Goal: Task Accomplishment & Management: Manage account settings

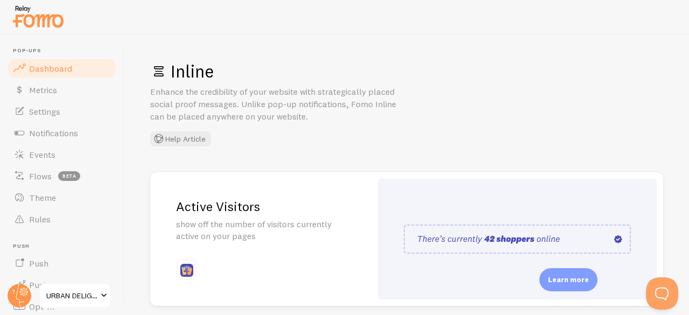
click at [52, 75] on link "Dashboard" at bounding box center [61, 69] width 111 height 22
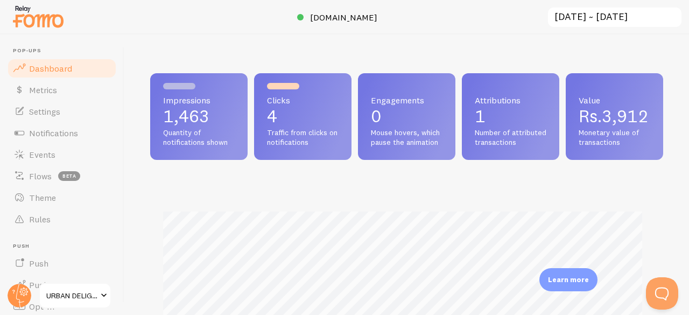
scroll to position [283, 505]
click at [648, 27] on input "[DATE] ~ [DATE]" at bounding box center [615, 17] width 136 height 22
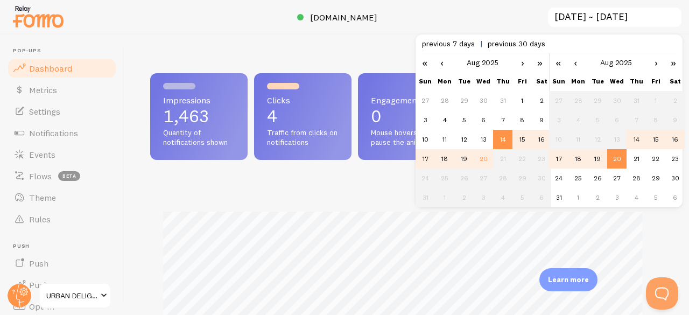
click at [618, 159] on td "20" at bounding box center [616, 158] width 19 height 19
click at [482, 154] on td "20" at bounding box center [483, 158] width 19 height 19
type input "[DATE] ~ [DATE]"
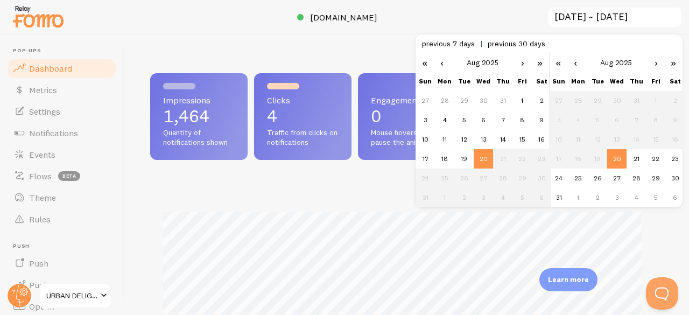
click at [616, 153] on td "20" at bounding box center [616, 158] width 19 height 19
click at [482, 160] on div "Impressions 1,464 Quantity of notifications shown Clicks 4 Traffic from clicks …" at bounding box center [406, 116] width 513 height 87
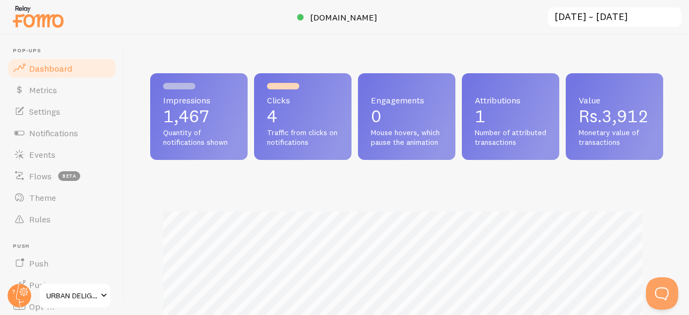
scroll to position [537951, 537729]
click at [546, 112] on p "1" at bounding box center [511, 116] width 72 height 17
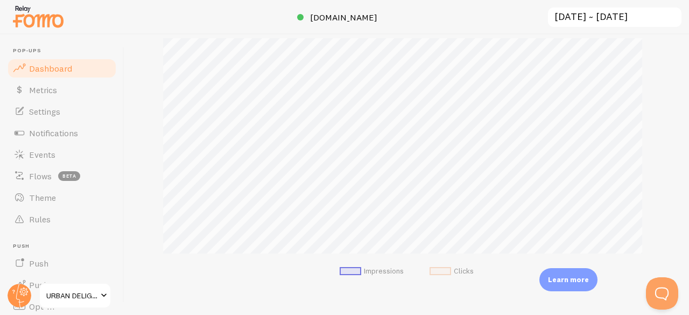
scroll to position [0, 0]
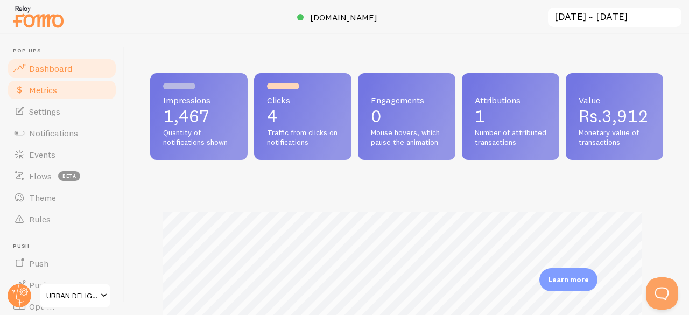
click at [56, 85] on span "Metrics" at bounding box center [43, 90] width 28 height 11
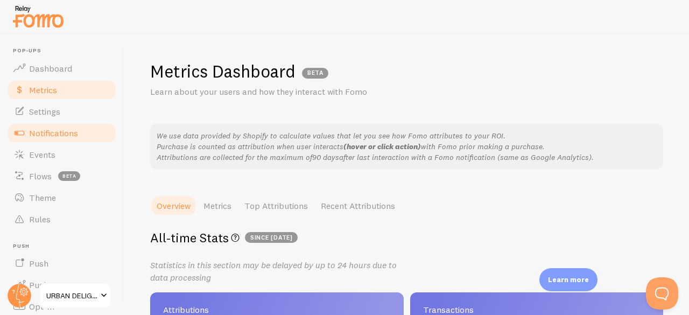
click at [59, 138] on link "Notifications" at bounding box center [61, 133] width 111 height 22
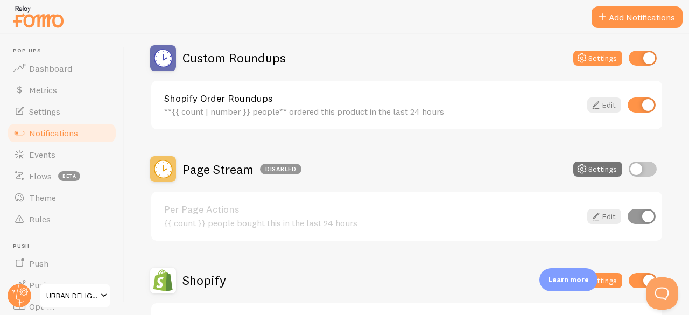
scroll to position [374, 0]
click at [636, 216] on input "checkbox" at bounding box center [642, 216] width 28 height 15
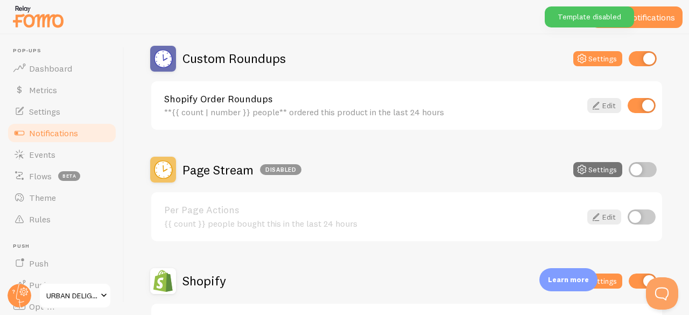
click at [636, 216] on input "checkbox" at bounding box center [642, 216] width 28 height 15
checkbox input "true"
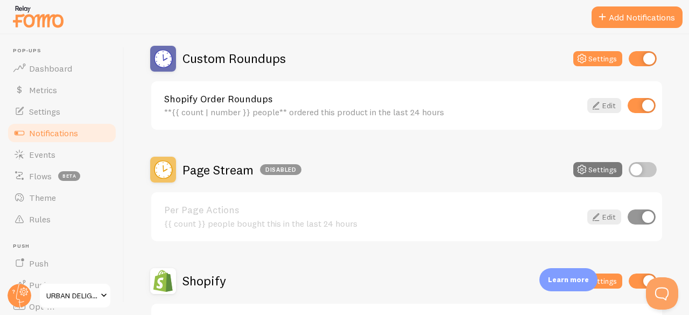
click at [590, 171] on button "Settings" at bounding box center [597, 169] width 49 height 15
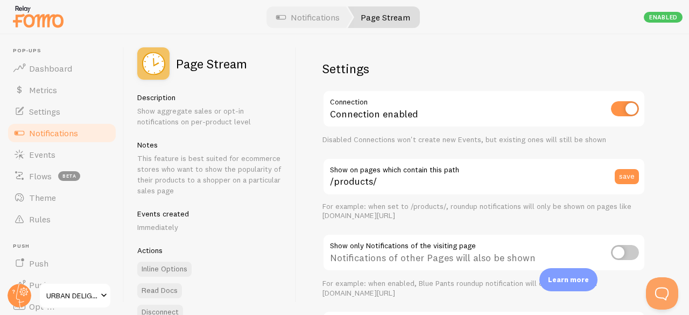
click at [661, 4] on div at bounding box center [344, 17] width 689 height 34
click at [623, 114] on input "checkbox" at bounding box center [625, 108] width 28 height 15
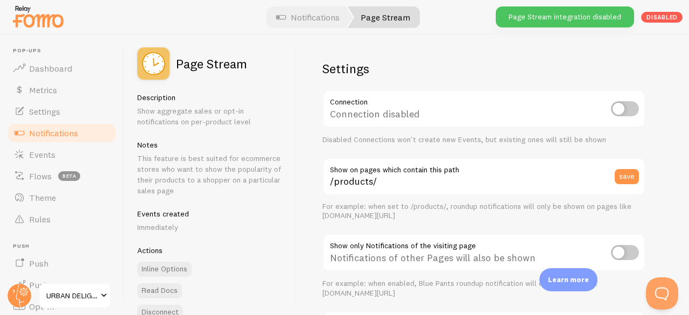
click at [623, 114] on input "checkbox" at bounding box center [625, 108] width 28 height 15
checkbox input "true"
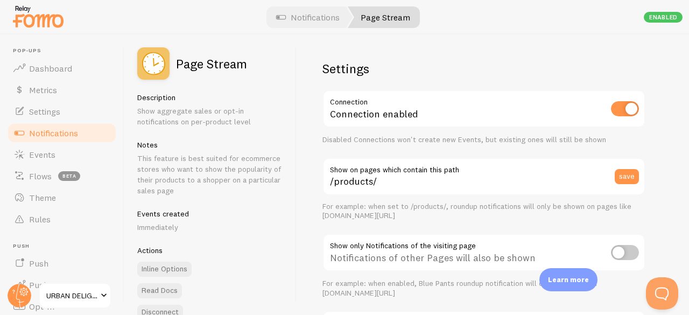
click at [83, 130] on link "Notifications" at bounding box center [61, 133] width 111 height 22
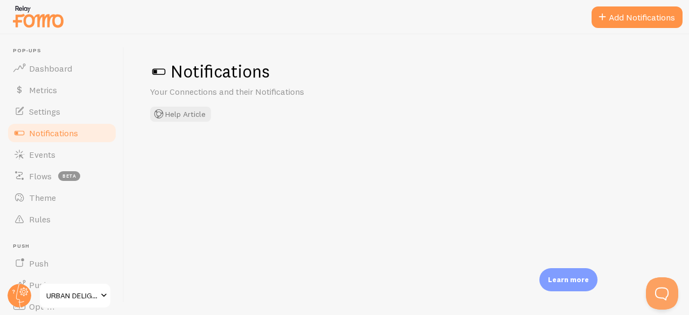
checkbox input "true"
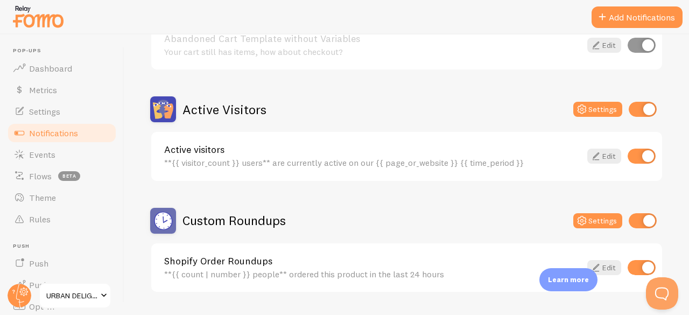
scroll to position [212, 0]
click at [641, 107] on input "checkbox" at bounding box center [643, 109] width 28 height 15
checkbox input "false"
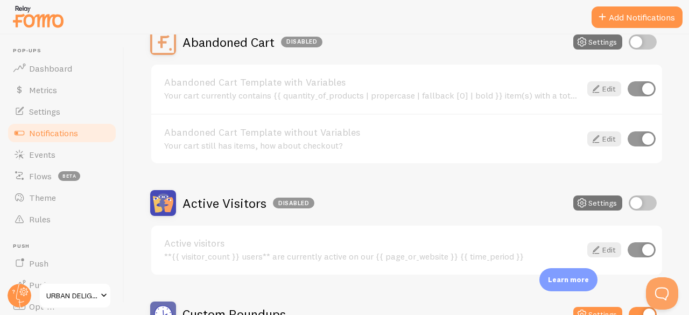
scroll to position [0, 0]
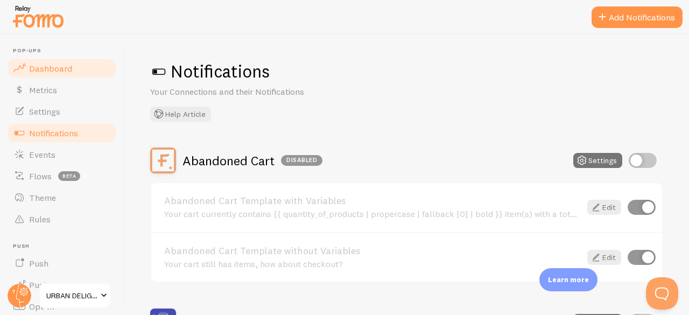
click at [45, 68] on span "Dashboard" at bounding box center [50, 68] width 43 height 11
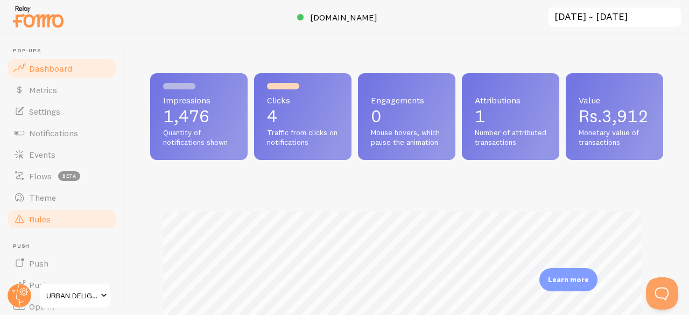
click at [49, 214] on span "Rules" at bounding box center [40, 219] width 22 height 11
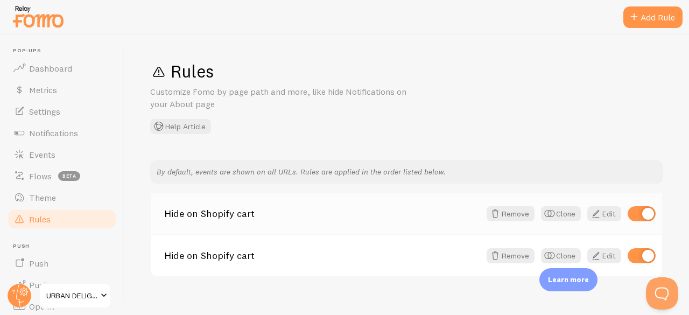
scroll to position [13, 0]
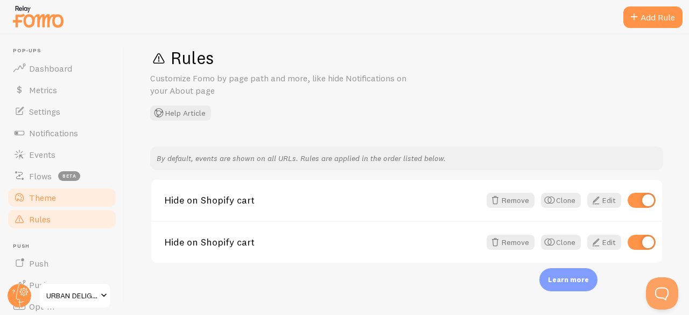
click at [65, 200] on link "Theme" at bounding box center [61, 198] width 111 height 22
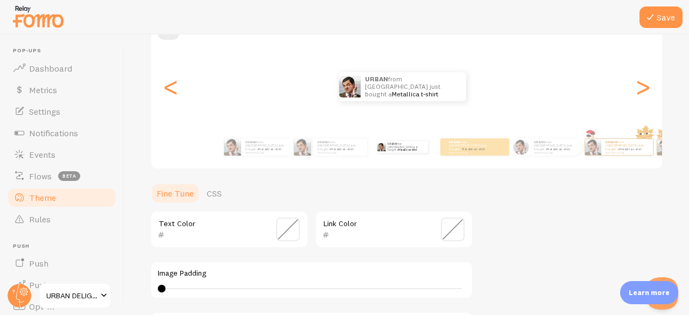
scroll to position [114, 0]
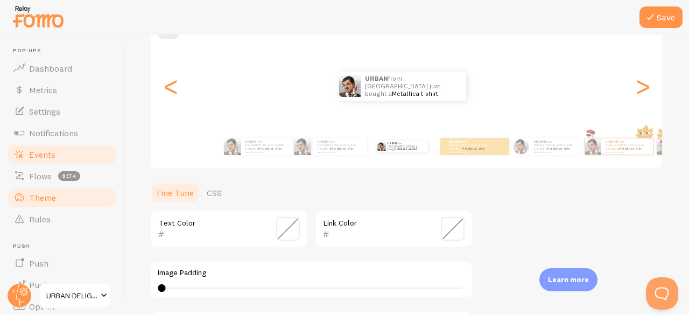
click at [18, 148] on span at bounding box center [19, 154] width 13 height 13
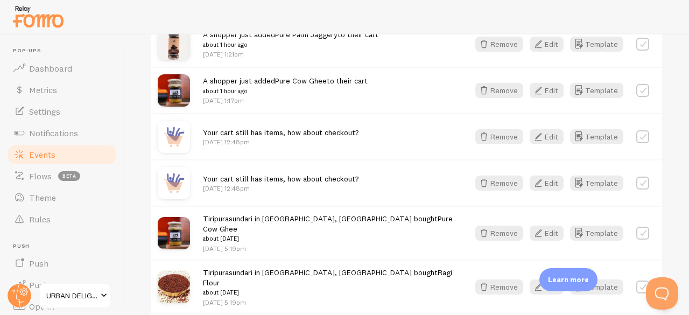
scroll to position [1169, 0]
click at [341, 142] on p "Aug 20th @ 12:48pm" at bounding box center [281, 142] width 156 height 9
click at [636, 136] on label at bounding box center [642, 137] width 13 height 13
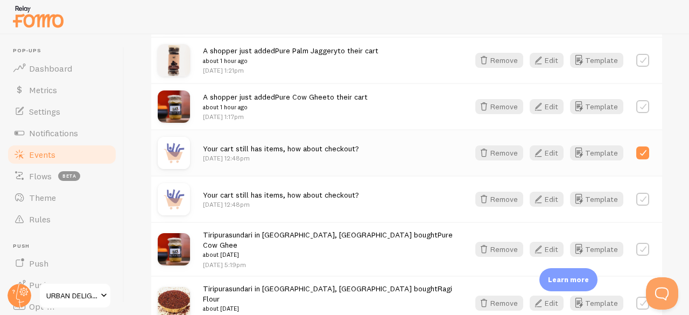
scroll to position [1154, 0]
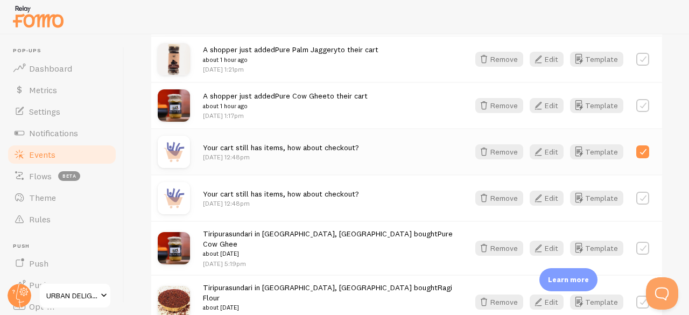
click at [637, 153] on label at bounding box center [642, 151] width 13 height 13
checkbox input "false"
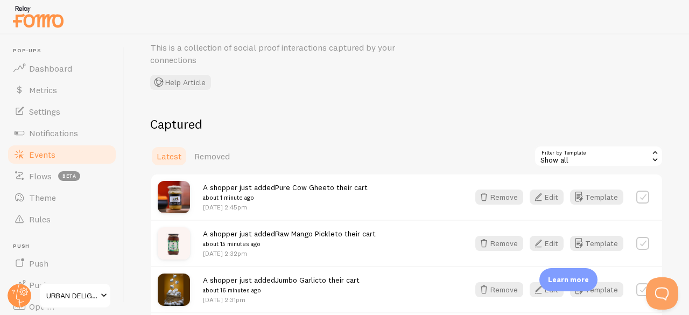
scroll to position [0, 0]
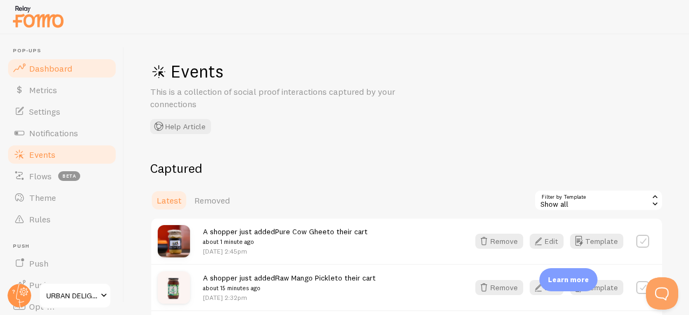
click at [54, 73] on span "Dashboard" at bounding box center [50, 68] width 43 height 11
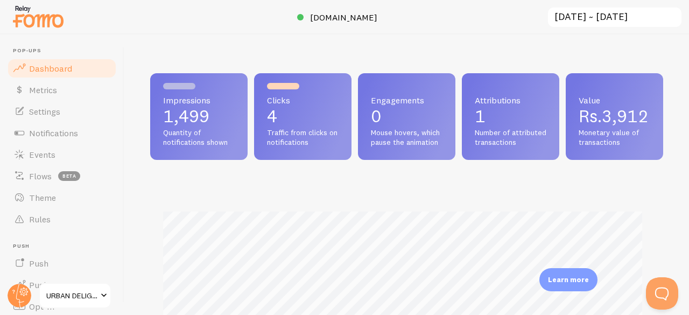
scroll to position [283, 505]
click at [51, 85] on span "Metrics" at bounding box center [43, 90] width 28 height 11
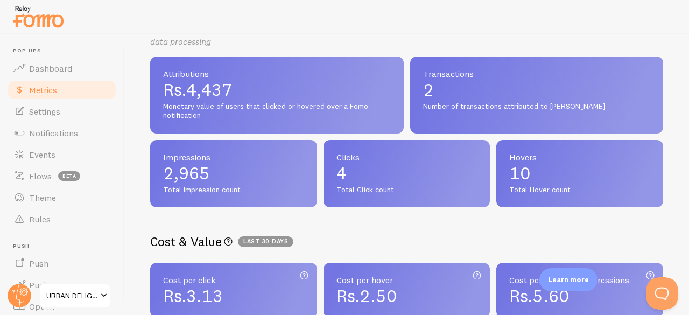
scroll to position [235, 0]
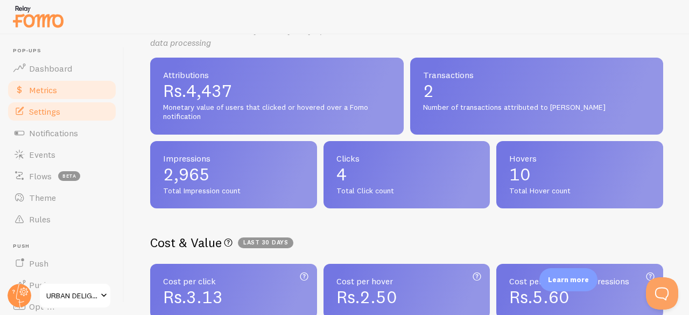
click at [47, 103] on link "Settings" at bounding box center [61, 112] width 111 height 22
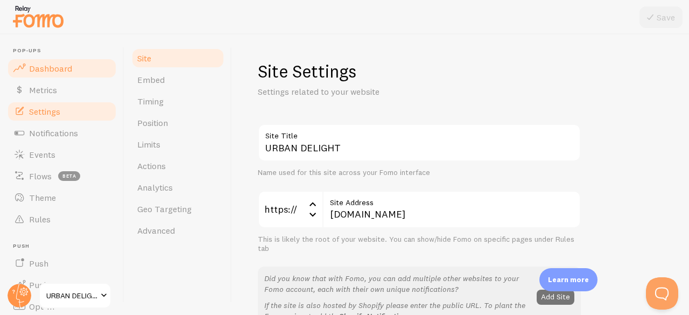
click at [38, 61] on link "Dashboard" at bounding box center [61, 69] width 111 height 22
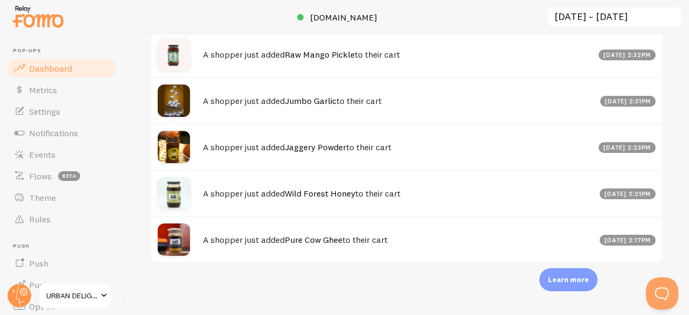
scroll to position [714, 0]
click at [44, 82] on link "Metrics" at bounding box center [61, 90] width 111 height 22
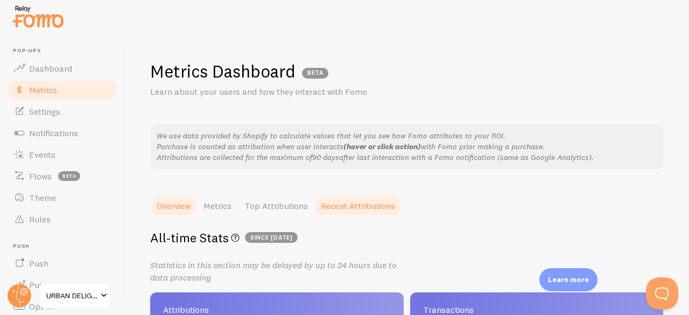
click at [364, 203] on link "Recent Attributions" at bounding box center [357, 206] width 87 height 22
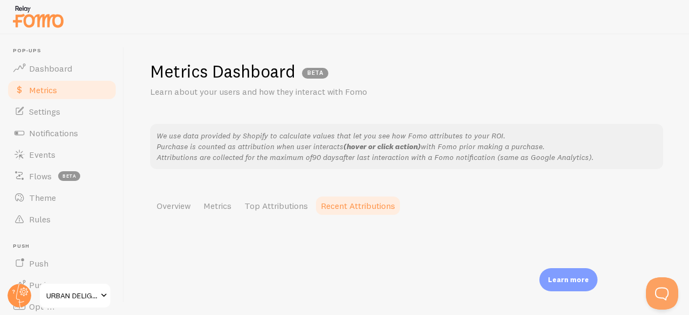
scroll to position [113, 0]
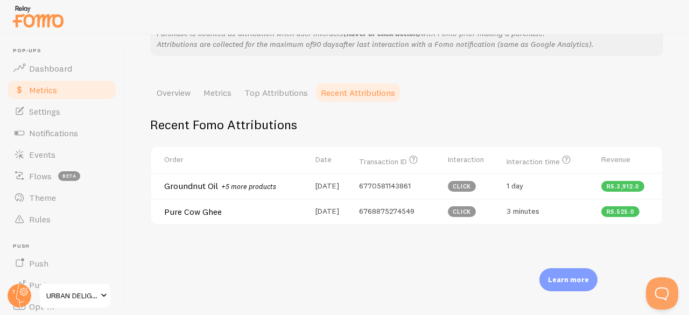
click at [351, 94] on link "Recent Attributions" at bounding box center [357, 93] width 87 height 22
click at [280, 95] on link "Top Attributions" at bounding box center [276, 93] width 76 height 22
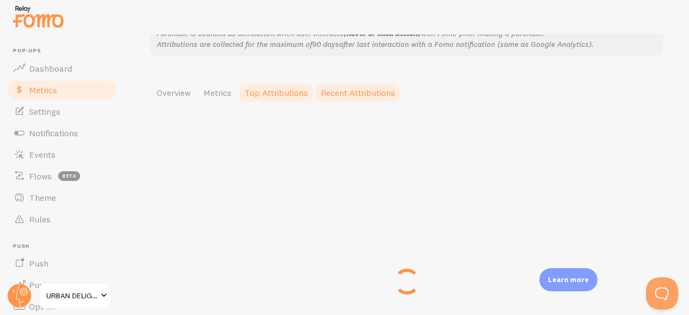
click at [340, 87] on link "Recent Attributions" at bounding box center [357, 93] width 87 height 22
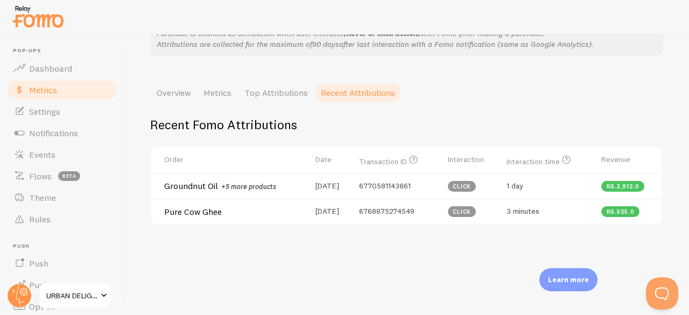
scroll to position [172, 0]
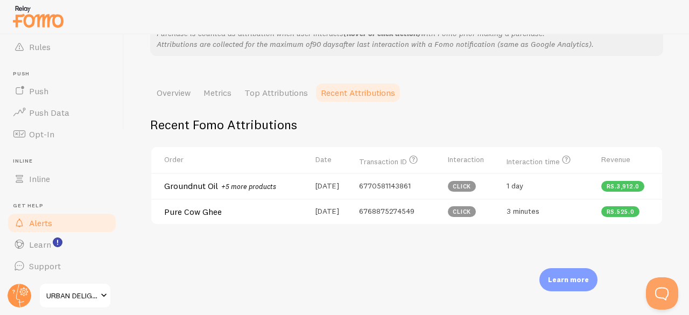
click at [45, 214] on link "Alerts" at bounding box center [61, 223] width 111 height 22
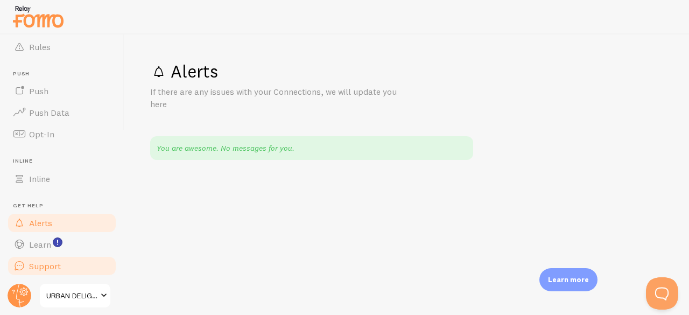
click at [60, 255] on link "Support" at bounding box center [61, 266] width 111 height 22
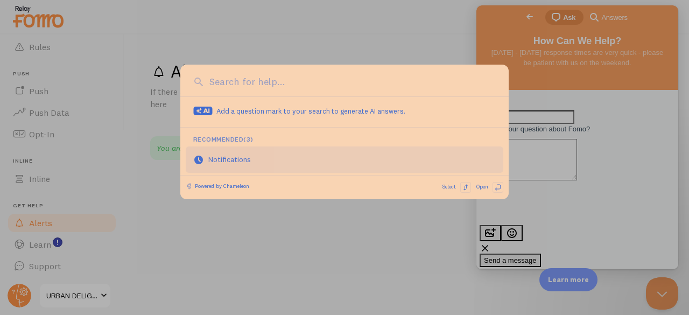
click at [229, 163] on div "Notifications" at bounding box center [235, 159] width 54 height 11
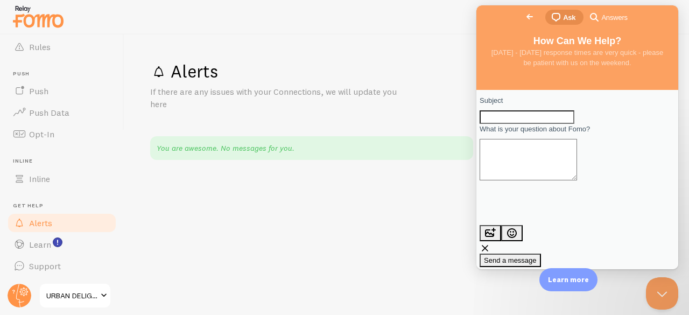
click at [543, 108] on div "Subject" at bounding box center [577, 109] width 195 height 29
click at [521, 123] on input "Subject" at bounding box center [527, 117] width 95 height 14
click at [529, 121] on input "Subject" at bounding box center [527, 117] width 95 height 14
type input "H"
type input "Reducing Notification Count for User"
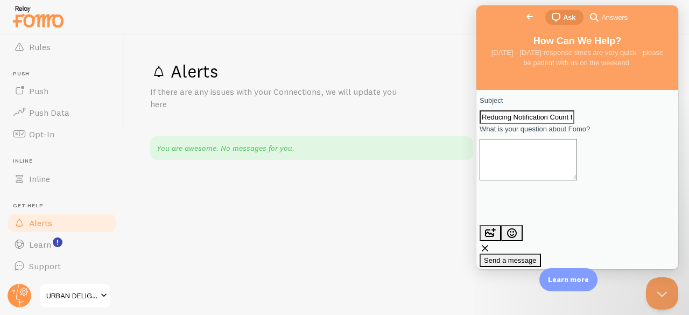
click at [517, 175] on textarea "What is your question about Fomo?" at bounding box center [528, 159] width 97 height 41
type textarea "How can we limit notifications to users?"
click at [537, 256] on span "Send a message" at bounding box center [510, 260] width 53 height 8
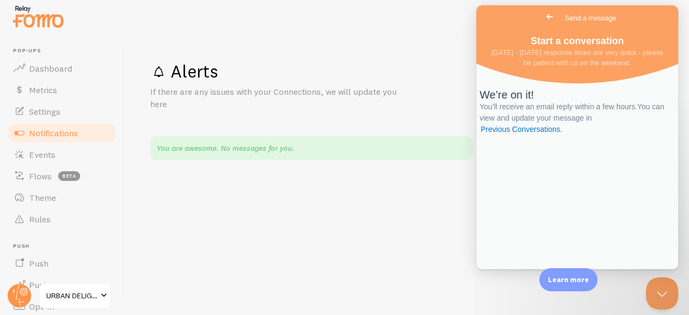
click at [56, 128] on span "Notifications" at bounding box center [53, 133] width 49 height 11
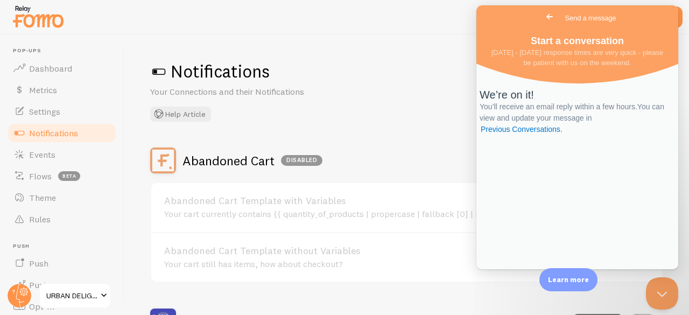
click at [543, 23] on span "Go back" at bounding box center [549, 16] width 13 height 13
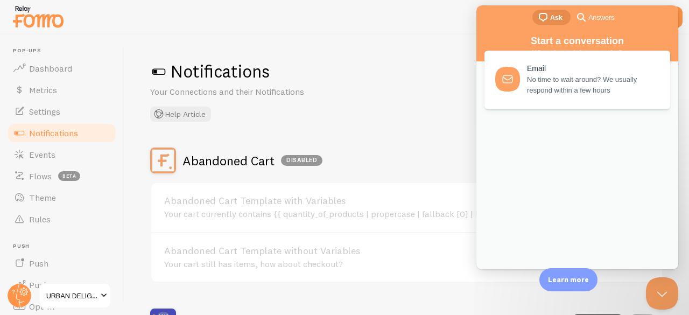
click at [347, 121] on div "Notifications Your Connections and their Notifications Help Article" at bounding box center [406, 90] width 513 height 61
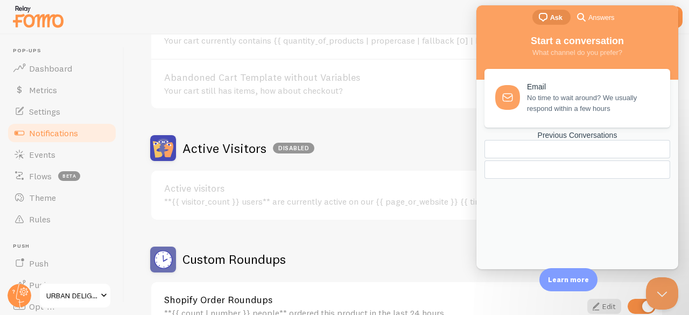
scroll to position [178, 0]
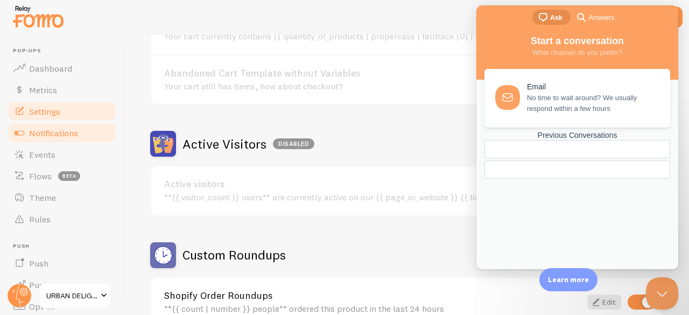
click at [54, 116] on span "Settings" at bounding box center [44, 111] width 31 height 11
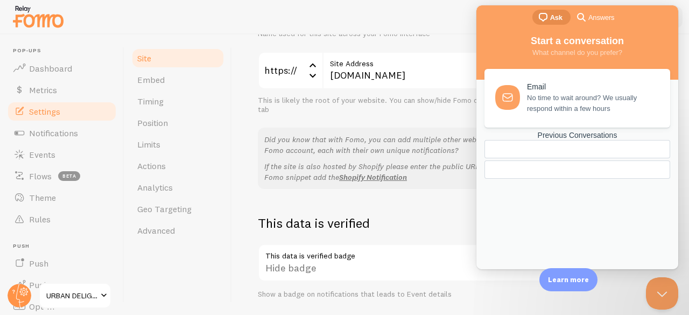
scroll to position [172, 0]
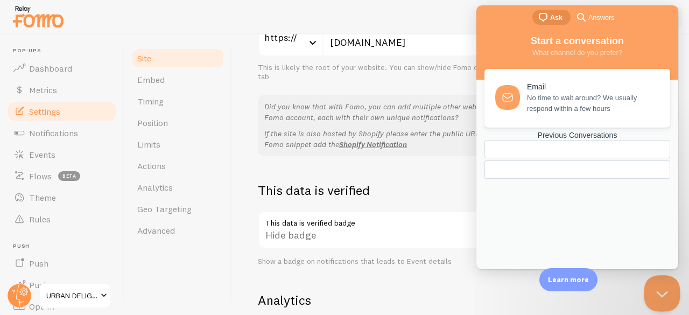
click at [664, 298] on button "Close Beacon popover" at bounding box center [660, 291] width 32 height 32
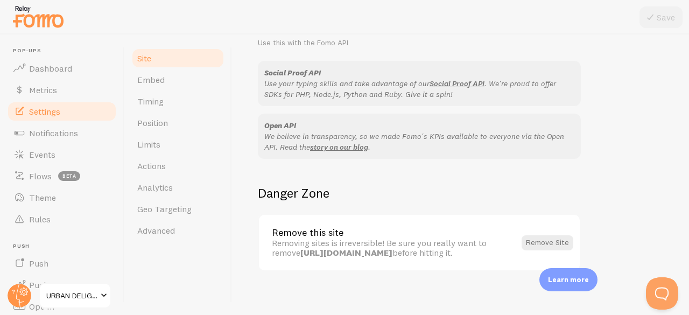
scroll to position [701, 0]
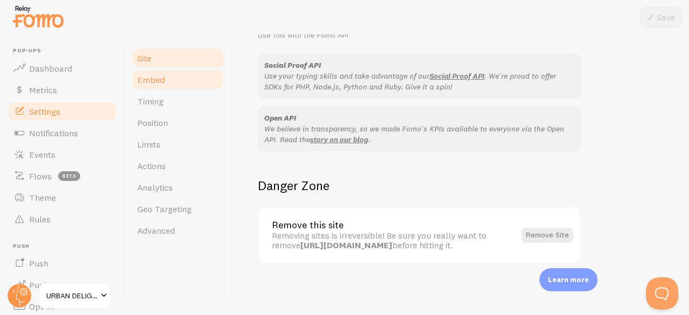
click at [161, 80] on span "Embed" at bounding box center [150, 79] width 27 height 11
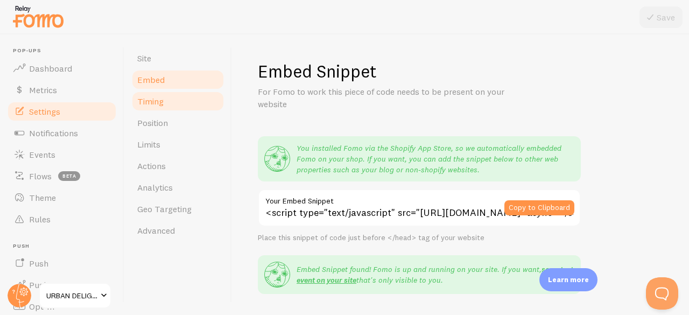
click at [157, 103] on span "Timing" at bounding box center [150, 101] width 26 height 11
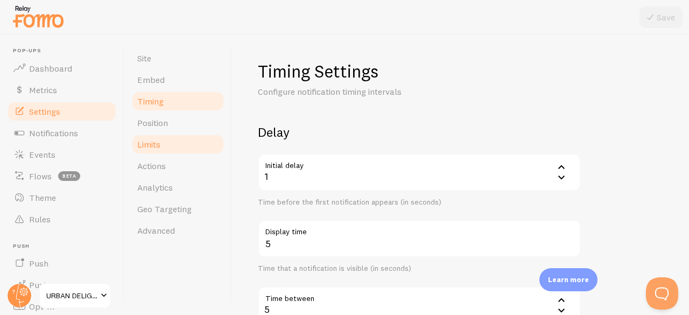
click at [155, 153] on link "Limits" at bounding box center [178, 144] width 94 height 22
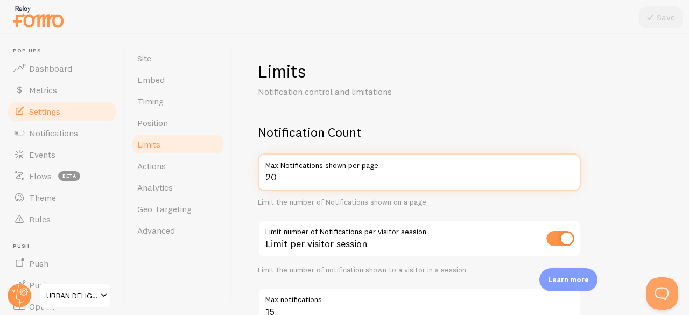
click at [349, 180] on input "20" at bounding box center [419, 172] width 323 height 38
type input "10"
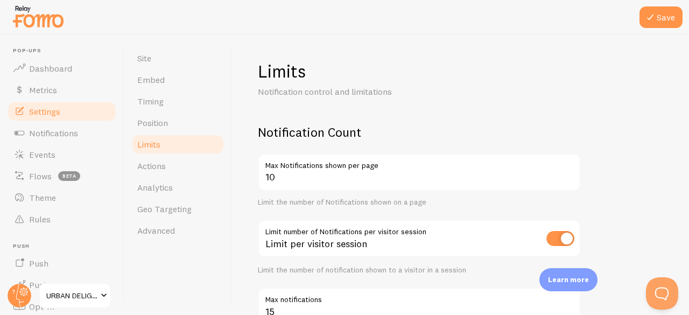
click at [164, 106] on link "Timing" at bounding box center [178, 101] width 94 height 22
click at [661, 16] on button "Save" at bounding box center [660, 17] width 43 height 22
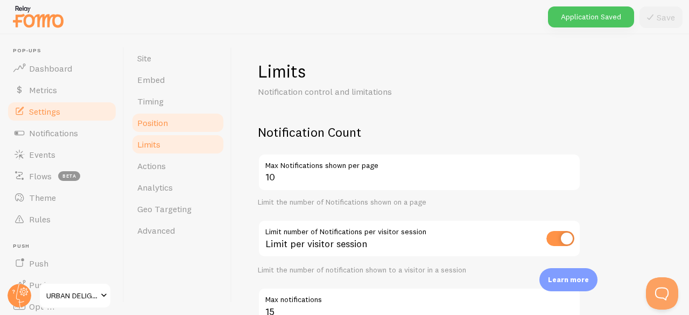
click at [169, 125] on link "Position" at bounding box center [178, 123] width 94 height 22
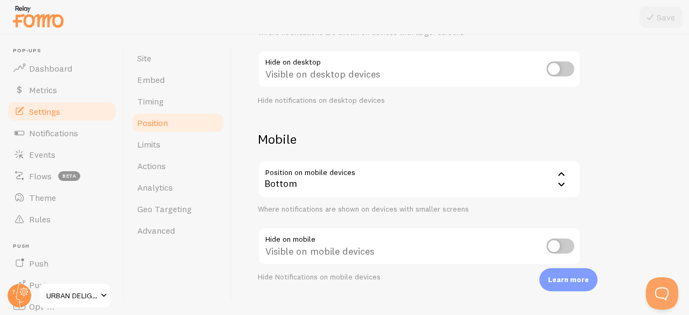
scroll to position [188, 0]
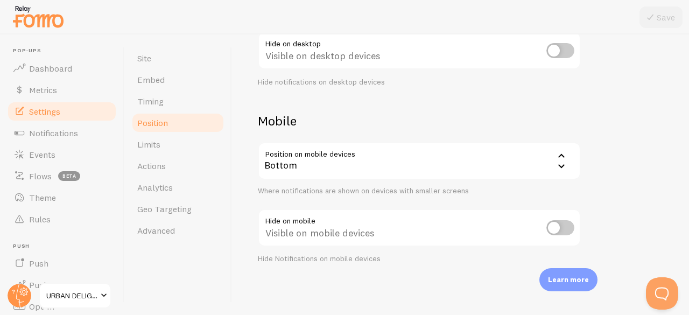
click at [496, 154] on div "Bottom" at bounding box center [419, 161] width 323 height 38
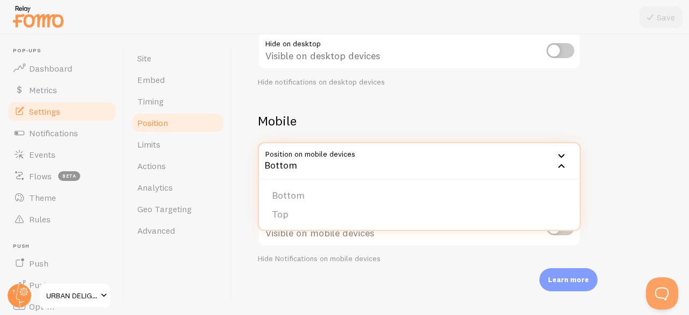
click at [414, 121] on h2 "Mobile" at bounding box center [419, 120] width 323 height 17
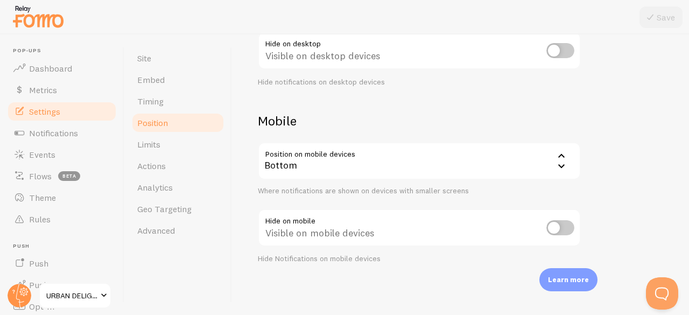
click at [572, 231] on input "checkbox" at bounding box center [560, 227] width 28 height 15
click at [557, 221] on input "checkbox" at bounding box center [560, 227] width 28 height 15
checkbox input "false"
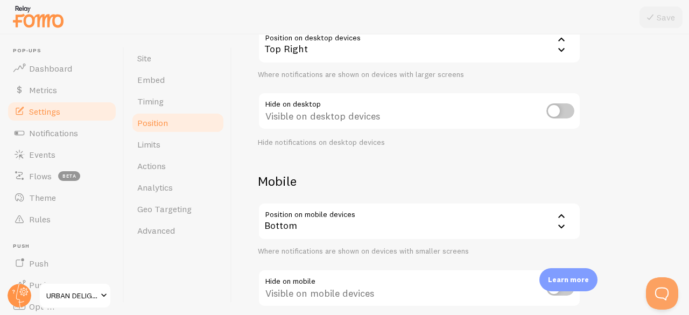
scroll to position [126, 0]
click at [161, 109] on link "Timing" at bounding box center [178, 101] width 94 height 22
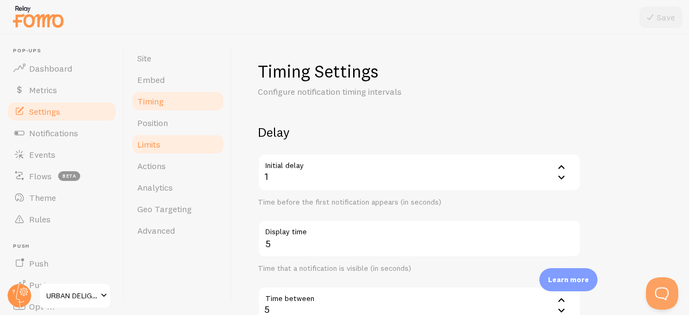
click at [200, 138] on link "Limits" at bounding box center [178, 144] width 94 height 22
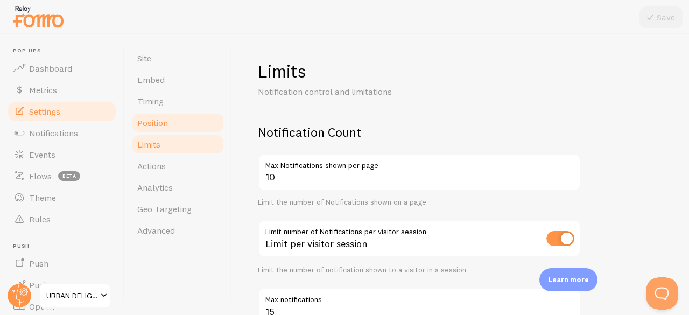
click at [174, 124] on link "Position" at bounding box center [178, 123] width 94 height 22
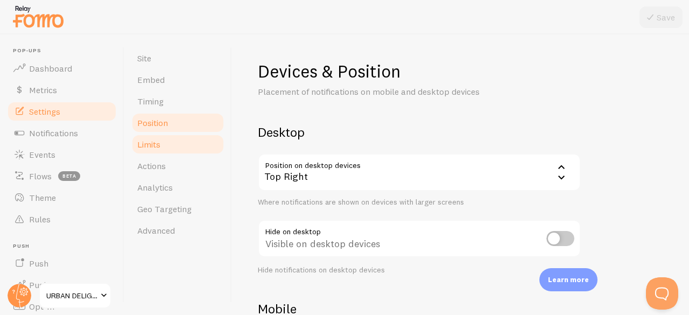
click at [172, 143] on link "Limits" at bounding box center [178, 144] width 94 height 22
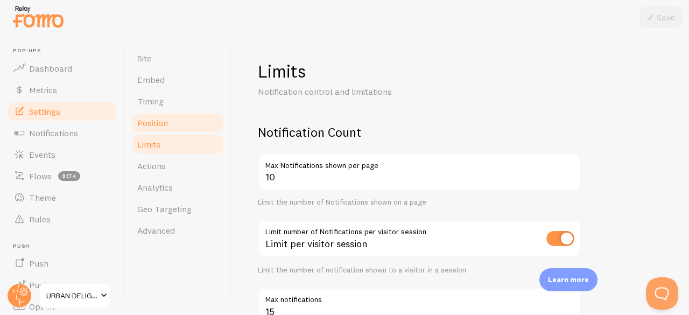
click at [160, 114] on link "Position" at bounding box center [178, 123] width 94 height 22
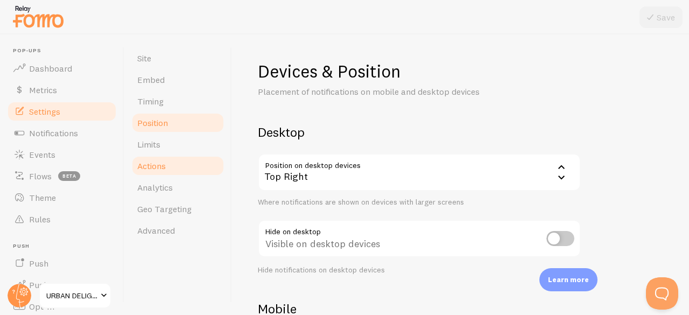
click at [160, 160] on span "Actions" at bounding box center [151, 165] width 29 height 11
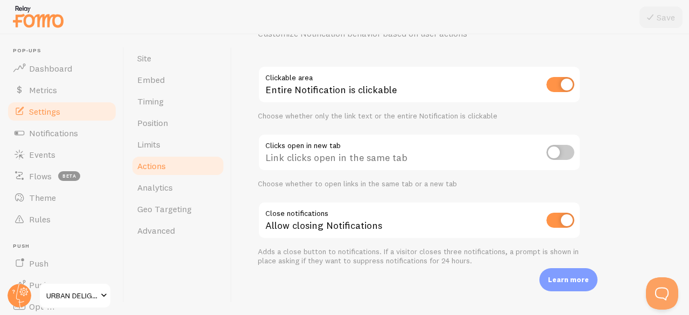
scroll to position [60, 0]
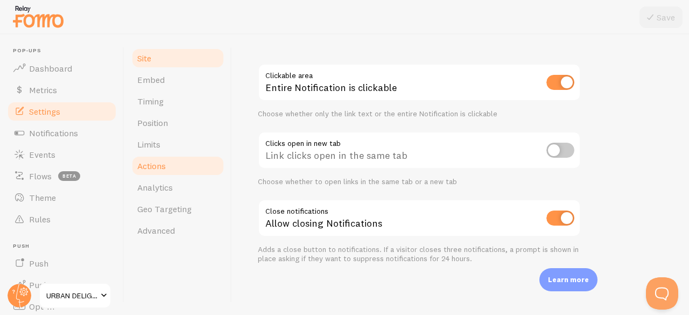
click at [157, 51] on link "Site" at bounding box center [178, 58] width 94 height 22
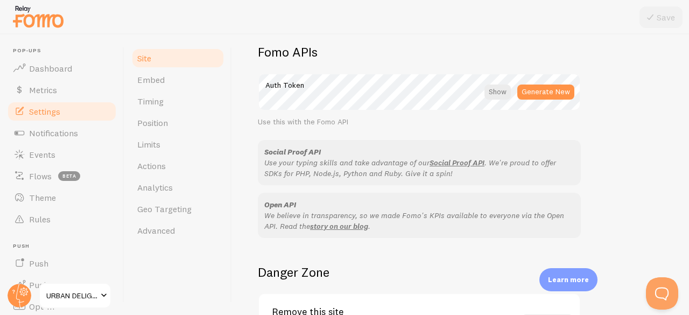
scroll to position [701, 0]
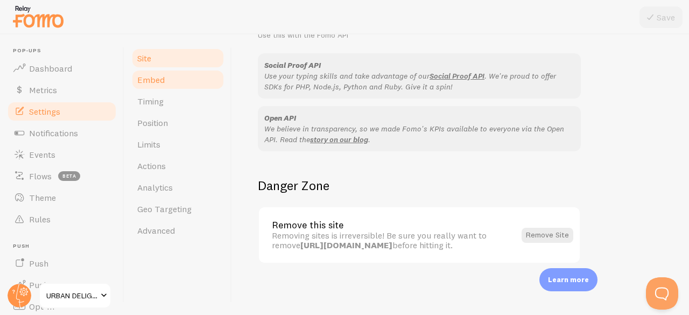
click at [165, 82] on link "Embed" at bounding box center [178, 80] width 94 height 22
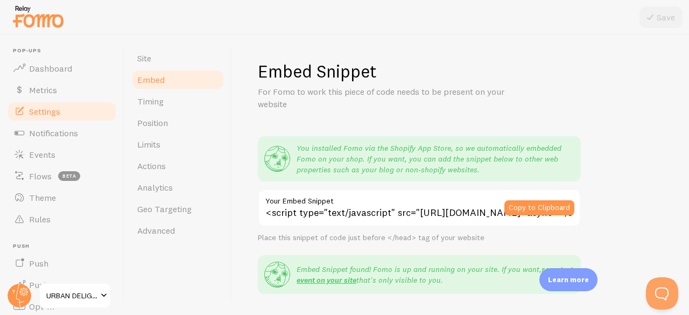
scroll to position [263, 0]
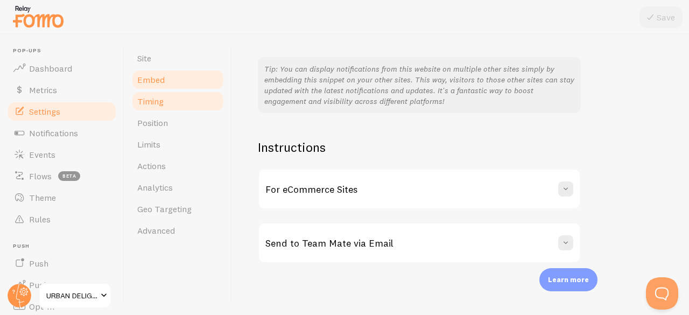
click at [166, 105] on link "Timing" at bounding box center [178, 101] width 94 height 22
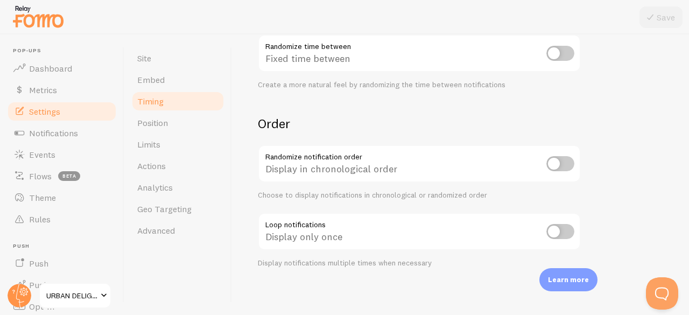
scroll to position [322, 0]
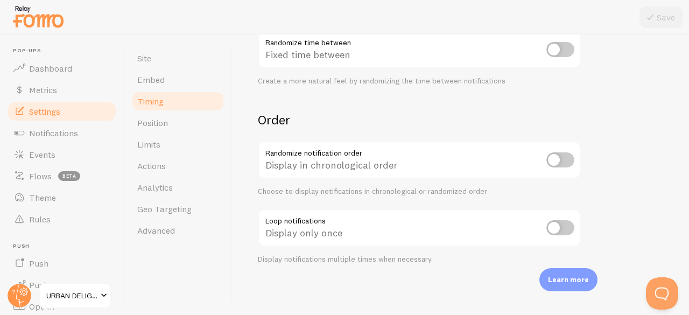
click at [559, 153] on input "checkbox" at bounding box center [560, 159] width 28 height 15
checkbox input "true"
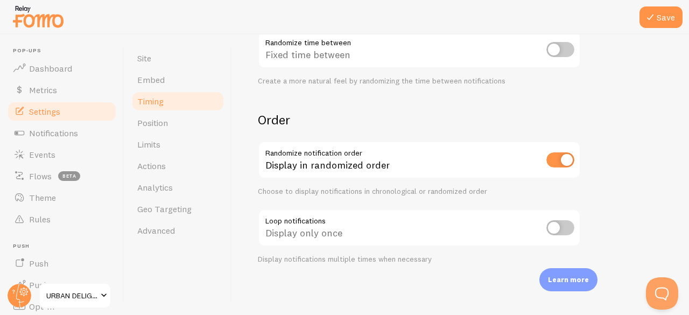
click at [559, 231] on input "checkbox" at bounding box center [560, 227] width 28 height 15
click at [558, 227] on input "checkbox" at bounding box center [560, 227] width 28 height 15
checkbox input "false"
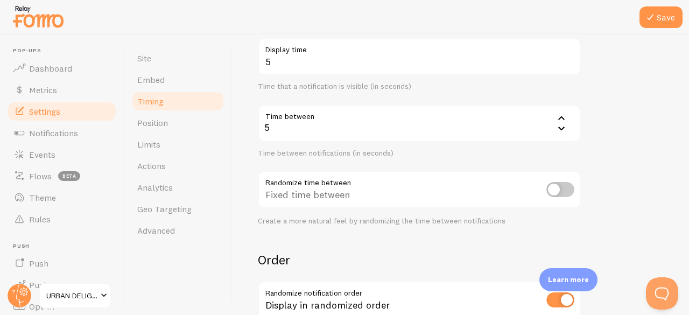
scroll to position [186, 0]
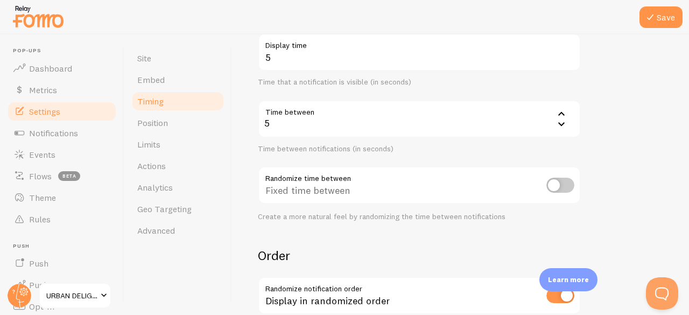
click at [559, 112] on icon at bounding box center [561, 113] width 13 height 13
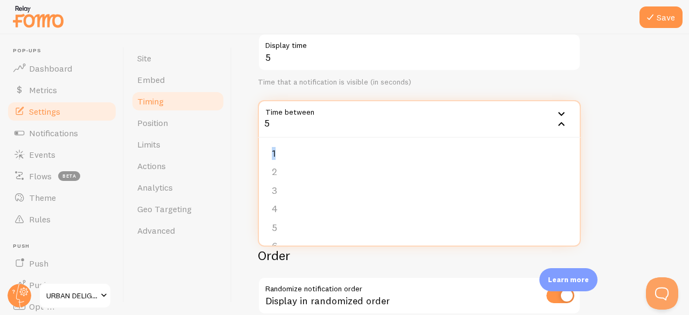
click at [559, 112] on icon at bounding box center [561, 113] width 13 height 13
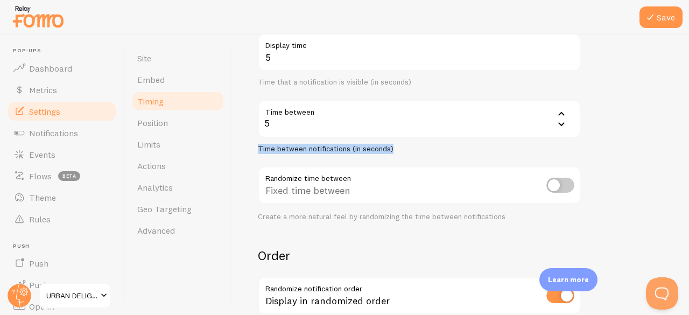
click at [559, 112] on icon at bounding box center [561, 113] width 13 height 13
click at [562, 112] on icon at bounding box center [561, 113] width 13 height 13
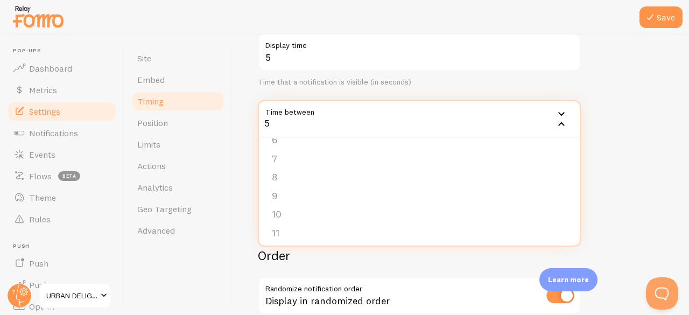
scroll to position [107, 0]
click at [304, 214] on li "10" at bounding box center [419, 214] width 321 height 19
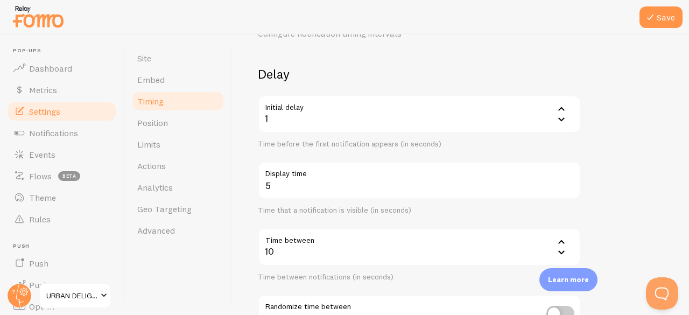
scroll to position [55, 0]
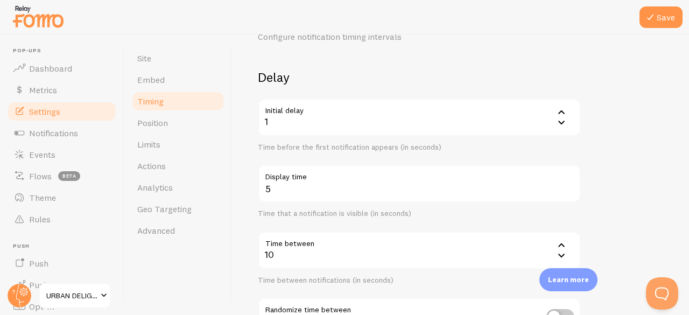
click at [307, 257] on div "10" at bounding box center [419, 250] width 323 height 38
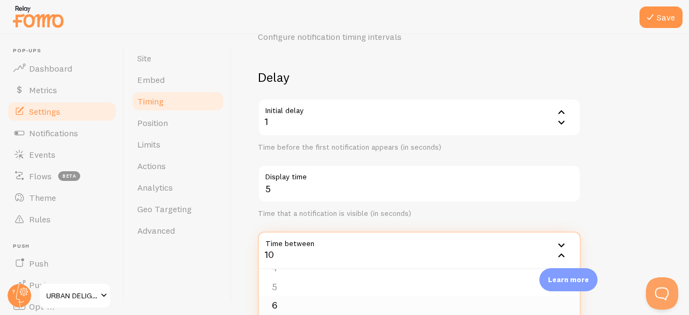
scroll to position [68, 0]
click at [277, 290] on li "5" at bounding box center [419, 291] width 321 height 19
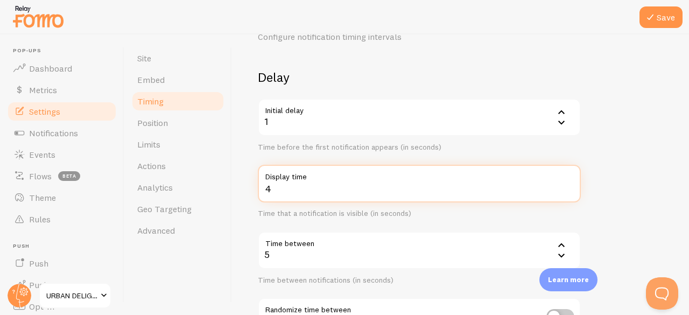
click at [569, 192] on input "4" at bounding box center [419, 184] width 323 height 38
type input "3"
click at [569, 192] on input "3" at bounding box center [419, 184] width 323 height 38
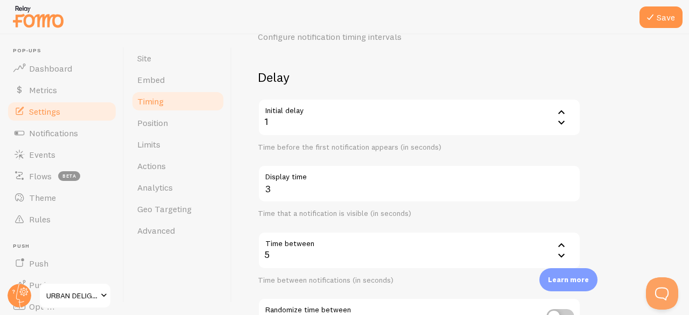
click at [648, 190] on form "Delay Initial delay 1 1 1 2 3 4 5 Time before the first notification appears (i…" at bounding box center [460, 300] width 405 height 462
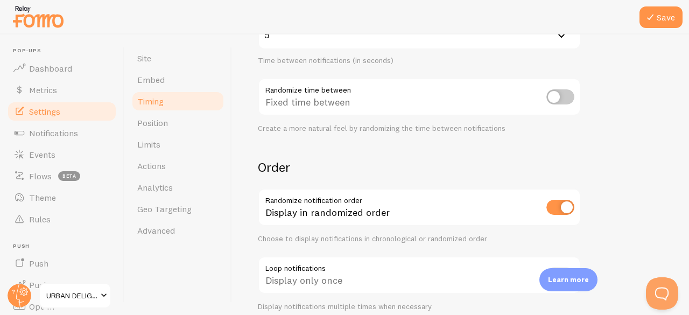
scroll to position [280, 0]
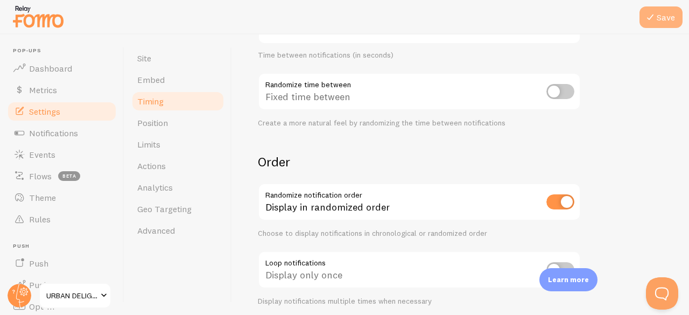
click at [652, 25] on button "Save" at bounding box center [660, 17] width 43 height 22
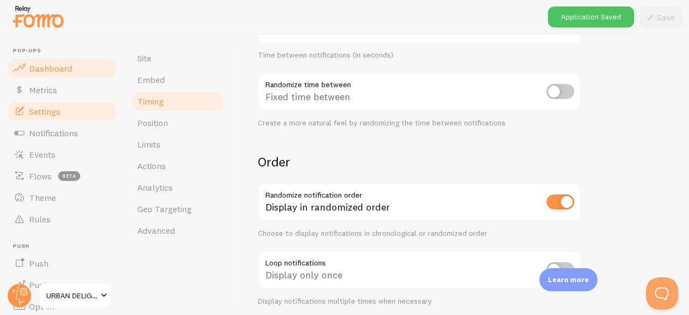
click at [49, 60] on link "Dashboard" at bounding box center [61, 69] width 111 height 22
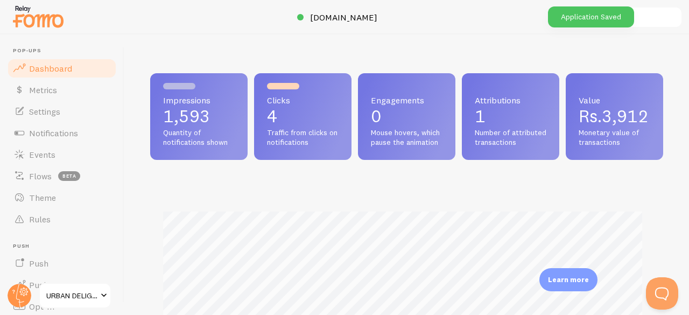
scroll to position [283, 505]
click at [294, 116] on p "4" at bounding box center [303, 116] width 72 height 17
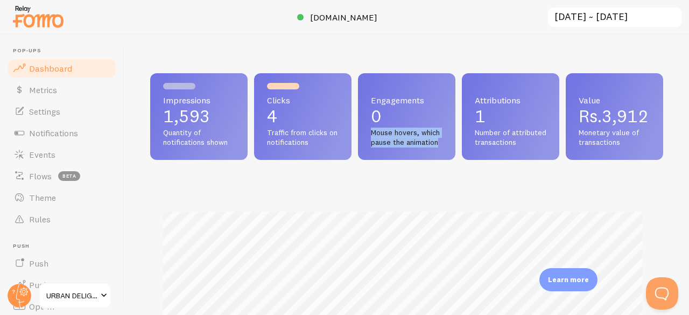
drag, startPoint x: 484, startPoint y: 146, endPoint x: 417, endPoint y: 134, distance: 68.8
click at [417, 134] on div "Engagements 0 Mouse hovers, which pause the animation" at bounding box center [406, 116] width 97 height 87
click at [579, 104] on span "Value" at bounding box center [615, 100] width 72 height 9
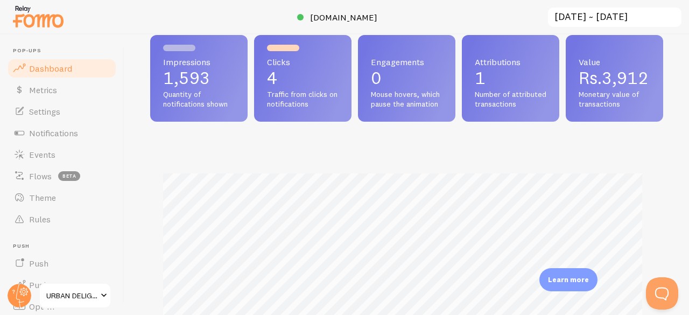
scroll to position [0, 0]
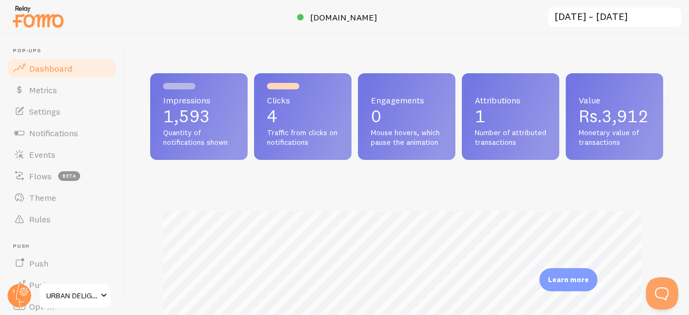
click at [599, 9] on input "[DATE] ~ [DATE]" at bounding box center [615, 17] width 136 height 22
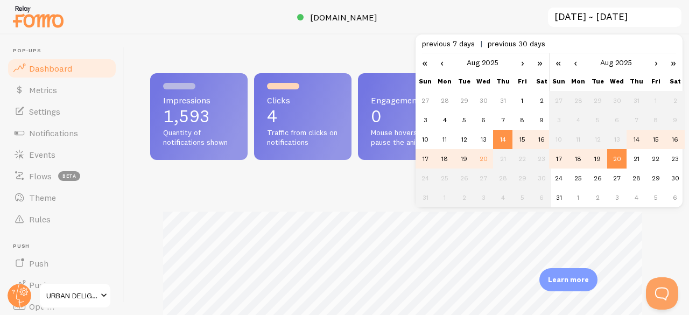
click at [479, 160] on td "20" at bounding box center [483, 158] width 19 height 19
type input "[DATE] ~ [DATE]"
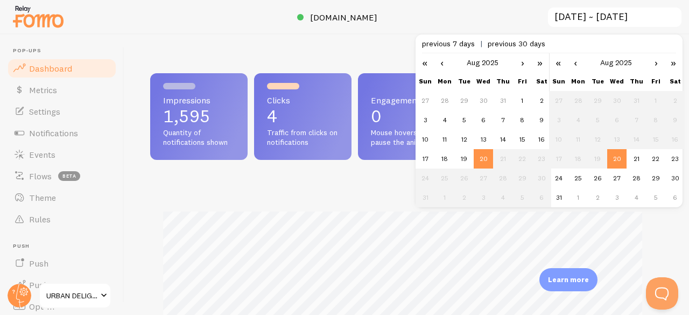
scroll to position [283, 505]
click at [614, 160] on div "Impressions 1,595 Quantity of notifications shown Clicks 4 Traffic from clicks …" at bounding box center [406, 116] width 513 height 87
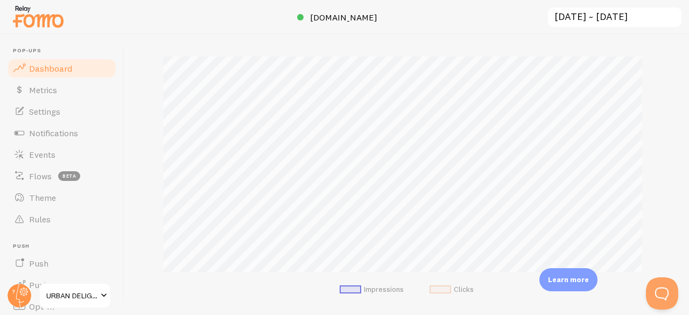
scroll to position [0, 0]
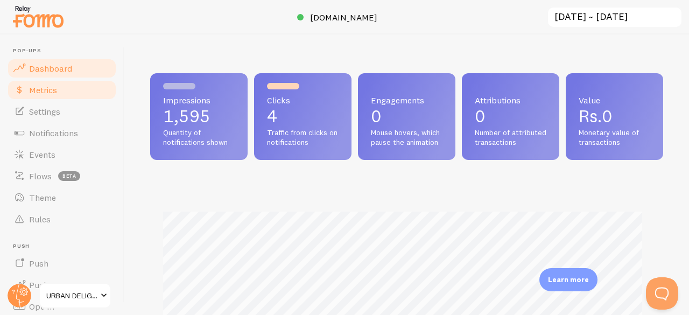
click at [58, 94] on link "Metrics" at bounding box center [61, 90] width 111 height 22
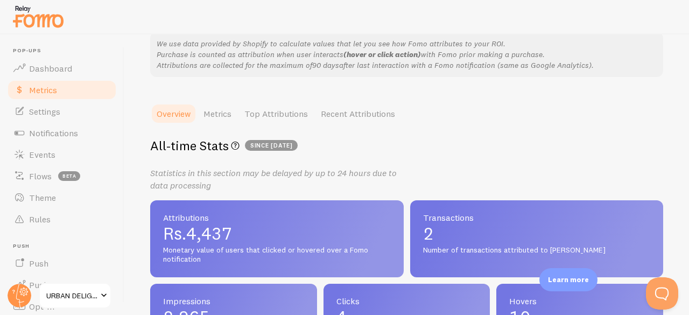
scroll to position [91, 0]
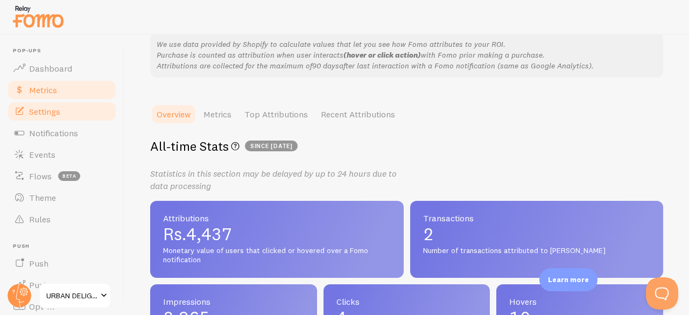
click at [79, 110] on link "Settings" at bounding box center [61, 112] width 111 height 22
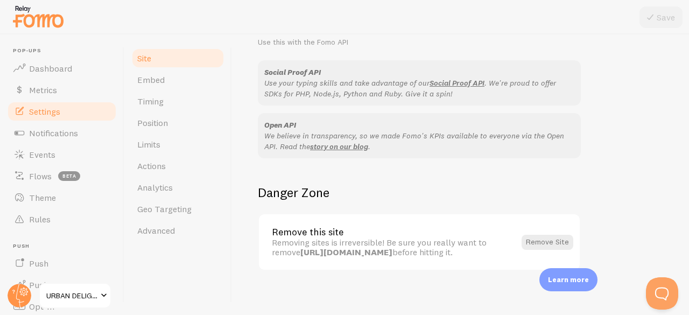
scroll to position [701, 0]
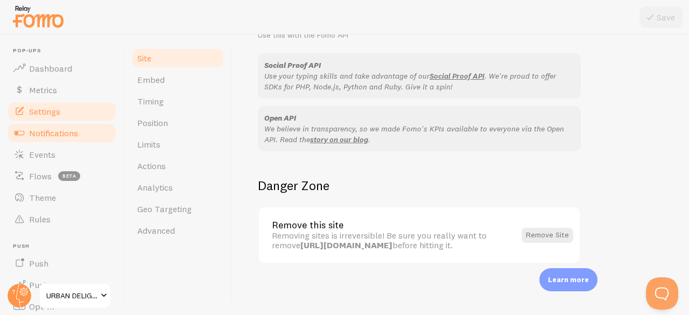
click at [79, 124] on link "Notifications" at bounding box center [61, 133] width 111 height 22
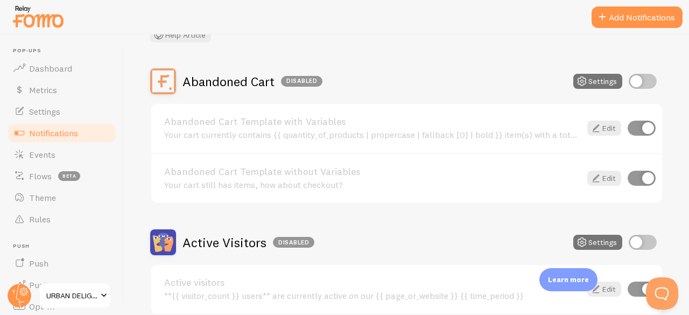
scroll to position [81, 0]
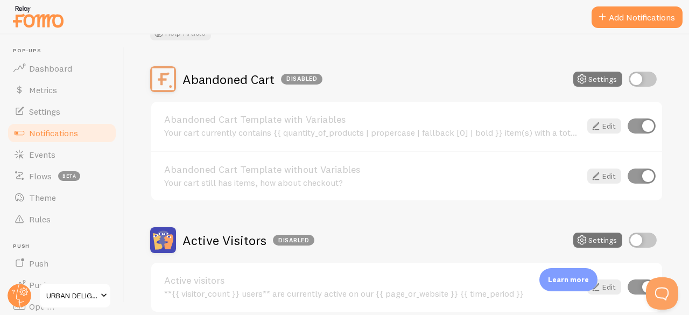
click at [591, 80] on button "Settings" at bounding box center [597, 79] width 49 height 15
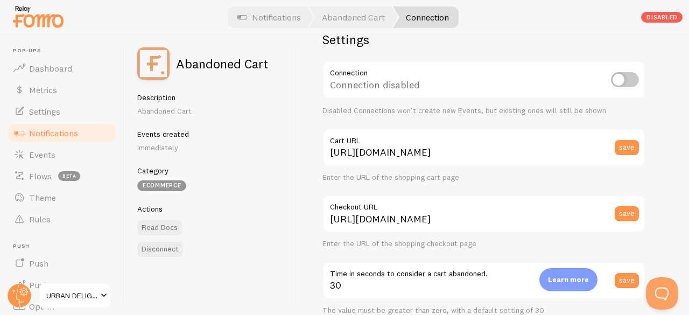
scroll to position [33, 0]
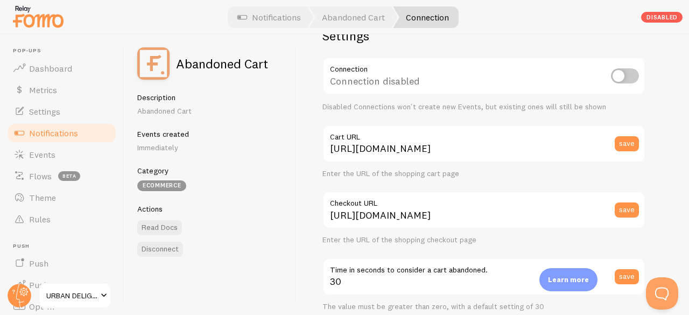
click at [473, 139] on label "Cart URL" at bounding box center [483, 134] width 323 height 18
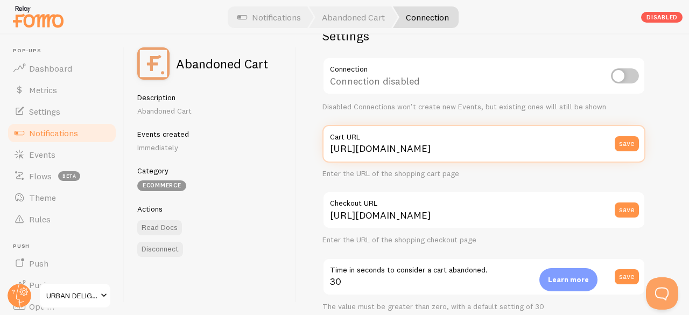
click at [473, 139] on input "https://urbandelight.in/cart" at bounding box center [483, 144] width 323 height 38
click at [468, 143] on input "https://urbandelight.in/cart" at bounding box center [483, 144] width 323 height 38
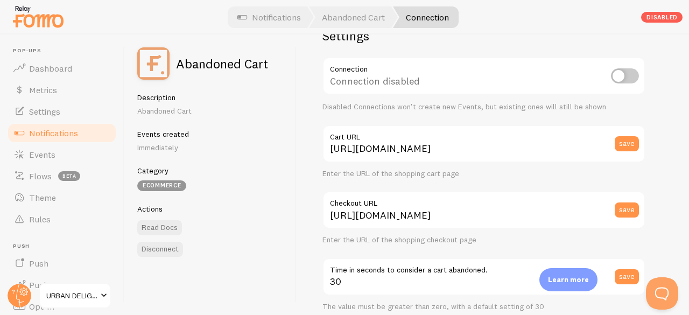
click at [353, 192] on label "Checkout URL" at bounding box center [483, 200] width 323 height 18
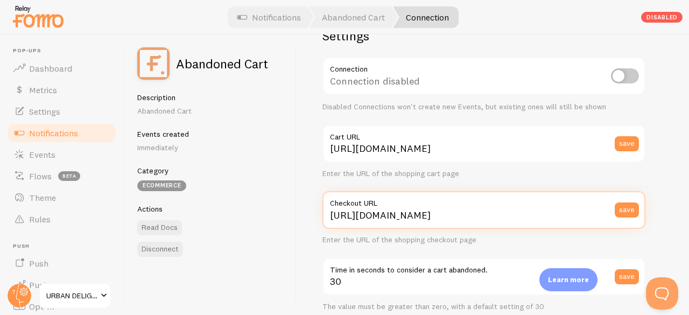
click at [353, 192] on input "https://urbandelight.in/checkout" at bounding box center [483, 210] width 323 height 38
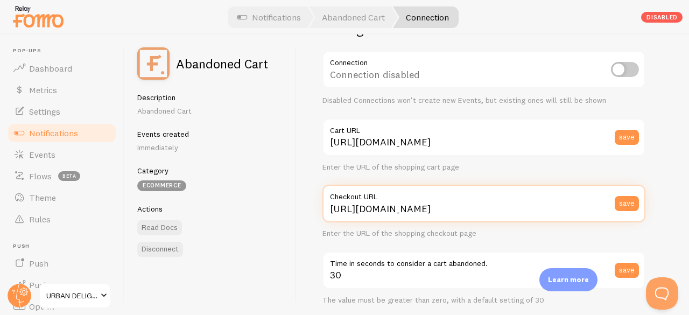
scroll to position [0, 0]
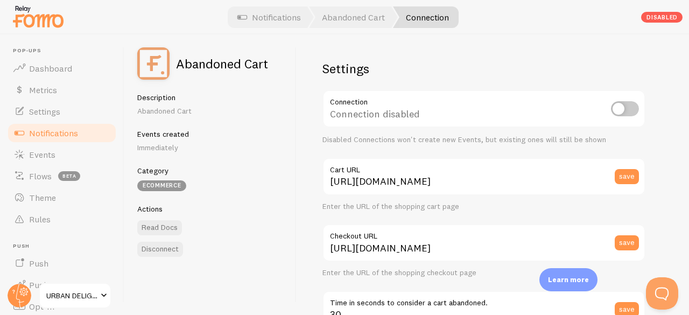
click at [315, 131] on div "Settings Connection Connection disabled Disabled Connections won't create new E…" at bounding box center [493, 174] width 392 height 280
click at [624, 108] on input "checkbox" at bounding box center [625, 108] width 28 height 15
checkbox input "true"
click at [40, 130] on span "Notifications" at bounding box center [53, 133] width 49 height 11
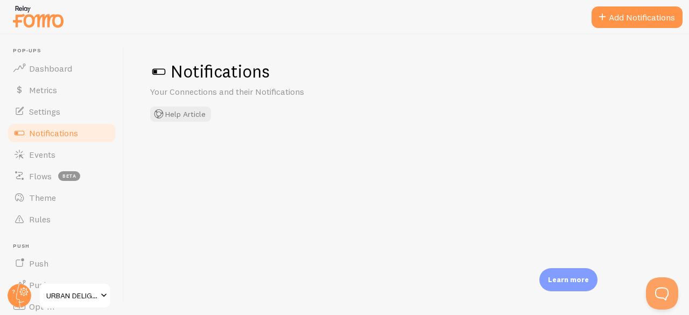
checkbox input "true"
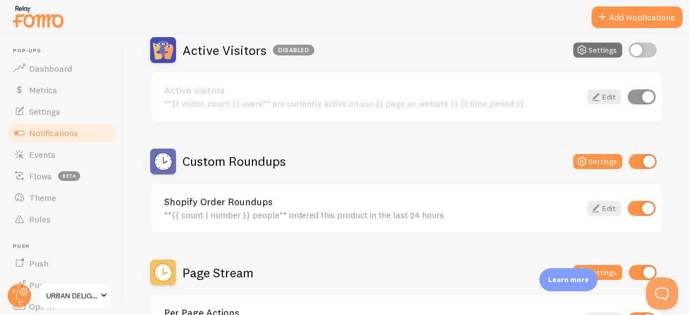
scroll to position [274, 0]
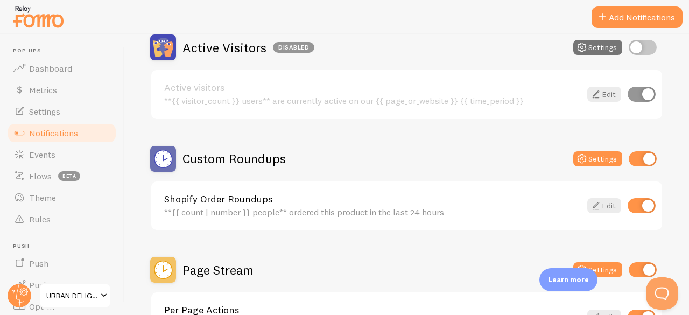
click at [587, 146] on div "Custom Roundups Settings" at bounding box center [406, 159] width 513 height 26
click at [583, 162] on button "Settings" at bounding box center [597, 158] width 49 height 15
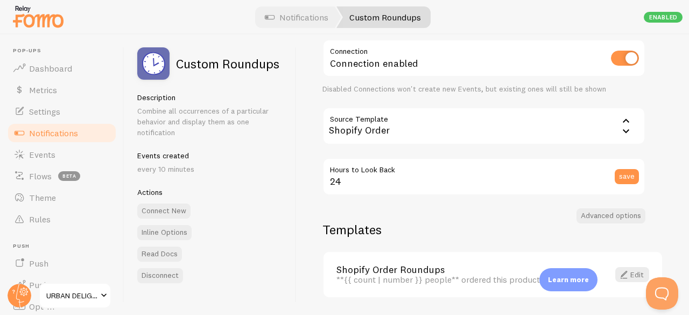
scroll to position [50, 0]
click at [622, 129] on icon at bounding box center [626, 131] width 13 height 13
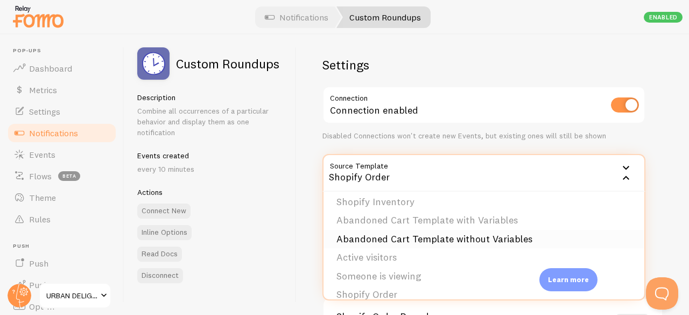
scroll to position [0, 0]
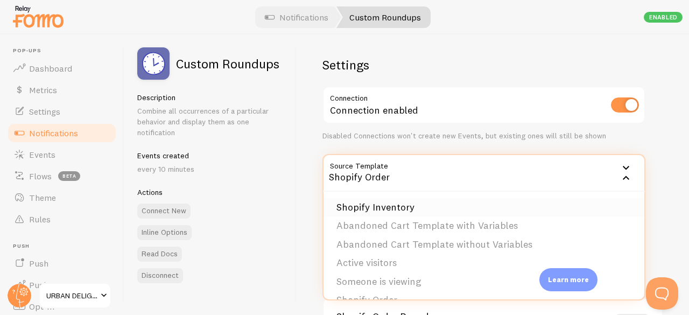
click at [388, 207] on li "Shopify Inventory" at bounding box center [483, 207] width 321 height 19
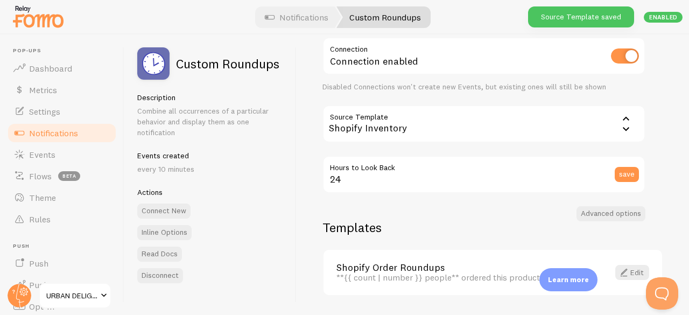
scroll to position [52, 0]
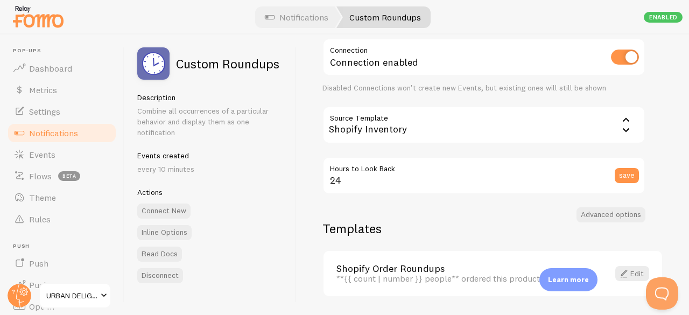
click at [613, 127] on div "Shopify Inventory" at bounding box center [483, 125] width 323 height 38
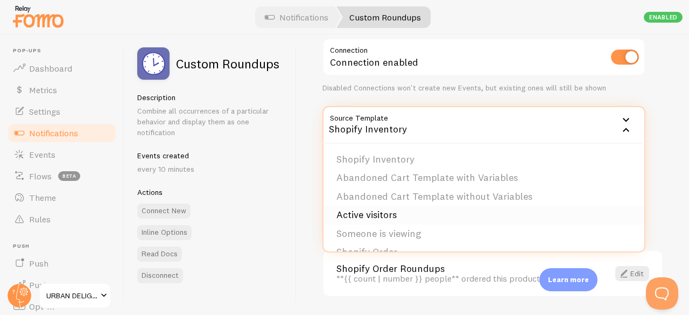
click at [374, 216] on li "Active visitors" at bounding box center [483, 215] width 321 height 19
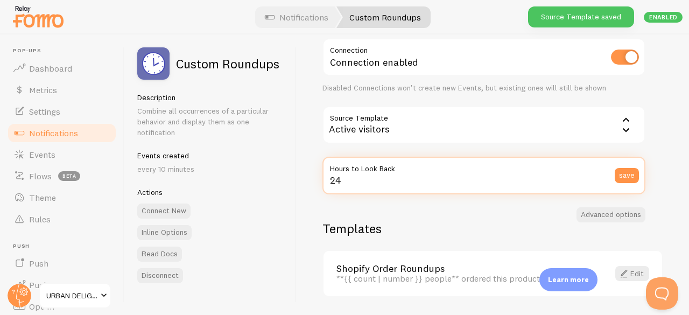
click at [355, 193] on input "24" at bounding box center [483, 176] width 323 height 38
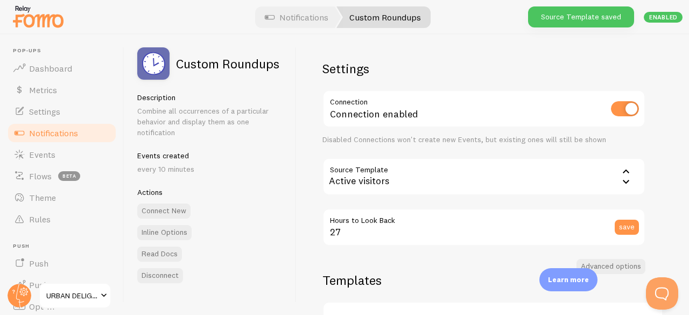
click at [308, 191] on div "Settings Connection Connection enabled Disabled Connections won't create new Ev…" at bounding box center [493, 174] width 392 height 280
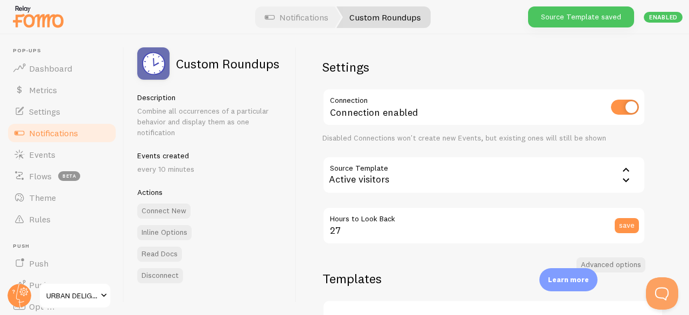
scroll to position [2, 0]
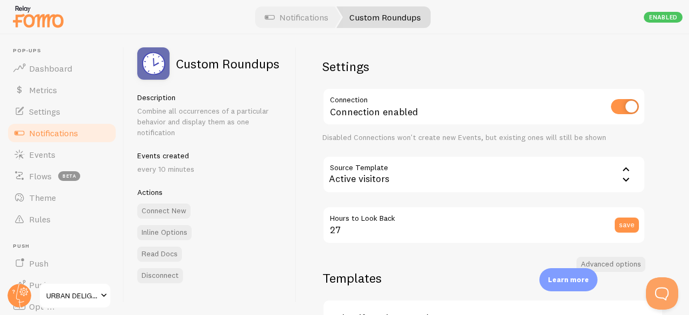
click at [623, 163] on icon at bounding box center [626, 169] width 13 height 13
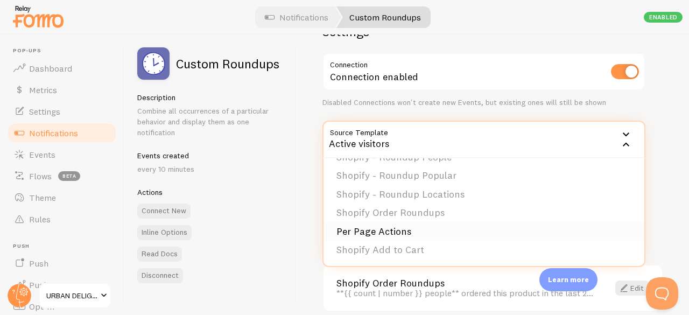
scroll to position [38, 0]
click at [387, 214] on li "Shopify Order Roundups" at bounding box center [483, 212] width 321 height 19
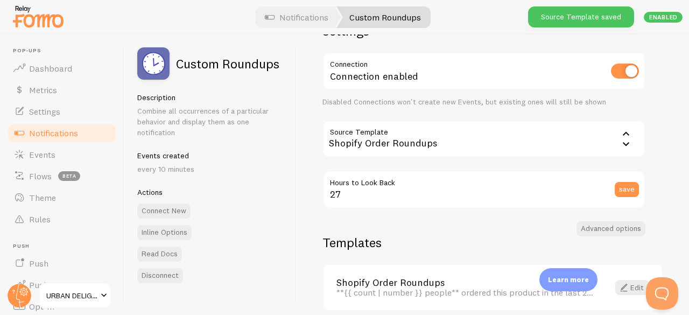
click at [365, 169] on div "Settings Connection Connection enabled Disabled Connections won't create new Ev…" at bounding box center [483, 116] width 323 height 186
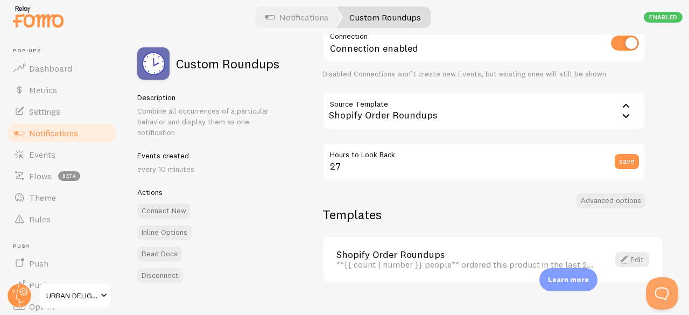
scroll to position [85, 0]
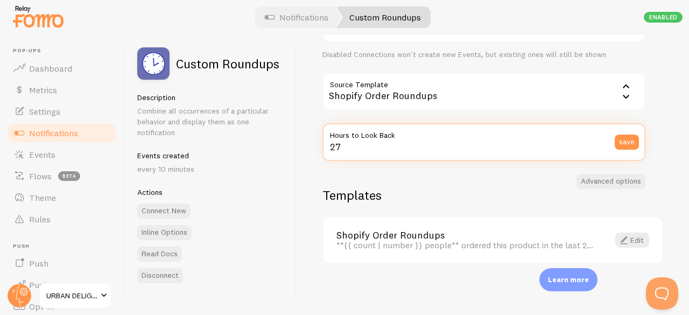
click at [474, 157] on input "27" at bounding box center [483, 142] width 323 height 38
type input "24"
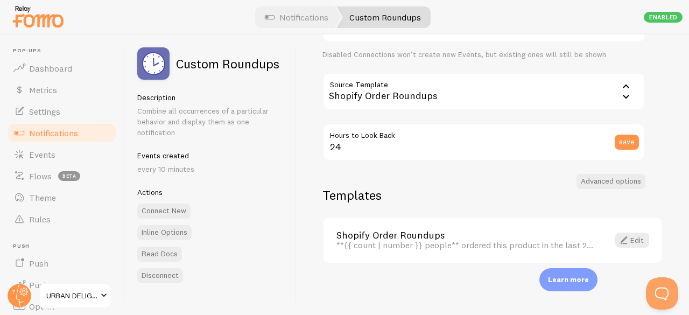
click at [452, 173] on div "Settings Connection Connection enabled Disabled Connections won't create new Ev…" at bounding box center [493, 174] width 392 height 280
click at [590, 179] on button "Advanced options" at bounding box center [610, 181] width 69 height 15
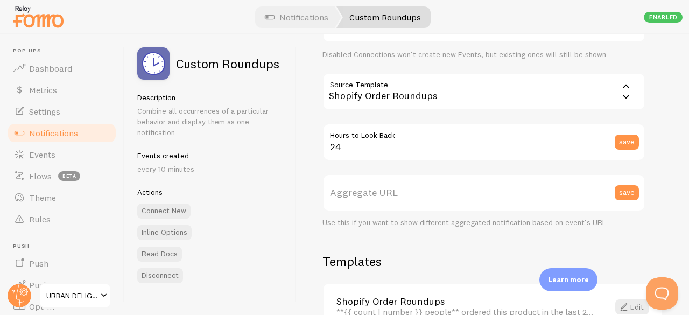
scroll to position [152, 0]
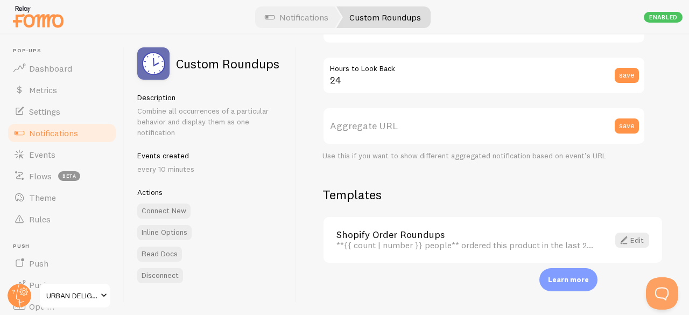
click at [501, 159] on div "Use this if you want to show different aggregated notification based on event's…" at bounding box center [483, 156] width 323 height 10
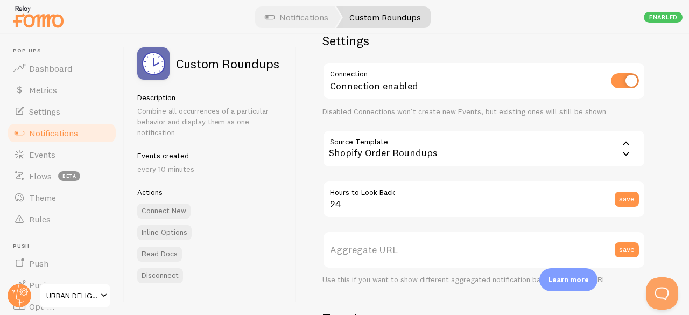
scroll to position [20, 0]
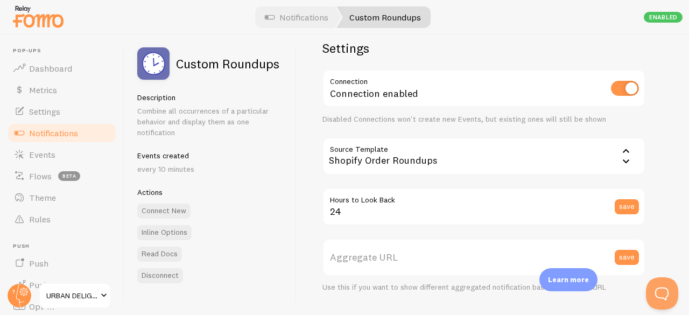
click at [622, 150] on icon at bounding box center [626, 150] width 13 height 13
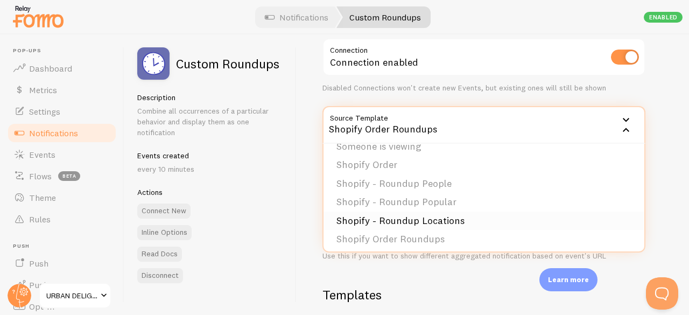
scroll to position [64, 0]
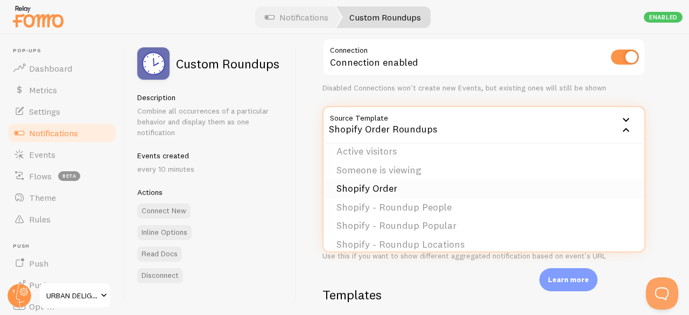
click at [369, 189] on li "Shopify Order" at bounding box center [483, 188] width 321 height 19
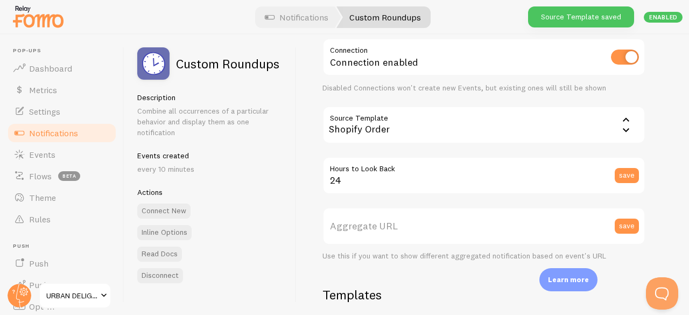
click at [393, 203] on div "Settings Connection Connection enabled Disabled Connections won't create new Ev…" at bounding box center [483, 135] width 323 height 252
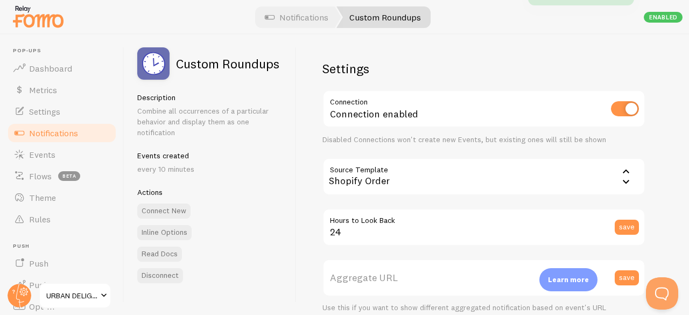
scroll to position [152, 0]
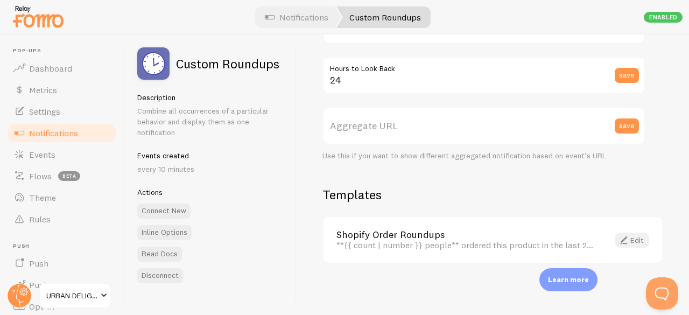
click at [630, 238] on link "Edit" at bounding box center [632, 240] width 34 height 15
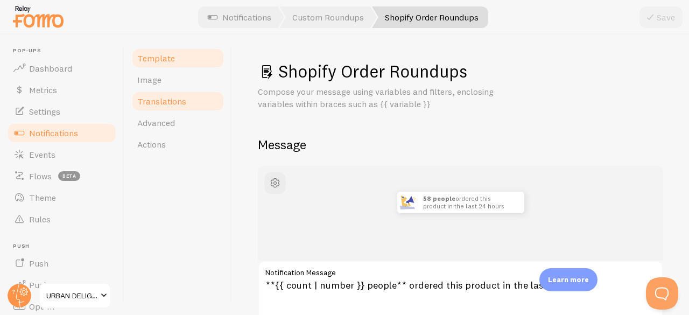
click at [157, 96] on span "Translations" at bounding box center [161, 101] width 49 height 11
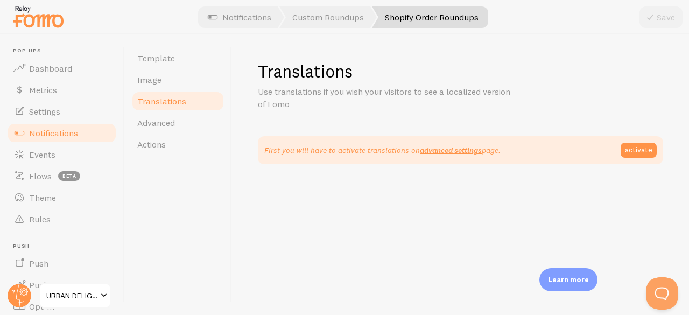
click at [61, 132] on span "Notifications" at bounding box center [53, 133] width 49 height 11
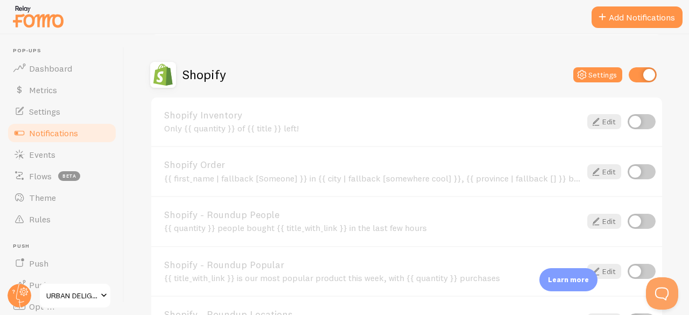
scroll to position [580, 0]
click at [55, 150] on link "Events" at bounding box center [61, 155] width 111 height 22
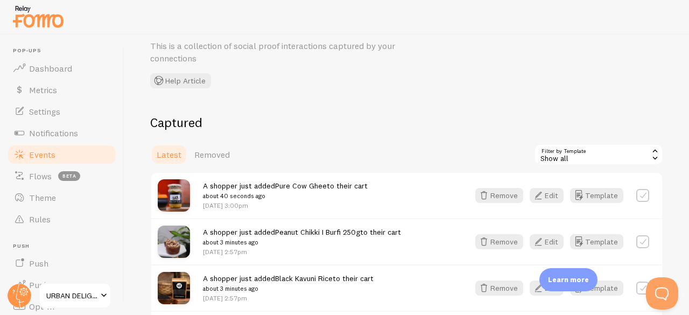
scroll to position [45, 0]
click at [69, 75] on link "Dashboard" at bounding box center [61, 69] width 111 height 22
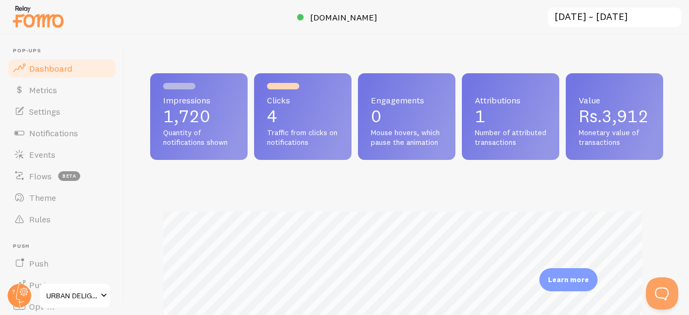
scroll to position [283, 505]
click at [51, 131] on span "Notifications" at bounding box center [53, 133] width 49 height 11
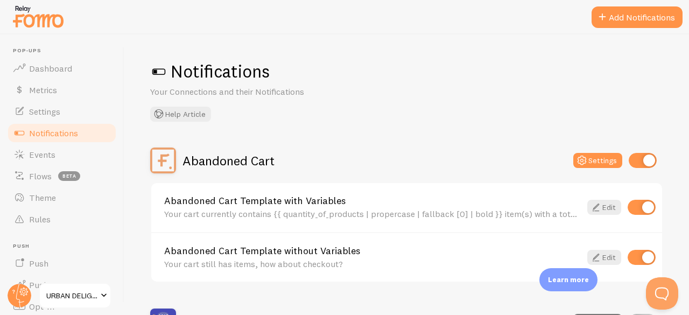
click at [638, 162] on input "checkbox" at bounding box center [643, 160] width 28 height 15
checkbox input "false"
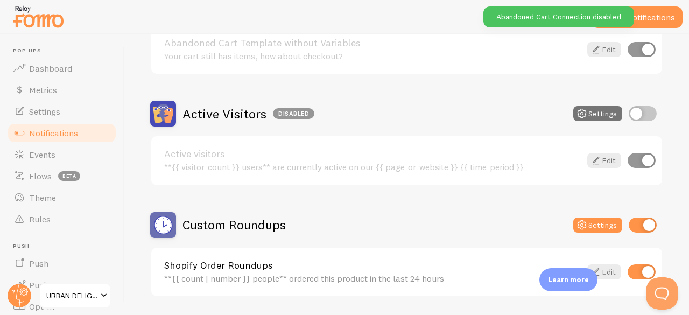
scroll to position [208, 0]
click at [629, 115] on input "checkbox" at bounding box center [643, 112] width 28 height 15
checkbox input "true"
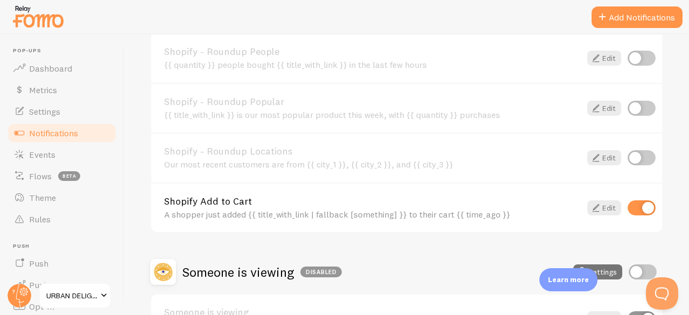
scroll to position [744, 0]
click at [639, 210] on input "checkbox" at bounding box center [642, 207] width 28 height 15
checkbox input "false"
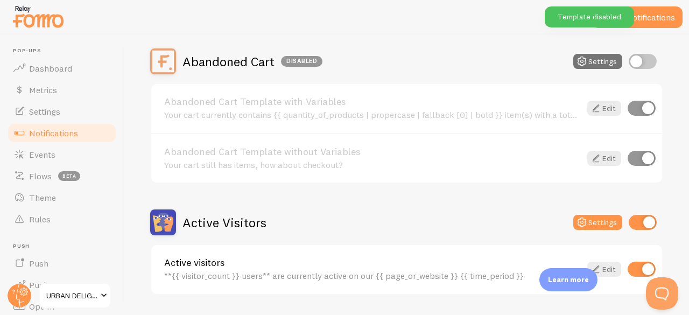
scroll to position [0, 0]
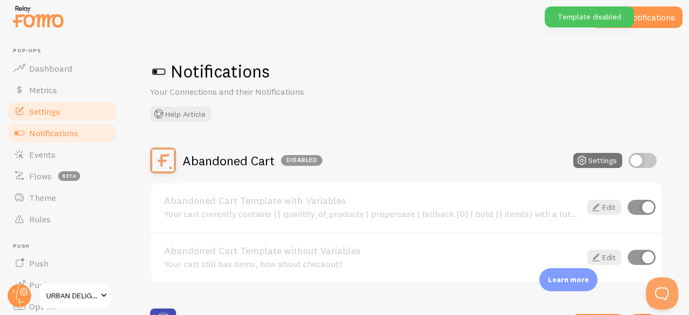
click at [65, 111] on link "Settings" at bounding box center [61, 112] width 111 height 22
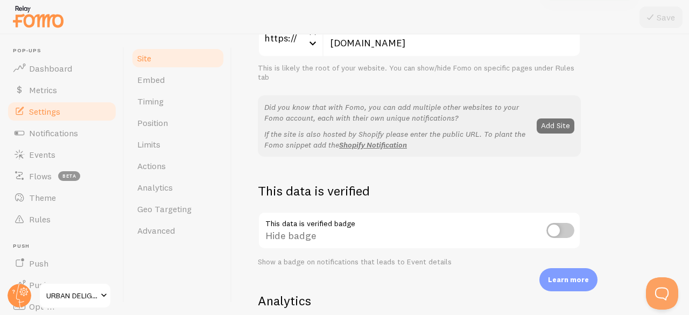
scroll to position [172, 0]
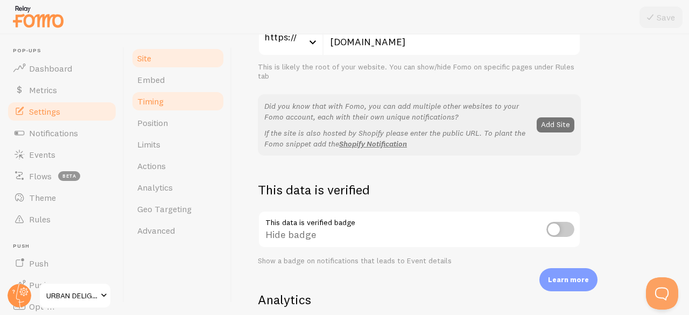
click at [170, 97] on link "Timing" at bounding box center [178, 101] width 94 height 22
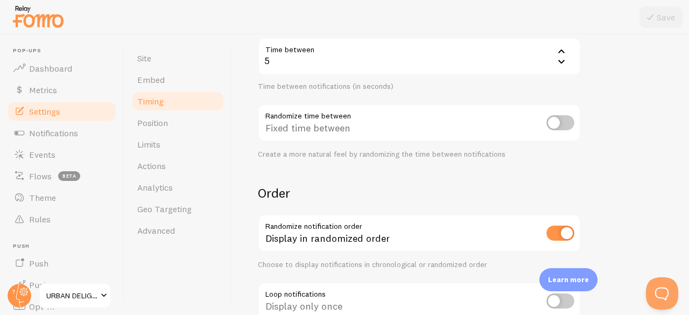
scroll to position [322, 0]
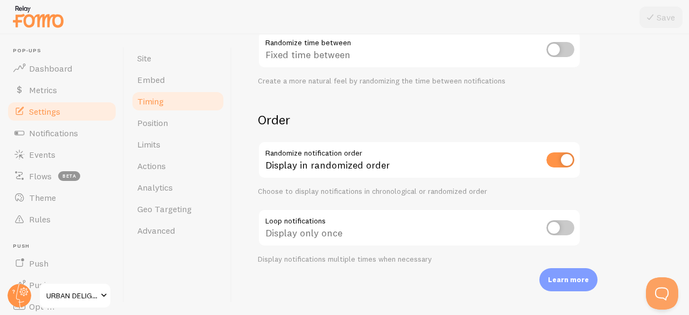
click at [567, 160] on input "checkbox" at bounding box center [560, 159] width 28 height 15
checkbox input "false"
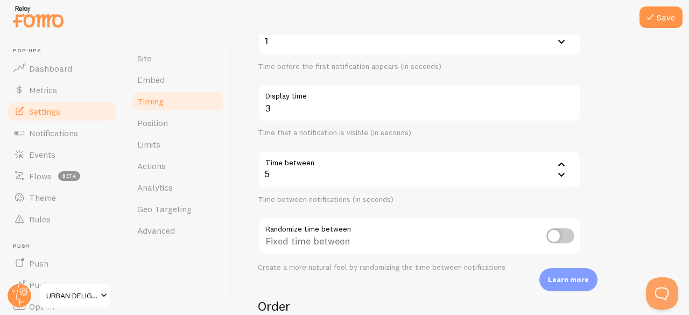
scroll to position [0, 0]
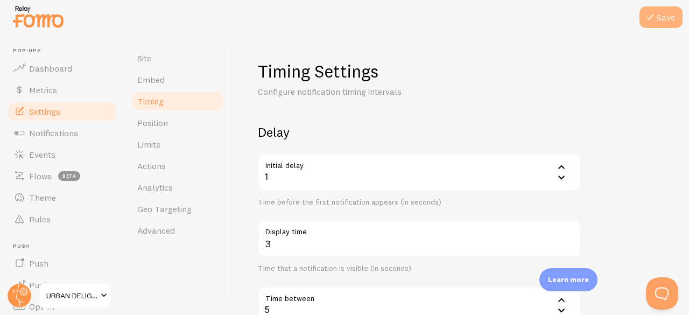
click at [673, 11] on button "Save" at bounding box center [660, 17] width 43 height 22
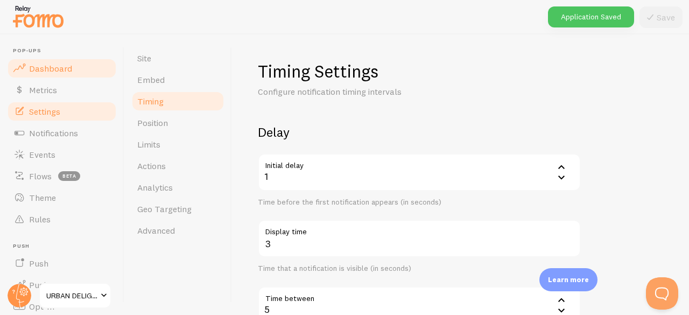
click at [47, 74] on link "Dashboard" at bounding box center [61, 69] width 111 height 22
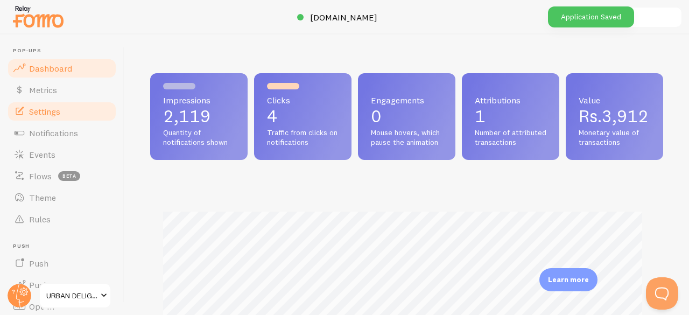
scroll to position [283, 505]
click at [39, 114] on span "Settings" at bounding box center [44, 111] width 31 height 11
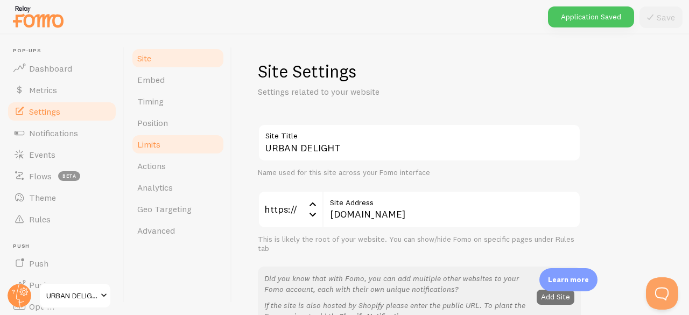
click at [154, 150] on link "Limits" at bounding box center [178, 144] width 94 height 22
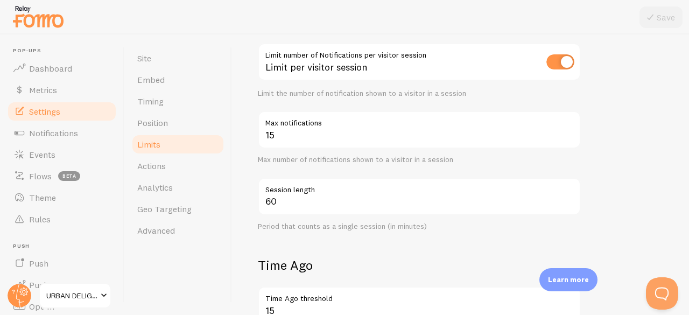
scroll to position [177, 0]
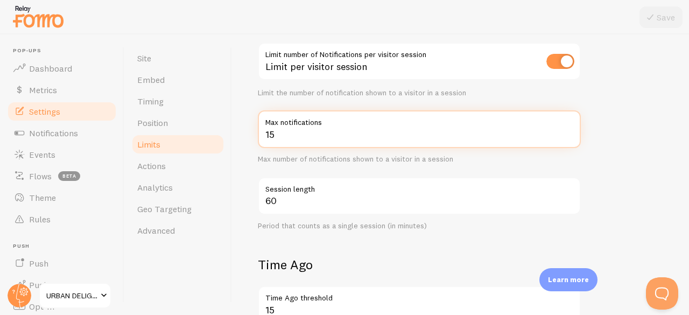
click at [295, 138] on input "15" at bounding box center [419, 129] width 323 height 38
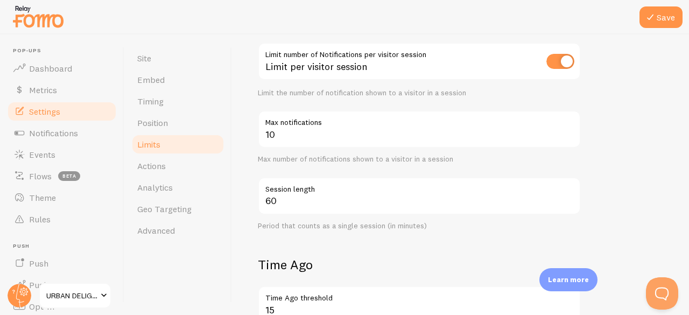
click at [613, 165] on form "Notification Count 10 Max Notifications shown per page Limit the number of Noti…" at bounding box center [460, 264] width 405 height 635
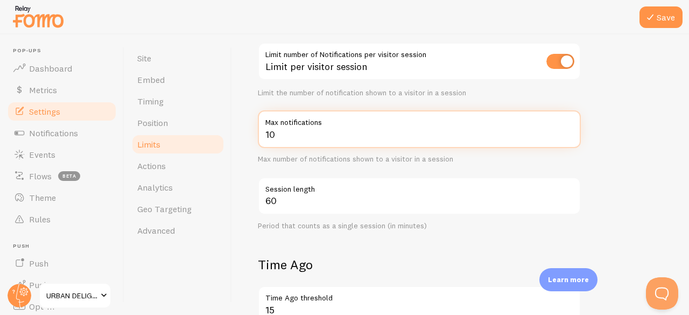
click at [291, 142] on input "10" at bounding box center [419, 129] width 323 height 38
type input "5"
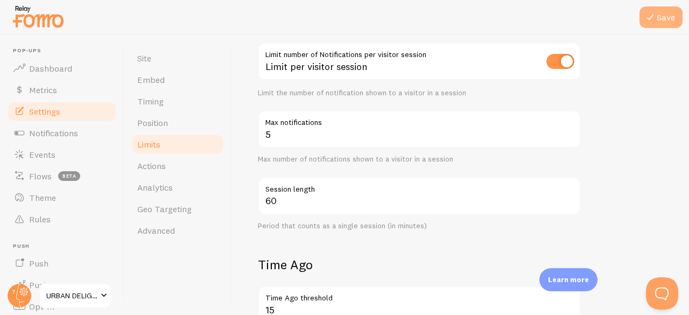
click at [668, 24] on button "Save" at bounding box center [660, 17] width 43 height 22
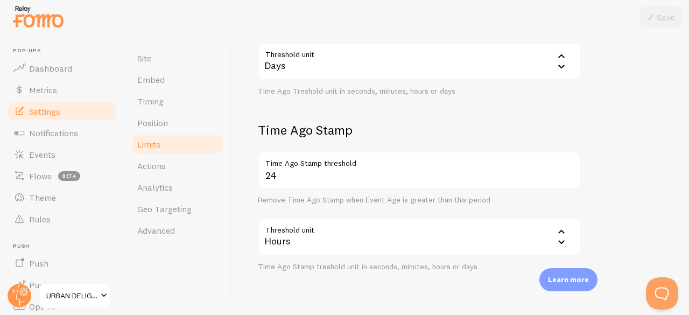
scroll to position [516, 0]
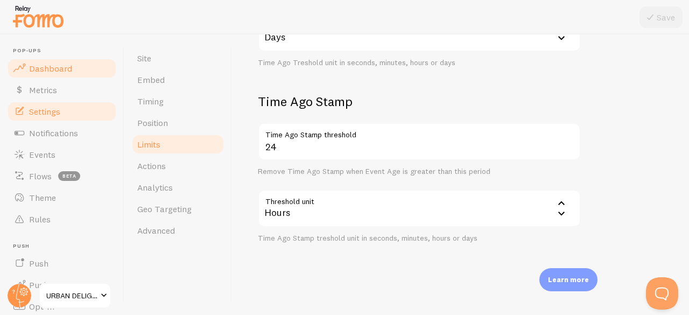
click at [38, 66] on span "Dashboard" at bounding box center [50, 68] width 43 height 11
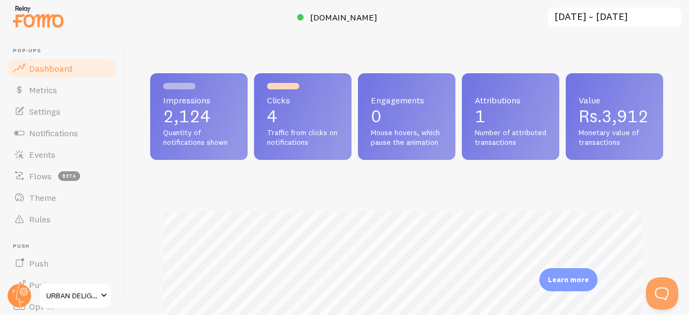
scroll to position [283, 505]
click at [42, 89] on span "Metrics" at bounding box center [43, 90] width 28 height 11
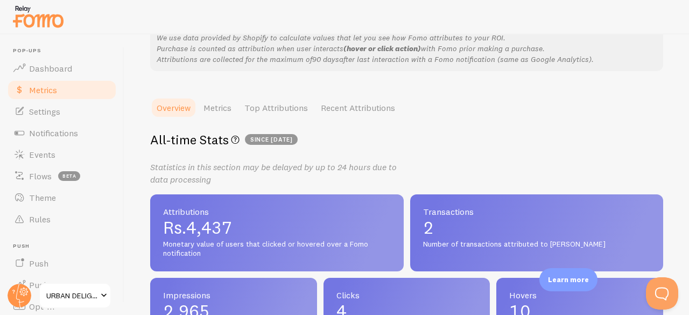
scroll to position [98, 0]
click at [356, 110] on link "Recent Attributions" at bounding box center [357, 107] width 87 height 22
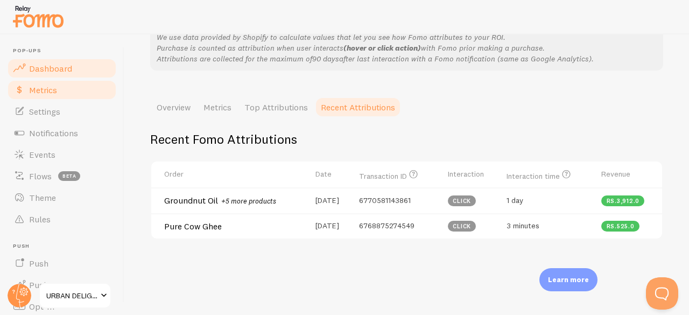
click at [39, 74] on link "Dashboard" at bounding box center [61, 69] width 111 height 22
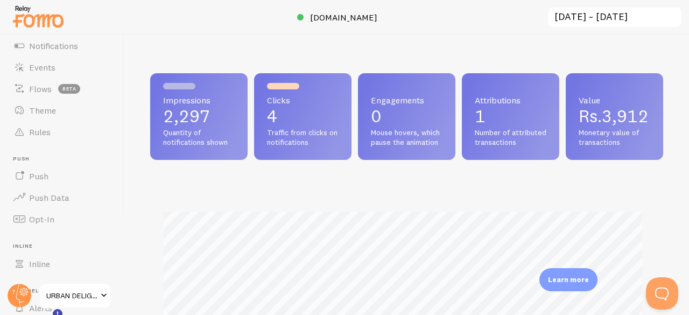
scroll to position [537951, 537729]
click at [39, 76] on link "Events" at bounding box center [61, 68] width 111 height 22
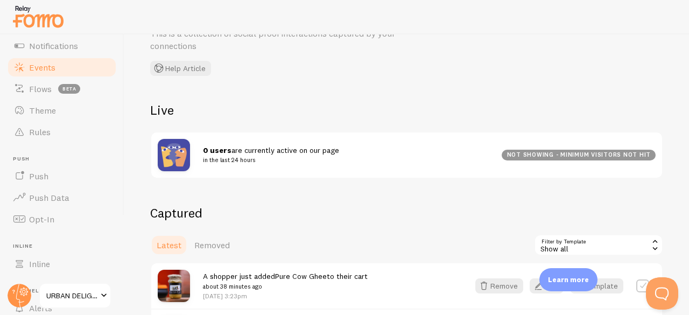
scroll to position [71, 0]
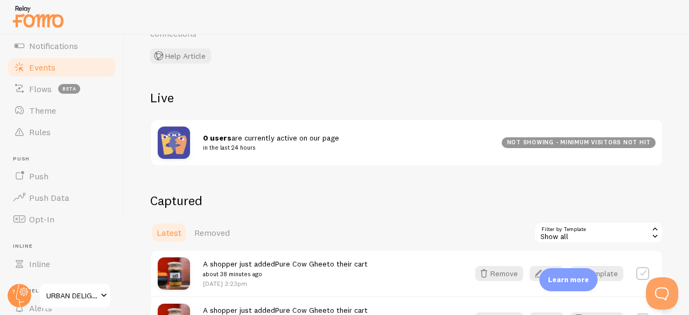
click at [219, 138] on strong "0 users" at bounding box center [217, 138] width 29 height 10
click at [152, 137] on div "0 users are currently active on our page in the last 24 hours not showing - min…" at bounding box center [406, 142] width 511 height 45
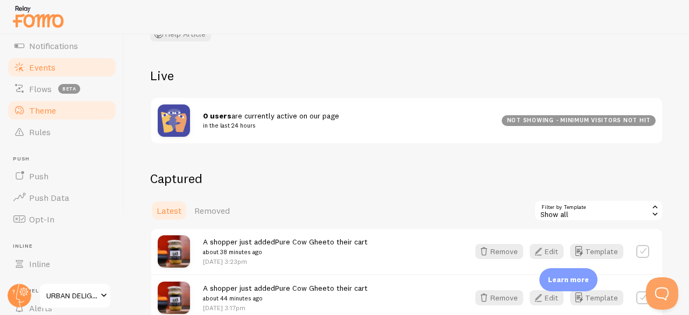
scroll to position [82, 0]
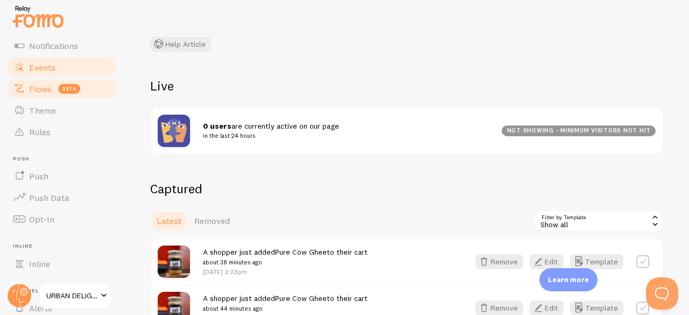
click at [36, 89] on span "Flows" at bounding box center [40, 88] width 23 height 11
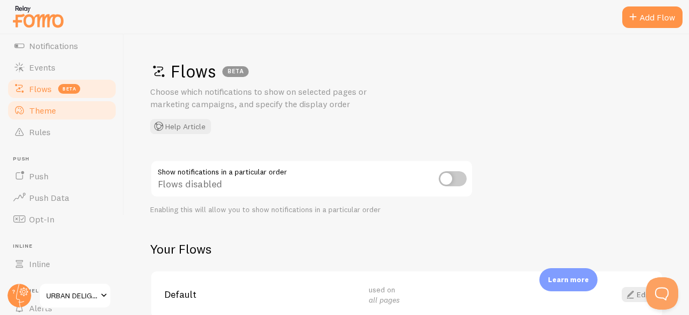
click at [41, 112] on span "Theme" at bounding box center [42, 110] width 27 height 11
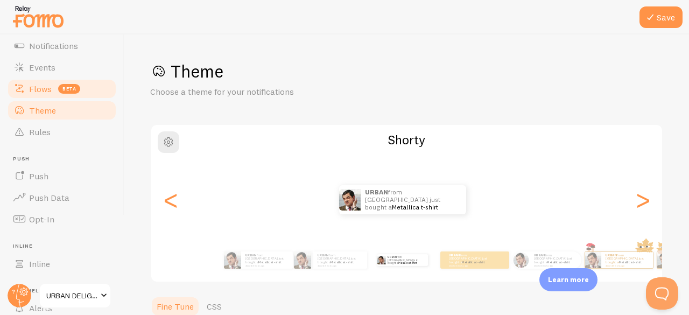
click at [44, 81] on link "Flows beta" at bounding box center [61, 89] width 111 height 22
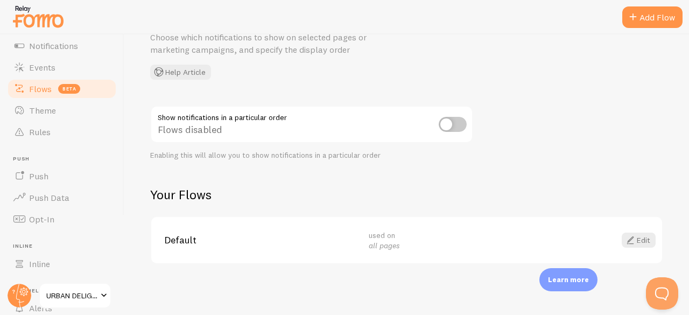
scroll to position [55, 0]
click at [449, 123] on input "checkbox" at bounding box center [453, 123] width 28 height 15
checkbox input "true"
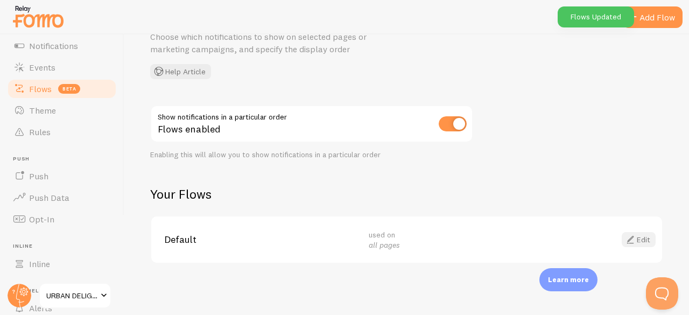
click at [624, 233] on span at bounding box center [630, 239] width 13 height 13
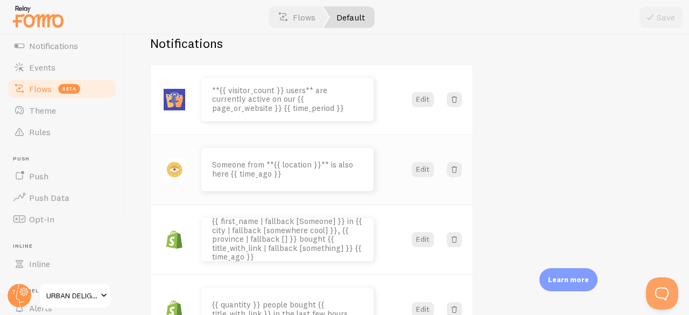
scroll to position [158, 0]
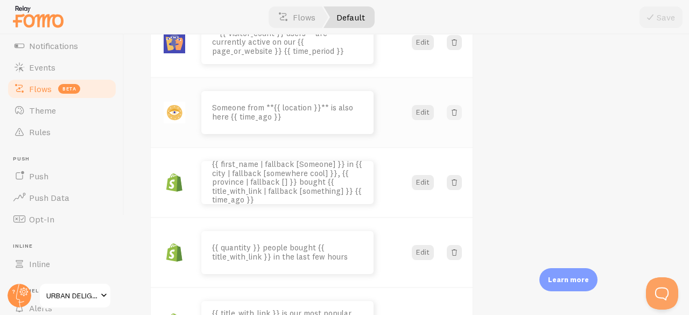
click at [459, 114] on span at bounding box center [454, 112] width 11 height 11
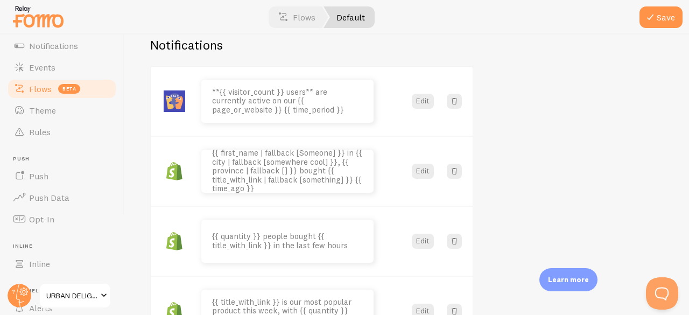
scroll to position [100, 0]
click at [456, 169] on span at bounding box center [454, 170] width 11 height 11
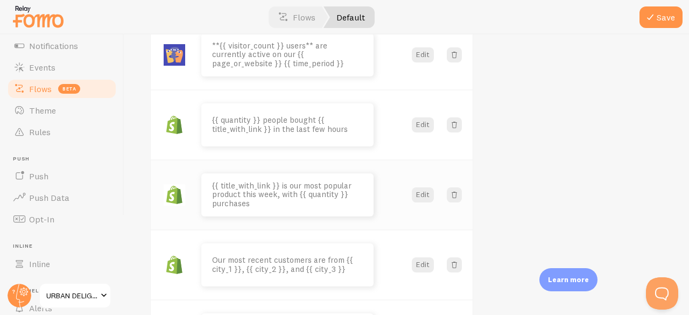
scroll to position [151, 0]
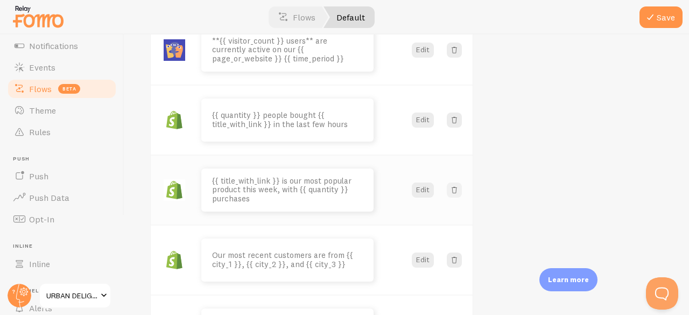
click at [454, 192] on span at bounding box center [454, 190] width 11 height 11
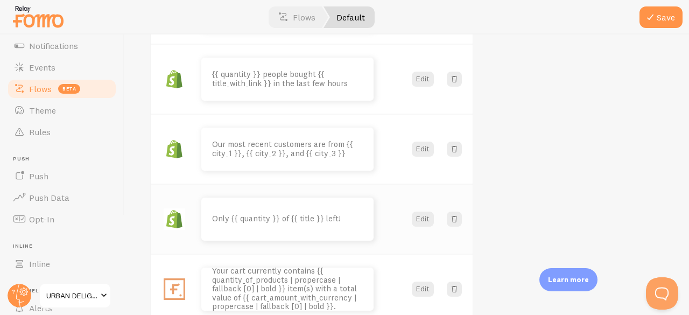
scroll to position [195, 0]
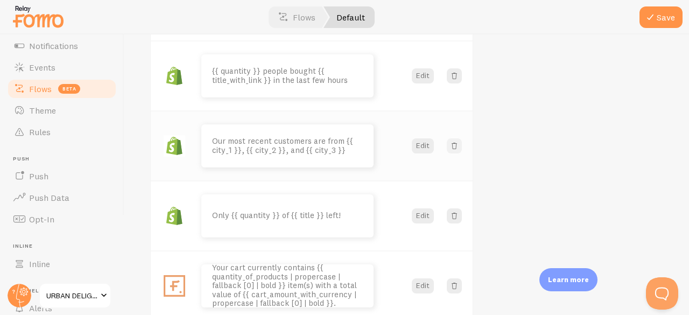
click at [447, 143] on button at bounding box center [454, 145] width 15 height 15
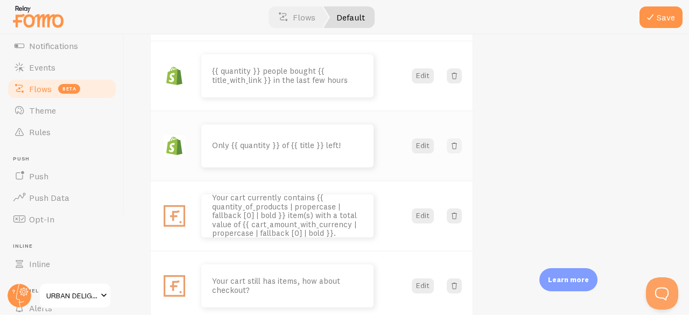
click at [453, 146] on span at bounding box center [454, 145] width 11 height 11
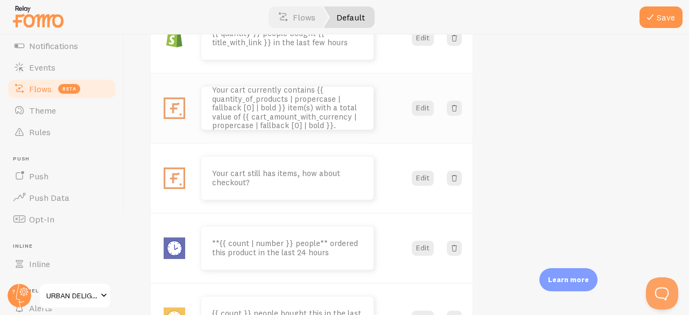
scroll to position [216, 0]
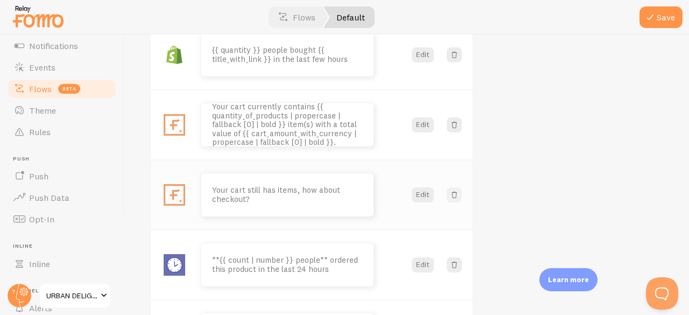
click at [450, 194] on span at bounding box center [454, 194] width 11 height 11
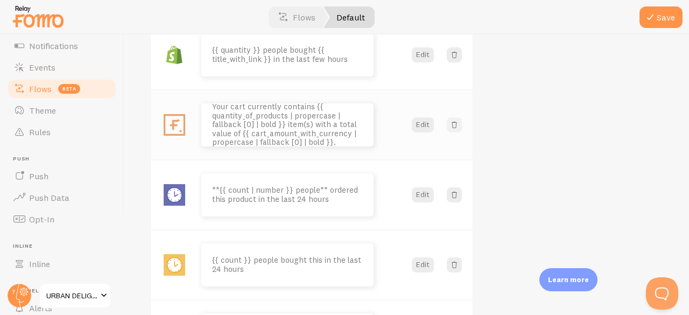
click at [454, 122] on span at bounding box center [454, 124] width 11 height 11
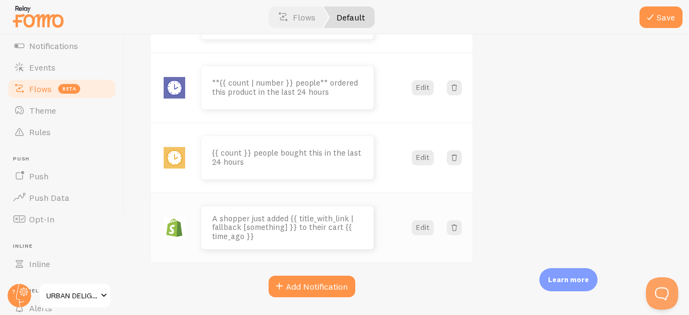
scroll to position [252, 0]
click at [456, 226] on span at bounding box center [454, 228] width 11 height 11
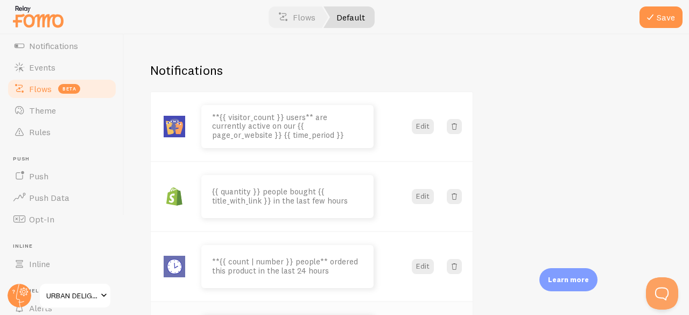
scroll to position [66, 0]
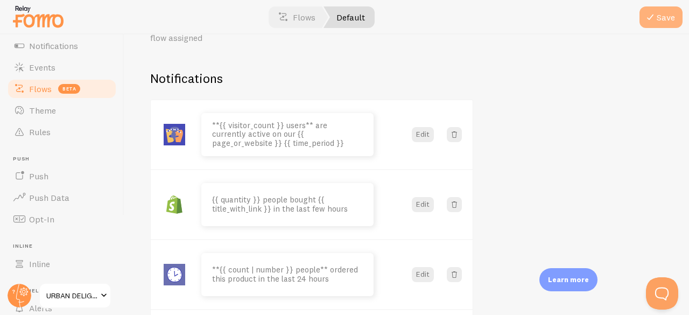
click at [667, 16] on button "Save" at bounding box center [660, 17] width 43 height 22
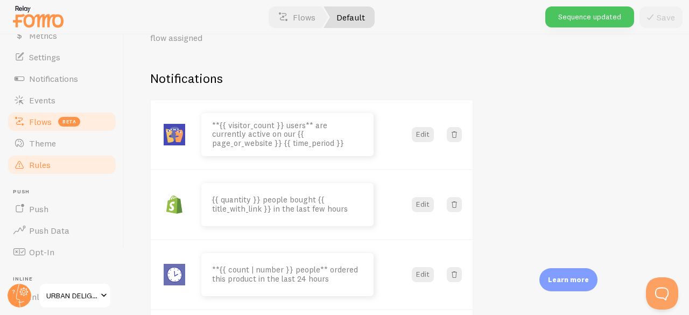
scroll to position [54, 0]
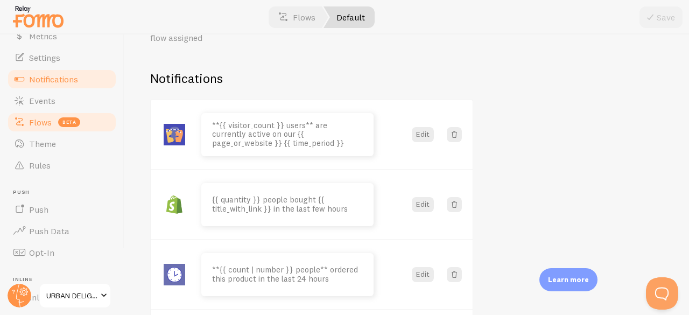
click at [58, 78] on span "Notifications" at bounding box center [53, 79] width 49 height 11
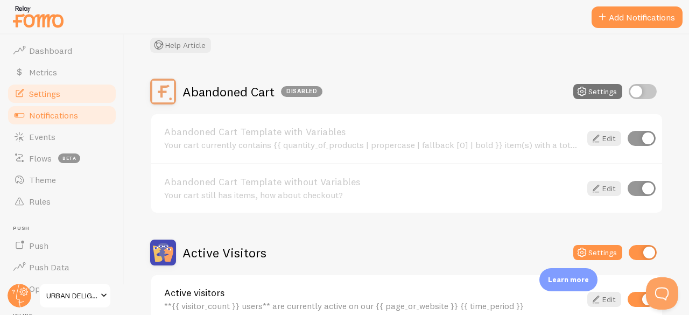
scroll to position [17, 0]
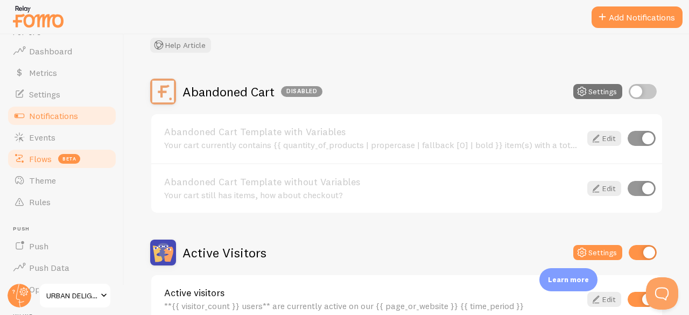
click at [43, 165] on link "Flows beta" at bounding box center [61, 159] width 111 height 22
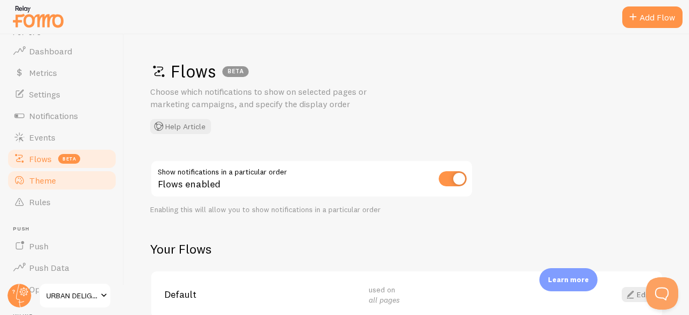
click at [80, 182] on link "Theme" at bounding box center [61, 181] width 111 height 22
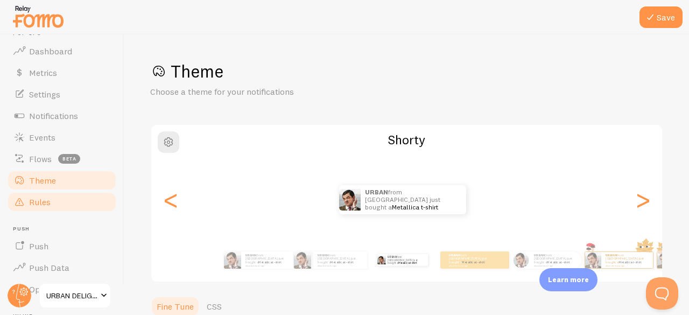
click at [40, 209] on link "Rules" at bounding box center [61, 202] width 111 height 22
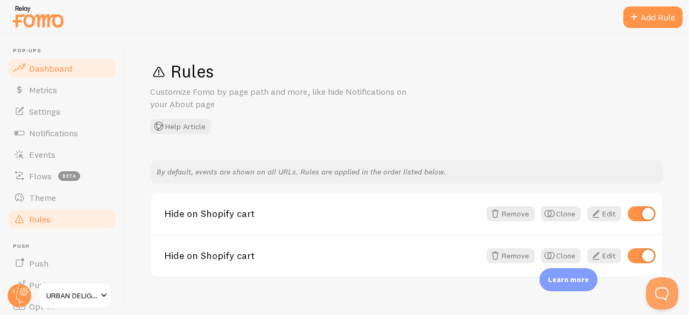
click at [42, 58] on link "Dashboard" at bounding box center [61, 69] width 111 height 22
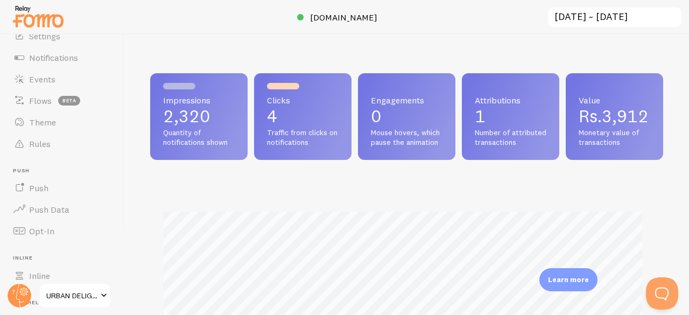
scroll to position [129, 0]
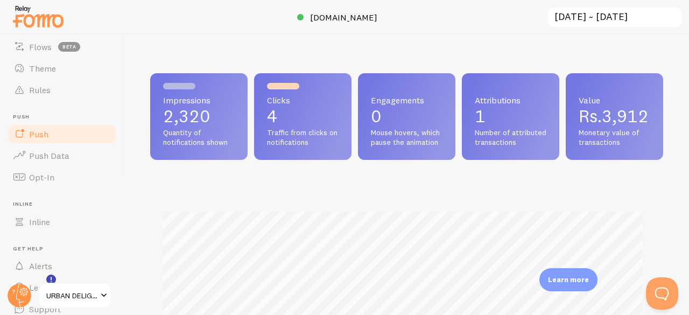
click at [39, 144] on link "Push" at bounding box center [61, 134] width 111 height 22
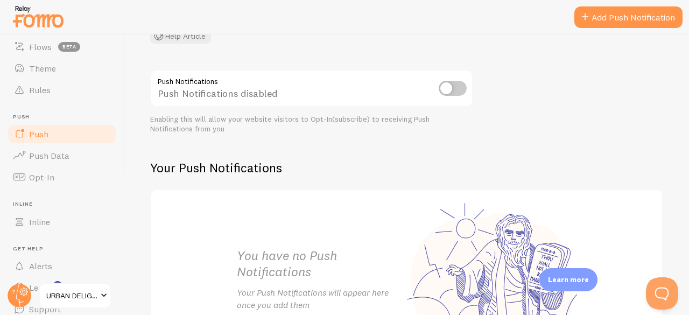
scroll to position [97, 0]
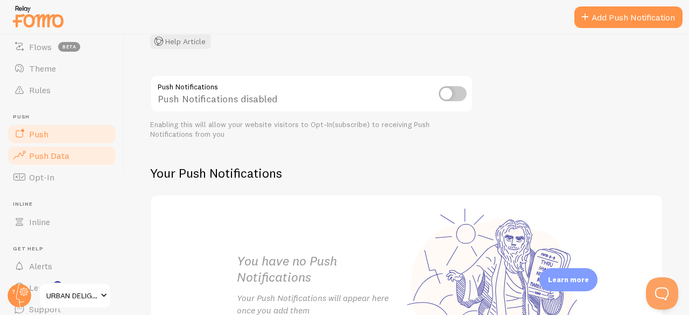
click at [81, 162] on link "Push Data" at bounding box center [61, 156] width 111 height 22
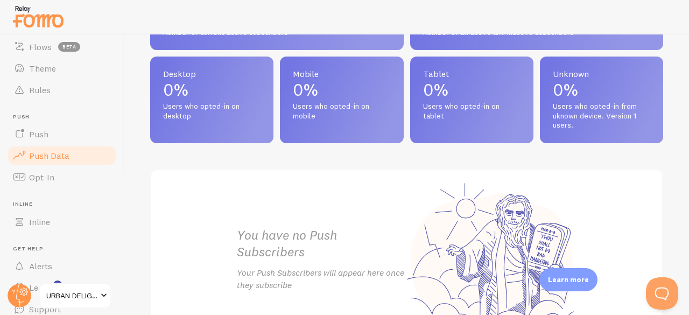
scroll to position [614, 0]
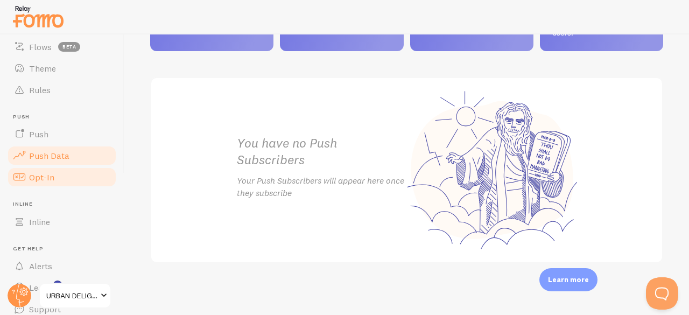
click at [47, 175] on span "Opt-In" at bounding box center [41, 177] width 25 height 11
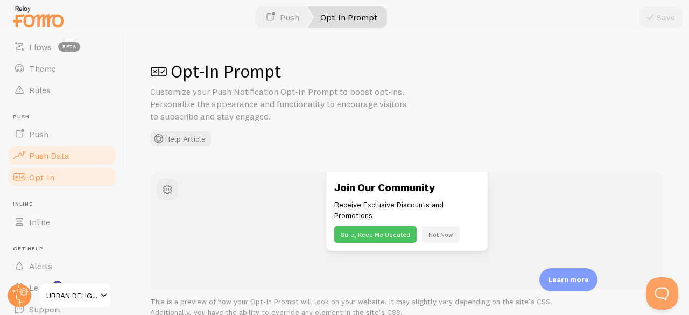
click at [57, 154] on span "Push Data" at bounding box center [49, 155] width 40 height 11
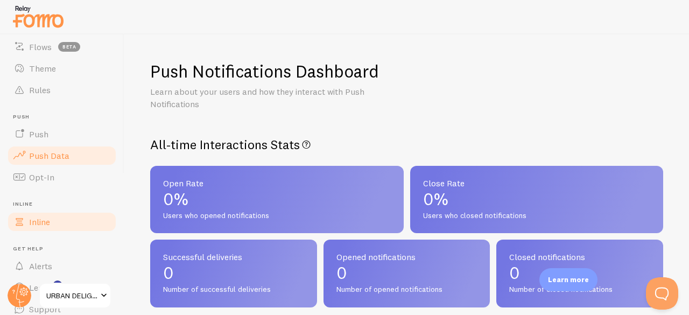
click at [65, 213] on link "Inline" at bounding box center [61, 222] width 111 height 22
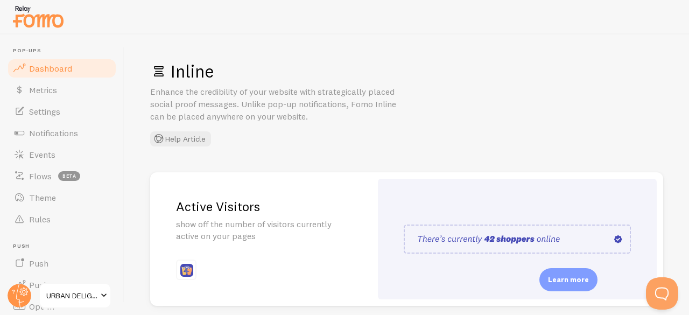
click at [43, 72] on span "Dashboard" at bounding box center [50, 68] width 43 height 11
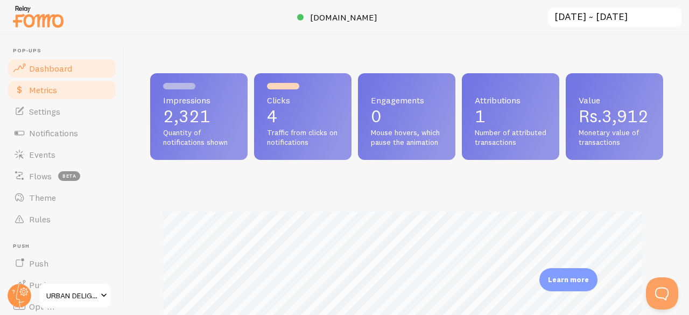
click at [57, 90] on span "Metrics" at bounding box center [43, 90] width 28 height 11
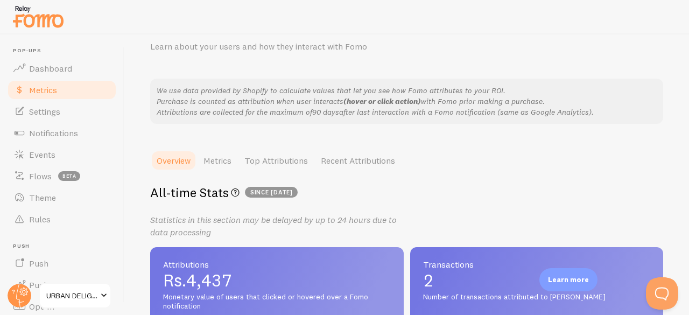
scroll to position [40, 0]
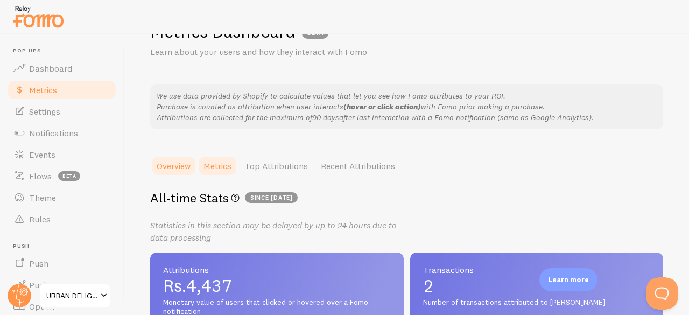
click at [210, 167] on link "Metrics" at bounding box center [217, 166] width 41 height 22
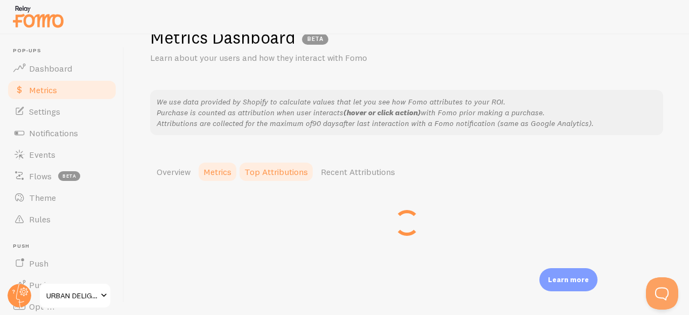
click at [262, 170] on link "Top Attributions" at bounding box center [276, 172] width 76 height 22
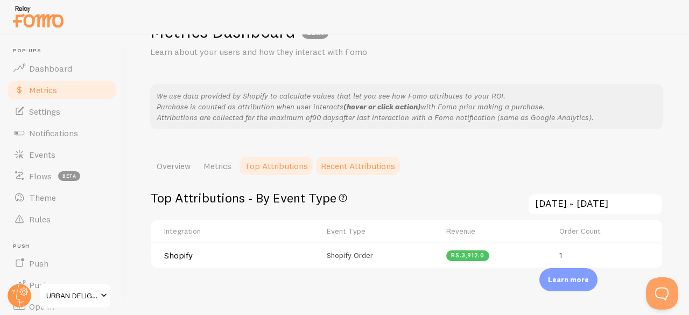
click at [361, 159] on link "Recent Attributions" at bounding box center [357, 166] width 87 height 22
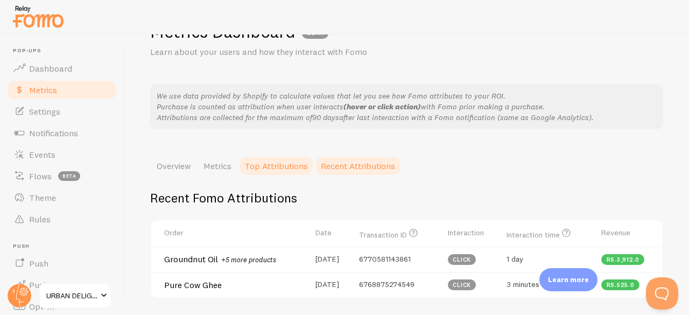
scroll to position [113, 0]
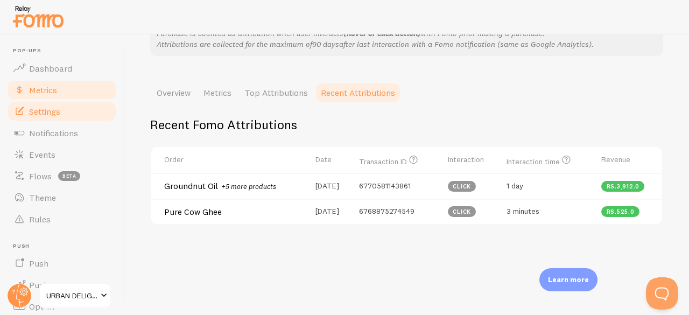
click at [39, 112] on span "Settings" at bounding box center [44, 111] width 31 height 11
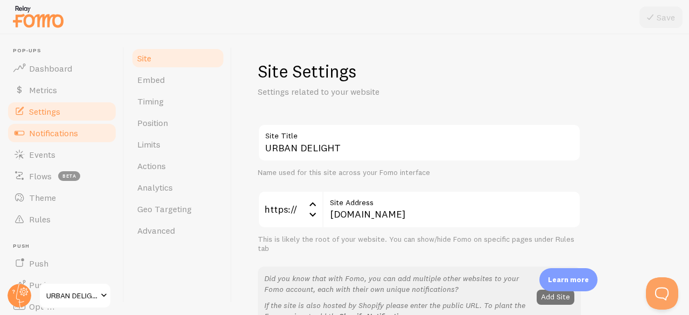
click at [44, 130] on span "Notifications" at bounding box center [53, 133] width 49 height 11
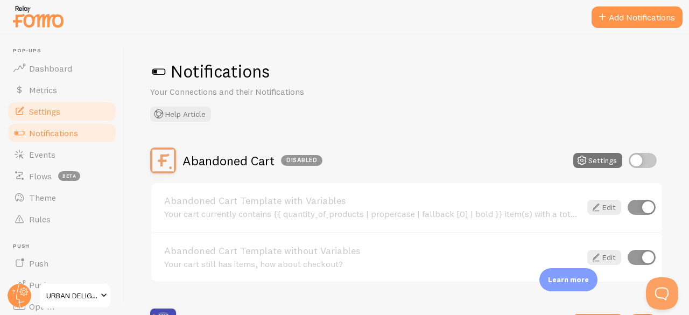
click at [37, 110] on span "Settings" at bounding box center [44, 111] width 31 height 11
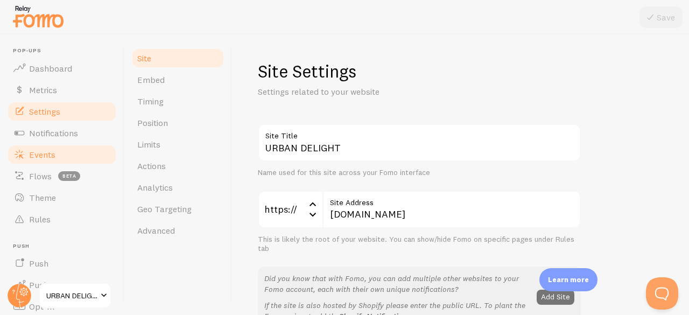
click at [67, 148] on link "Events" at bounding box center [61, 155] width 111 height 22
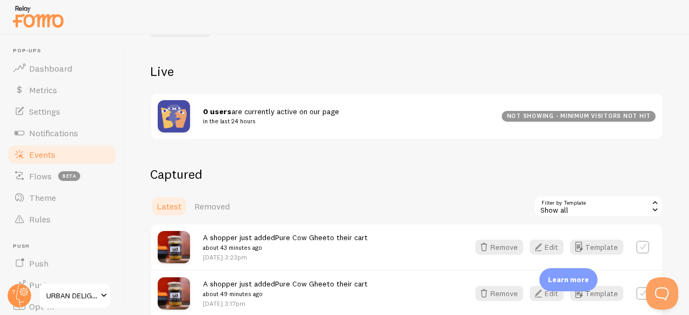
scroll to position [111, 0]
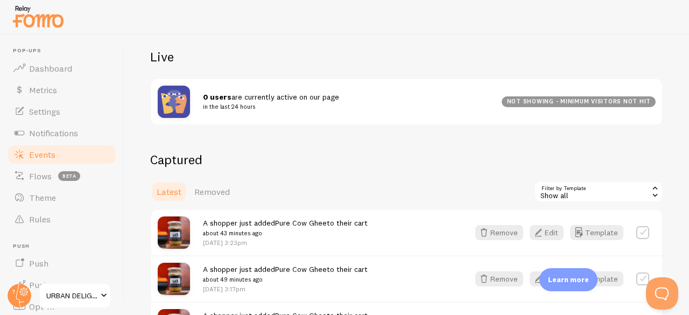
click at [231, 100] on span "0 users are currently active on our page in the last 24 hours" at bounding box center [346, 102] width 286 height 20
click at [574, 100] on div "not showing - minimum visitors not hit" at bounding box center [579, 101] width 154 height 11
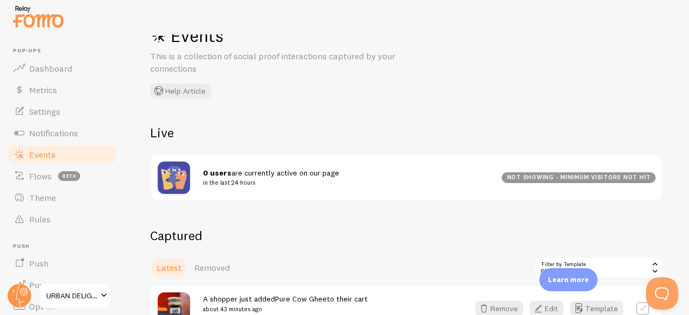
scroll to position [37, 0]
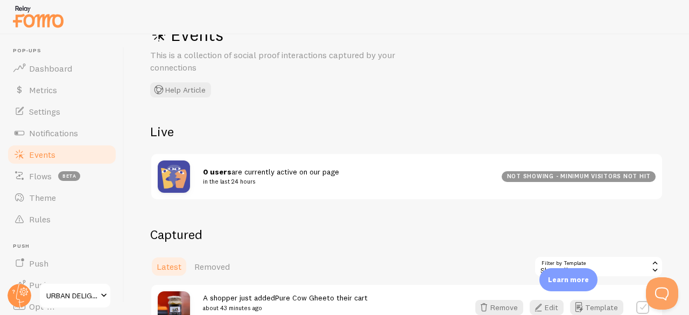
click at [177, 164] on img at bounding box center [174, 176] width 32 height 32
click at [26, 186] on link "Flows beta" at bounding box center [61, 176] width 111 height 22
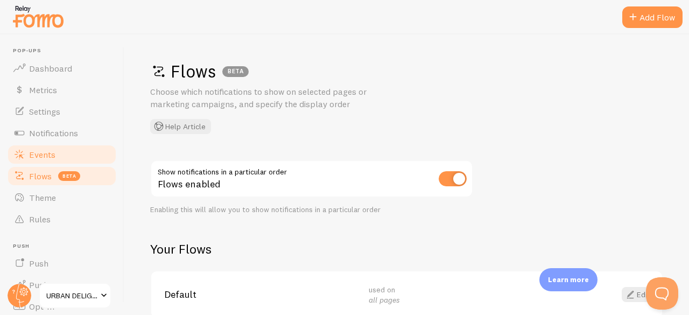
click at [32, 163] on link "Events" at bounding box center [61, 155] width 111 height 22
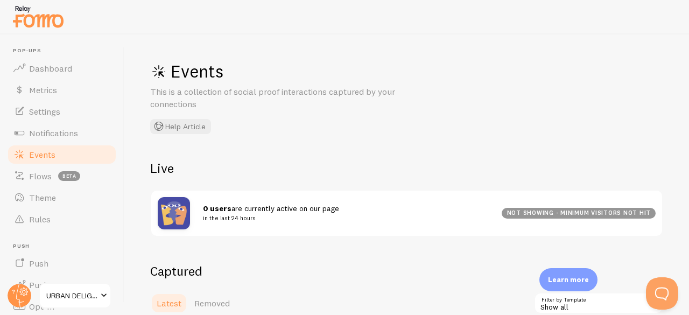
click at [252, 200] on div "0 users are currently active on our page in the last 24 hours not showing - min…" at bounding box center [406, 213] width 511 height 45
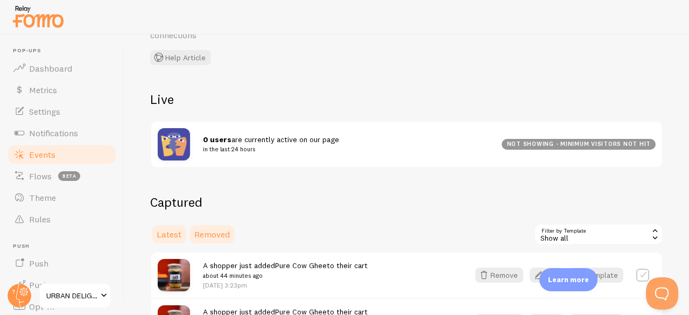
scroll to position [68, 0]
click at [207, 241] on link "Removed" at bounding box center [212, 235] width 48 height 22
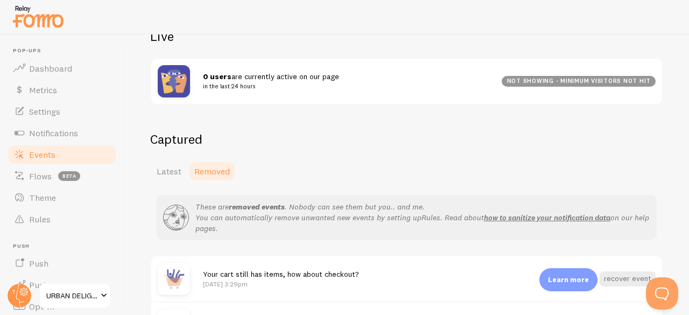
scroll to position [131, 0]
click at [145, 174] on div "Events This is a collection of social proof interactions captured by your conne…" at bounding box center [406, 174] width 565 height 280
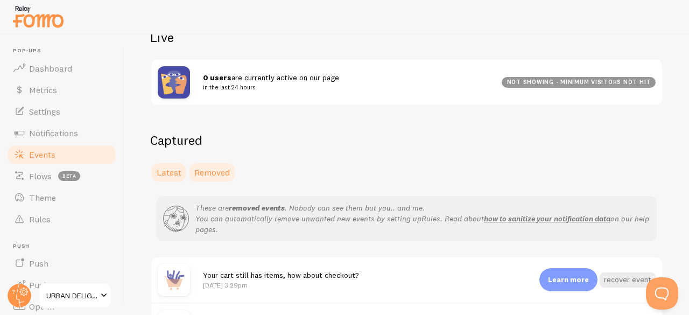
click at [175, 172] on span "Latest" at bounding box center [169, 172] width 25 height 11
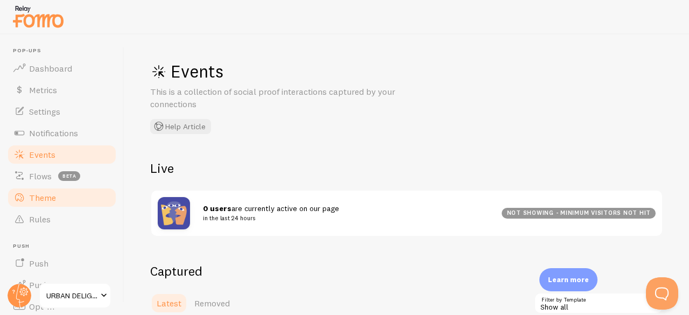
click at [54, 205] on link "Theme" at bounding box center [61, 198] width 111 height 22
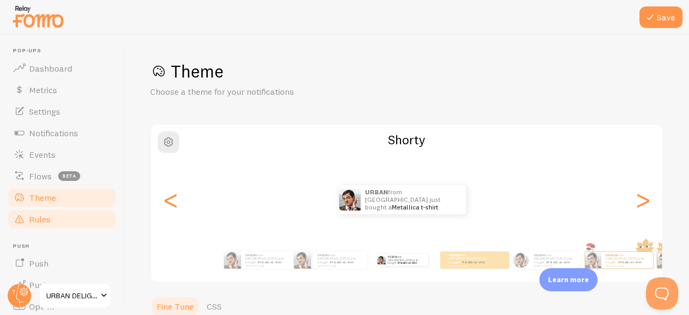
click at [30, 218] on span "Rules" at bounding box center [40, 219] width 22 height 11
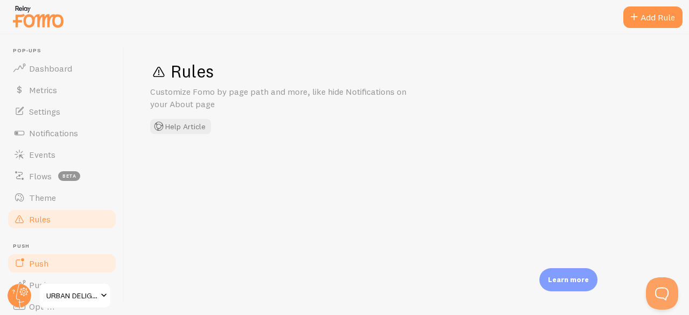
click at [43, 266] on span "Push" at bounding box center [38, 263] width 19 height 11
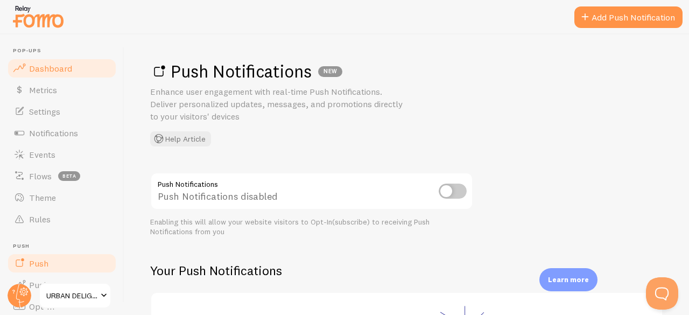
click at [48, 66] on span "Dashboard" at bounding box center [50, 68] width 43 height 11
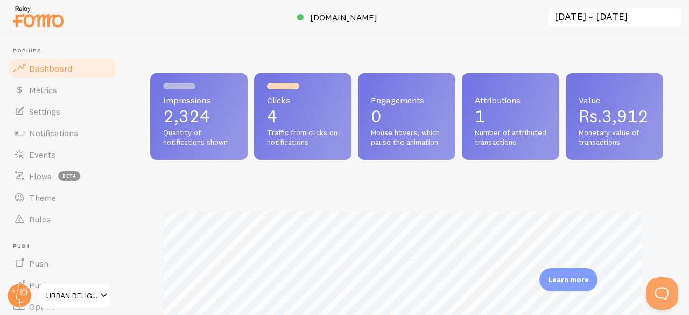
scroll to position [283, 505]
click at [50, 89] on span "Metrics" at bounding box center [43, 90] width 28 height 11
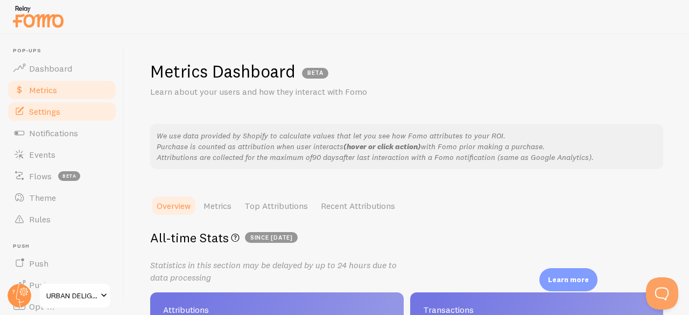
click at [60, 111] on span "Settings" at bounding box center [44, 111] width 31 height 11
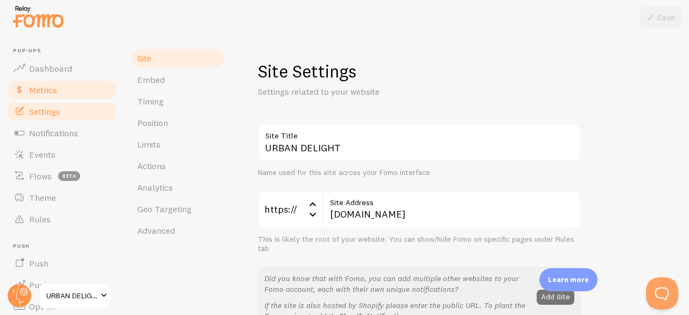
click at [54, 91] on span "Metrics" at bounding box center [43, 90] width 28 height 11
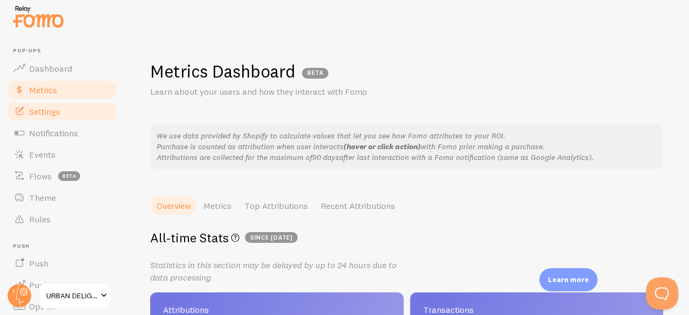
click at [46, 101] on link "Settings" at bounding box center [61, 112] width 111 height 22
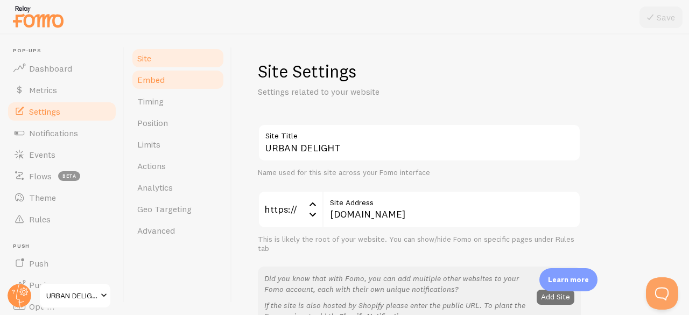
click at [166, 77] on link "Embed" at bounding box center [178, 80] width 94 height 22
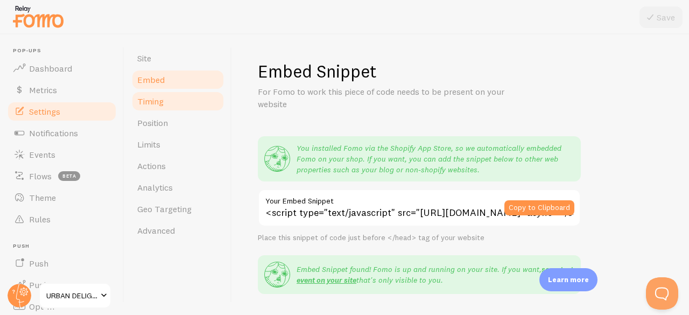
click at [132, 100] on link "Timing" at bounding box center [178, 101] width 94 height 22
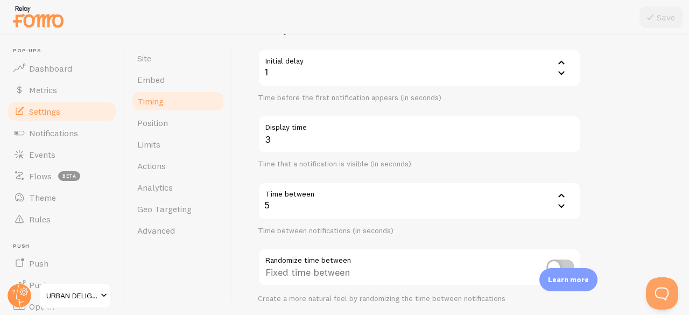
scroll to position [44, 0]
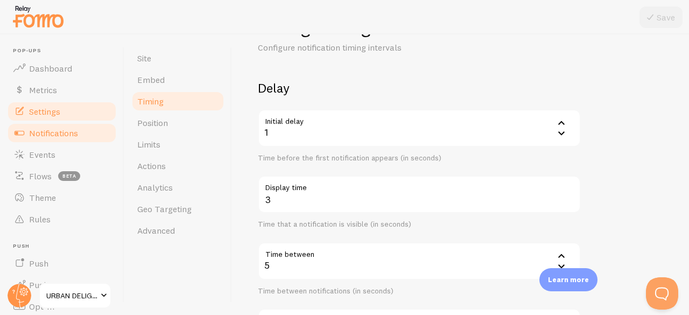
click at [68, 131] on span "Notifications" at bounding box center [53, 133] width 49 height 11
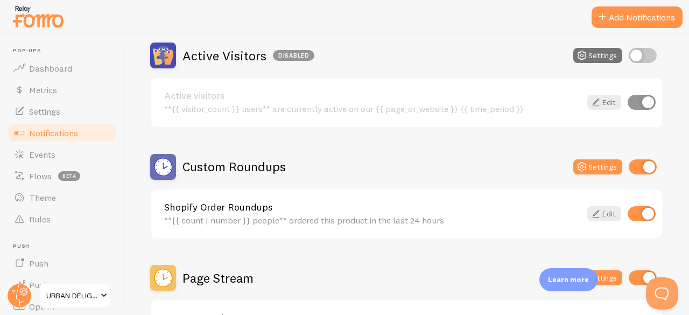
scroll to position [268, 0]
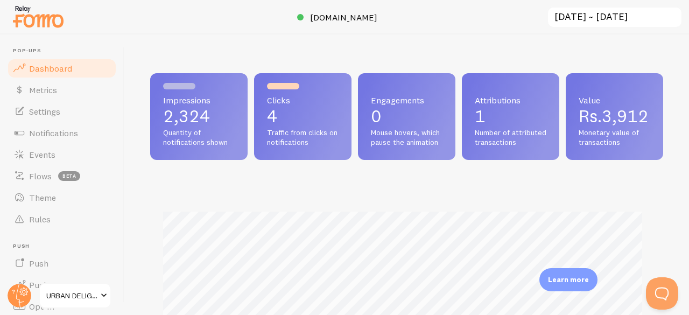
scroll to position [283, 505]
click at [32, 97] on link "Metrics" at bounding box center [61, 90] width 111 height 22
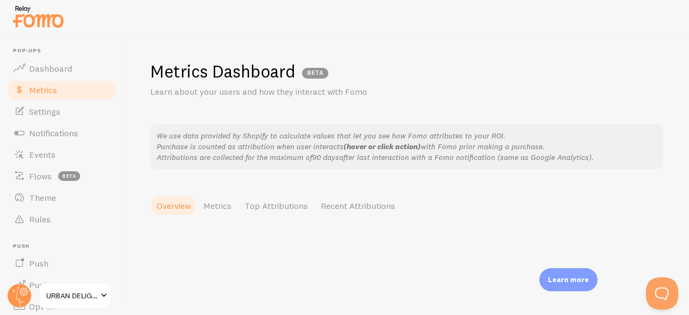
click at [41, 49] on span "Pop-ups" at bounding box center [65, 50] width 104 height 7
click at [39, 76] on link "Dashboard" at bounding box center [61, 69] width 111 height 22
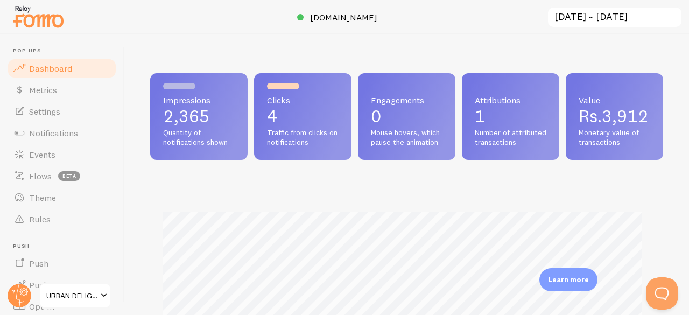
scroll to position [283, 505]
click at [599, 23] on input "[DATE] ~ [DATE]" at bounding box center [615, 17] width 136 height 22
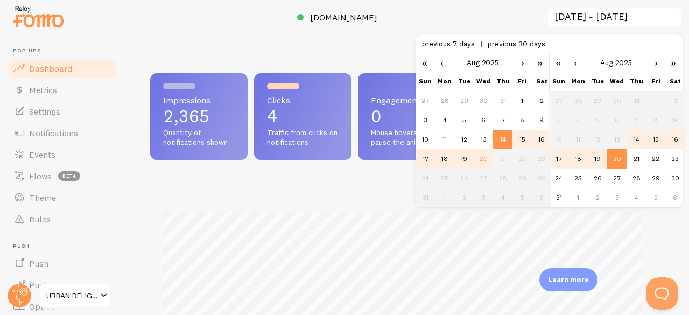
click at [475, 161] on td "20" at bounding box center [483, 158] width 19 height 19
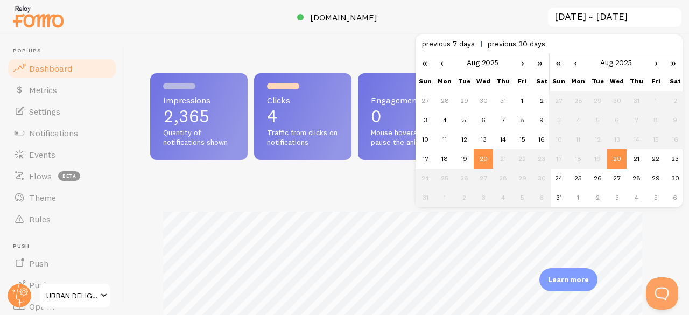
type input "[DATE] ~ [DATE]"
click at [673, 255] on div "Impressions 2,364 Quantity of notifications shown Clicks 4 Traffic from clicks …" at bounding box center [406, 174] width 565 height 280
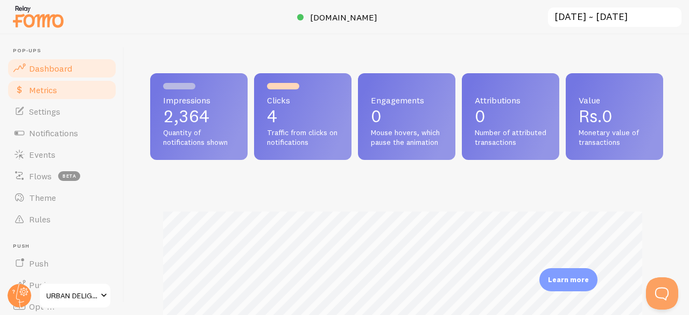
click at [44, 85] on span "Metrics" at bounding box center [43, 90] width 28 height 11
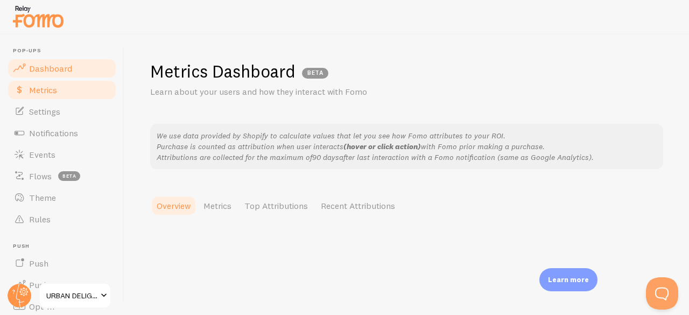
click at [66, 69] on span "Dashboard" at bounding box center [50, 68] width 43 height 11
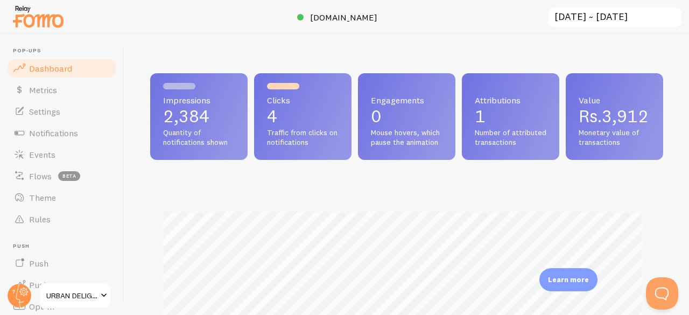
scroll to position [283, 505]
click at [45, 80] on link "Metrics" at bounding box center [61, 90] width 111 height 22
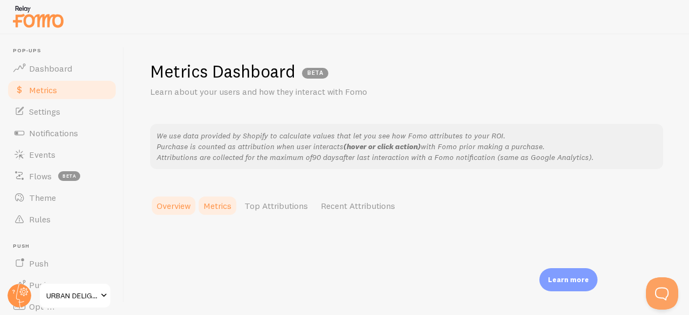
click at [227, 206] on link "Metrics" at bounding box center [217, 206] width 41 height 22
click at [282, 201] on link "Top Attributions" at bounding box center [276, 206] width 76 height 22
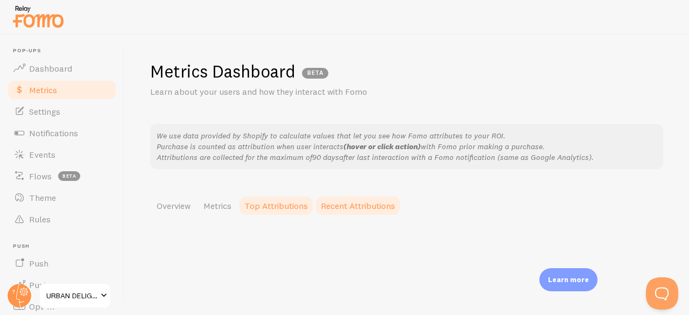
click at [366, 213] on link "Recent Attributions" at bounding box center [357, 206] width 87 height 22
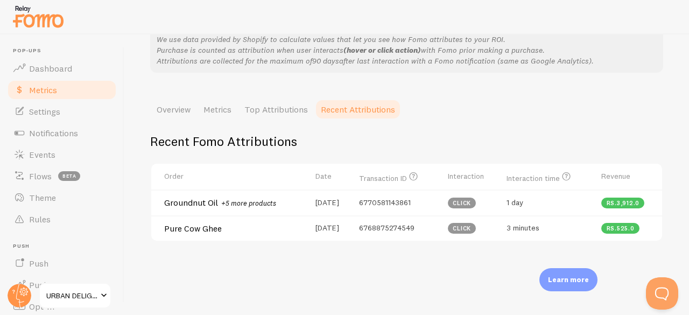
scroll to position [113, 0]
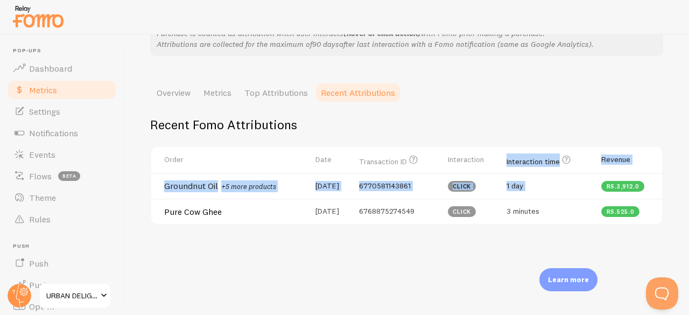
drag, startPoint x: 621, startPoint y: 179, endPoint x: 463, endPoint y: 174, distance: 157.8
click at [463, 174] on tr "Groundnut Oil +5 more products 2025-08-14 6770581143861 click 1 day Rs.3,912.0" at bounding box center [406, 186] width 511 height 26
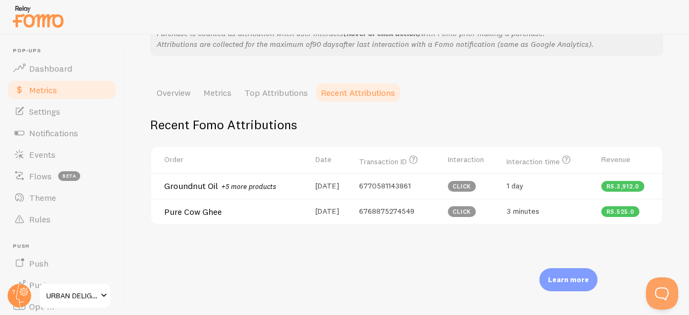
click at [372, 185] on span "6770581143861" at bounding box center [385, 186] width 52 height 10
click at [391, 214] on span "6768875274549" at bounding box center [386, 211] width 55 height 10
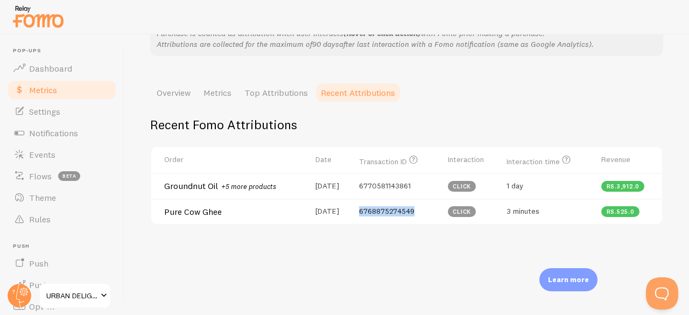
click at [391, 214] on span "6768875274549" at bounding box center [386, 211] width 55 height 10
click at [405, 236] on div "Recent Fomo Attributions Order Date Transaction ID Transaction ID let's you fin…" at bounding box center [406, 183] width 513 height 160
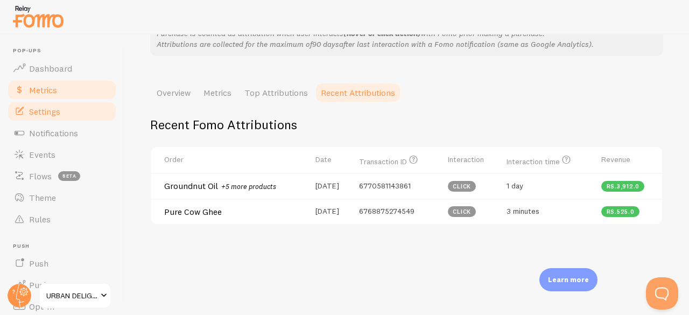
click at [57, 113] on span "Settings" at bounding box center [44, 111] width 31 height 11
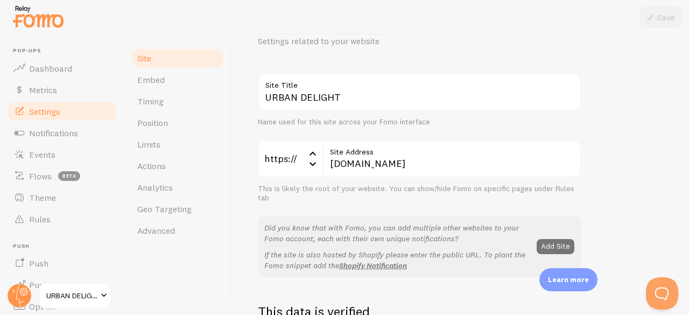
scroll to position [48, 0]
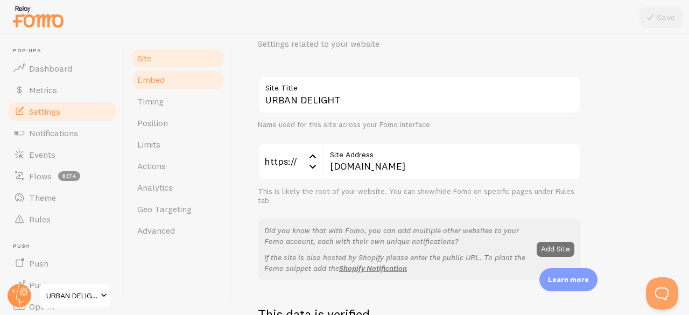
click at [173, 84] on link "Embed" at bounding box center [178, 80] width 94 height 22
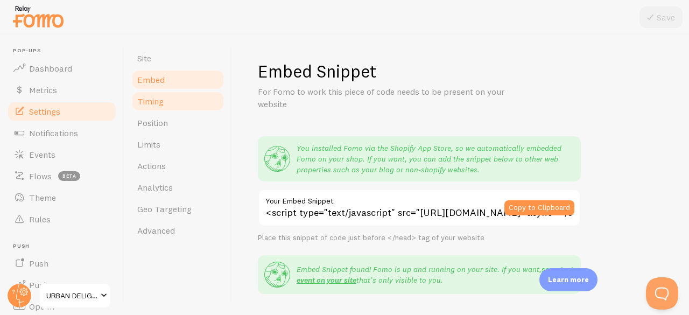
click at [156, 109] on link "Timing" at bounding box center [178, 101] width 94 height 22
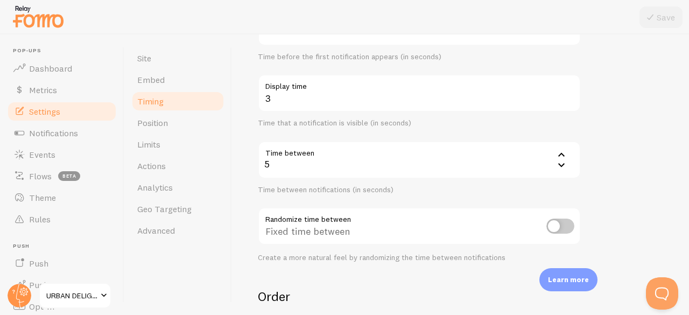
scroll to position [149, 0]
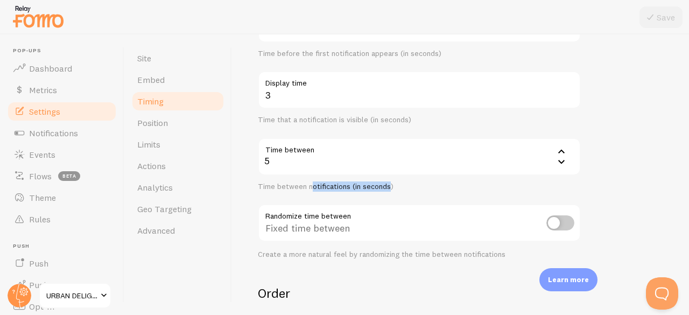
drag, startPoint x: 390, startPoint y: 187, endPoint x: 311, endPoint y: 188, distance: 78.6
click at [311, 188] on div "Time between notifications (in seconds)" at bounding box center [419, 187] width 323 height 10
drag, startPoint x: 395, startPoint y: 181, endPoint x: 252, endPoint y: 187, distance: 143.3
click at [252, 187] on div "Timing Settings Configure notification timing intervals Delay Initial delay 1 1…" at bounding box center [460, 174] width 457 height 280
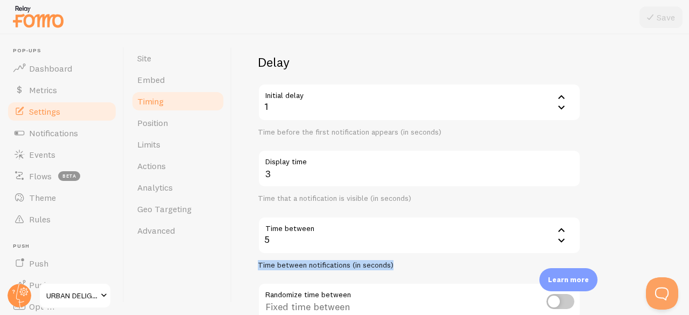
scroll to position [61, 0]
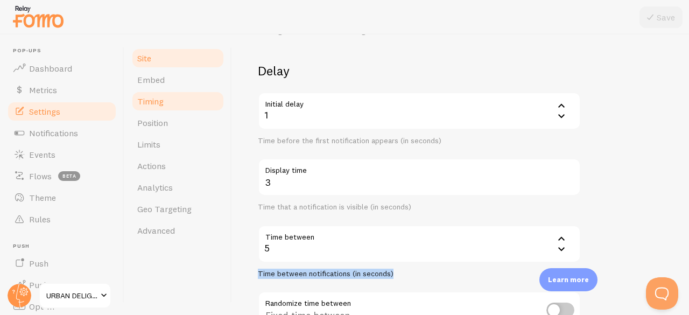
click at [155, 60] on link "Site" at bounding box center [178, 58] width 94 height 22
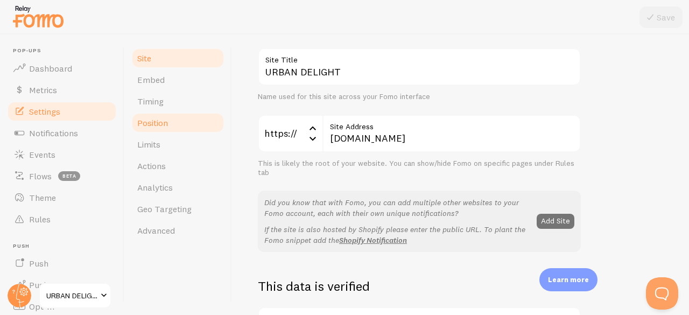
scroll to position [75, 0]
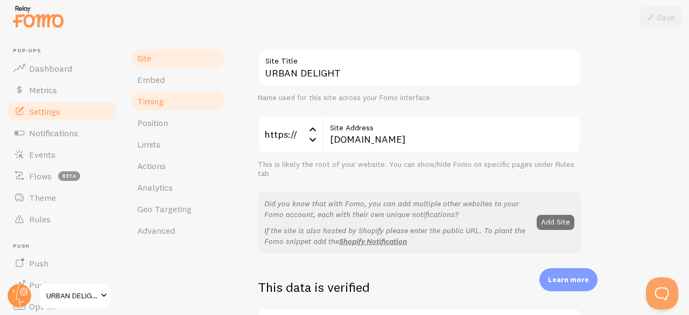
click at [157, 103] on span "Timing" at bounding box center [150, 101] width 26 height 11
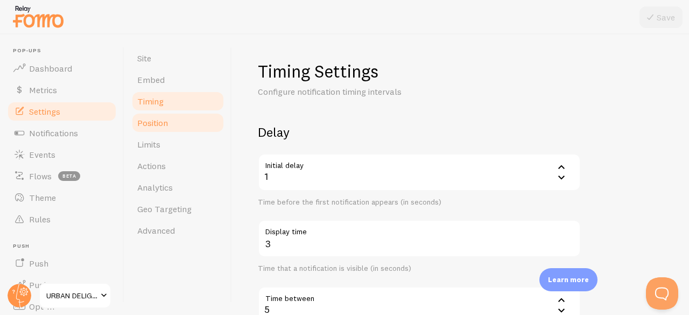
click at [174, 121] on link "Position" at bounding box center [178, 123] width 94 height 22
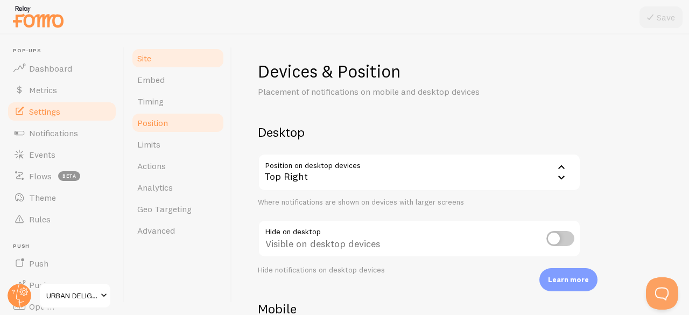
click at [156, 60] on link "Site" at bounding box center [178, 58] width 94 height 22
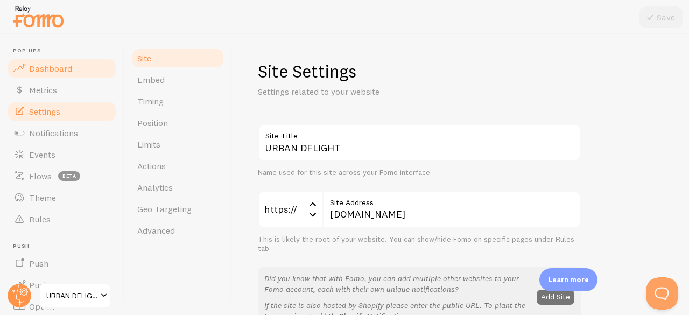
click at [66, 64] on span "Dashboard" at bounding box center [50, 68] width 43 height 11
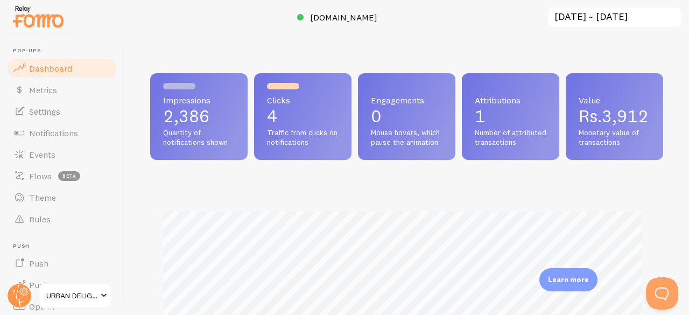
scroll to position [283, 505]
click at [46, 91] on span "Metrics" at bounding box center [43, 90] width 28 height 11
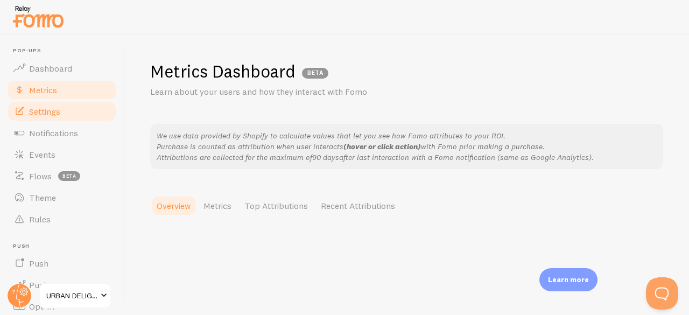
click at [65, 118] on link "Settings" at bounding box center [61, 112] width 111 height 22
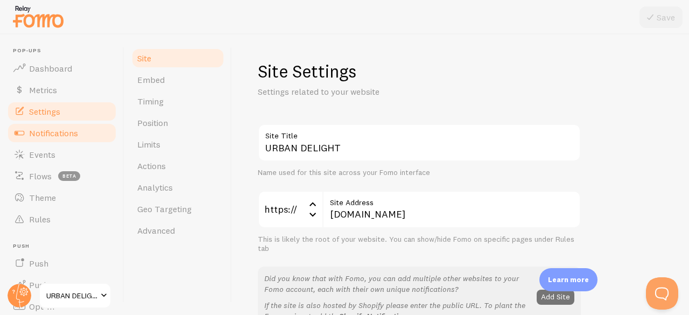
click at [79, 143] on link "Notifications" at bounding box center [61, 133] width 111 height 22
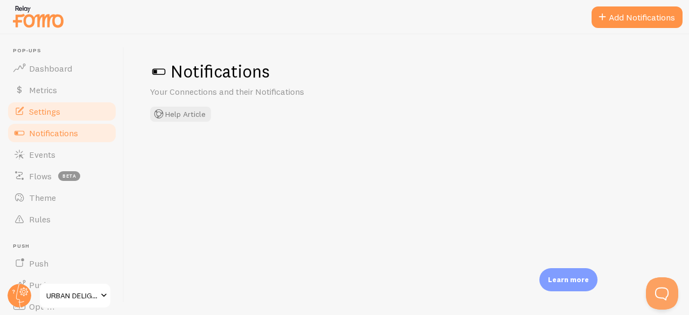
click at [69, 104] on link "Settings" at bounding box center [61, 112] width 111 height 22
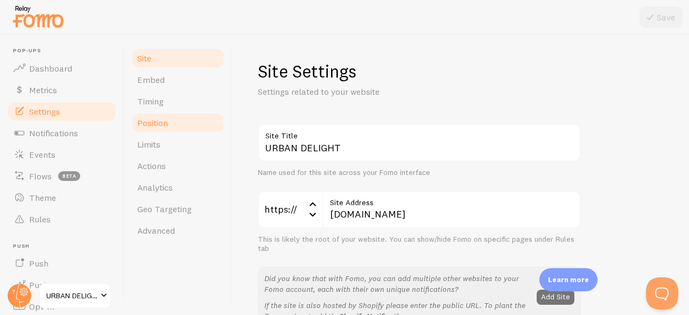
click at [158, 125] on span "Position" at bounding box center [152, 122] width 31 height 11
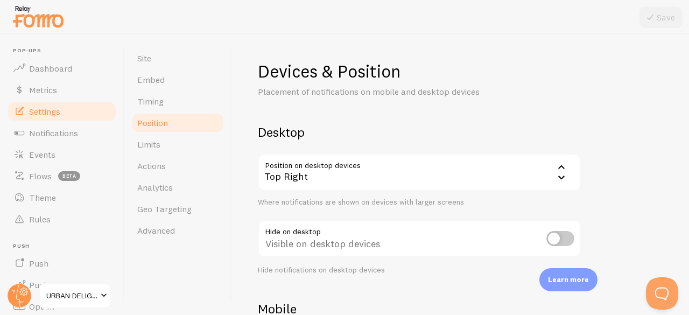
click at [158, 125] on span "Position" at bounding box center [152, 122] width 31 height 11
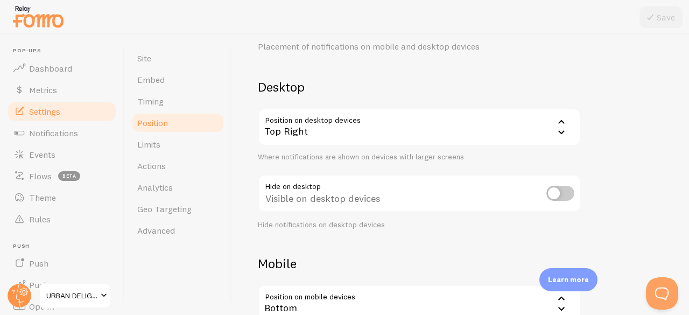
scroll to position [49, 0]
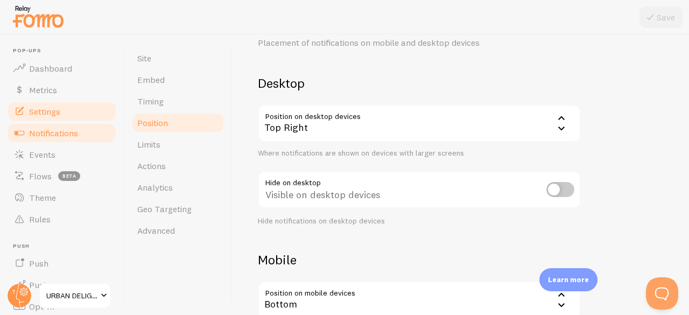
click at [66, 134] on span "Notifications" at bounding box center [53, 133] width 49 height 11
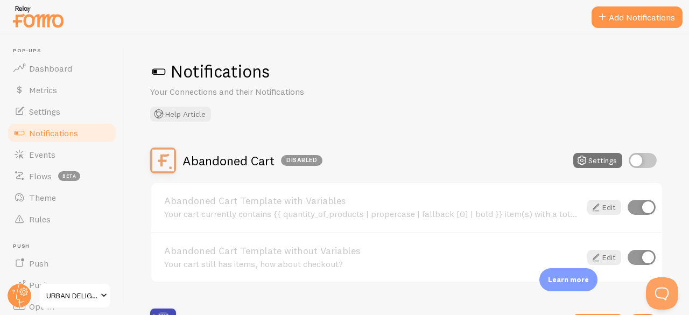
click at [643, 104] on div "Notifications Your Connections and their Notifications Help Article" at bounding box center [406, 90] width 513 height 61
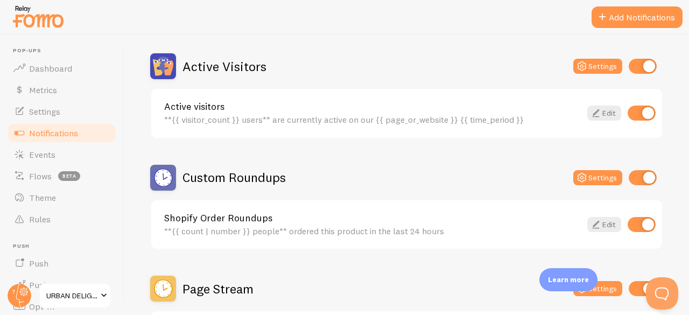
scroll to position [257, 0]
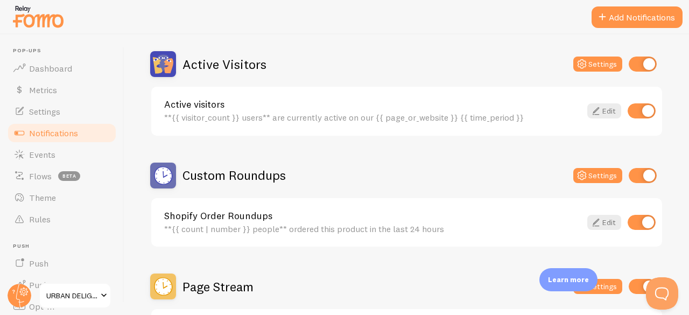
drag, startPoint x: 290, startPoint y: 176, endPoint x: 325, endPoint y: 186, distance: 36.3
click at [325, 186] on div "Custom Roundups Settings" at bounding box center [406, 176] width 513 height 26
click at [338, 172] on div "Custom Roundups Settings" at bounding box center [406, 176] width 513 height 26
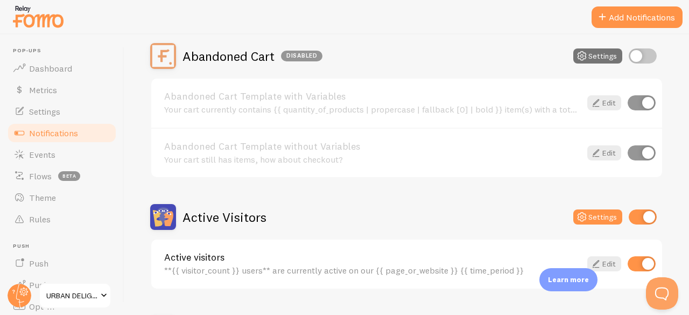
scroll to position [104, 0]
click at [477, 217] on div "Active Visitors Settings" at bounding box center [406, 217] width 513 height 26
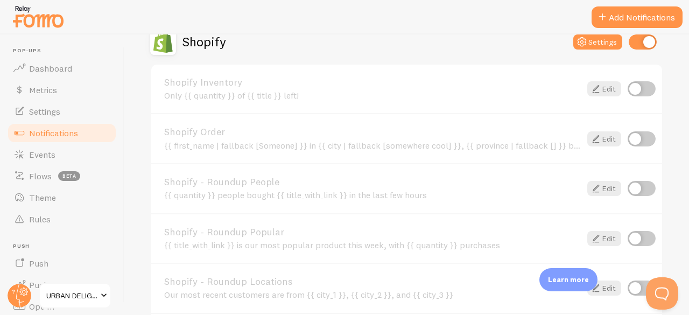
scroll to position [614, 0]
click at [632, 190] on input "checkbox" at bounding box center [642, 187] width 28 height 15
checkbox input "true"
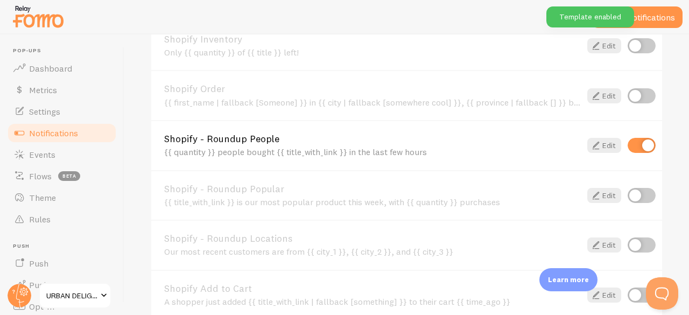
scroll to position [662, 0]
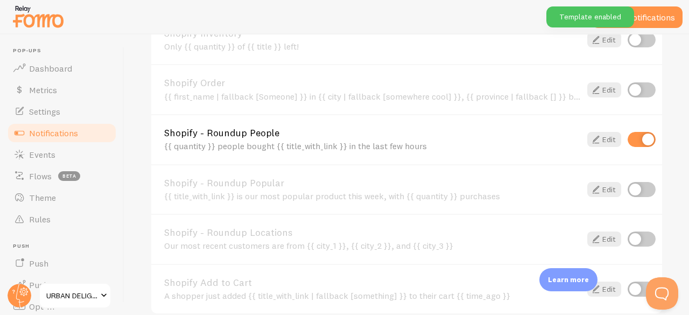
click at [628, 190] on input "checkbox" at bounding box center [642, 189] width 28 height 15
checkbox input "true"
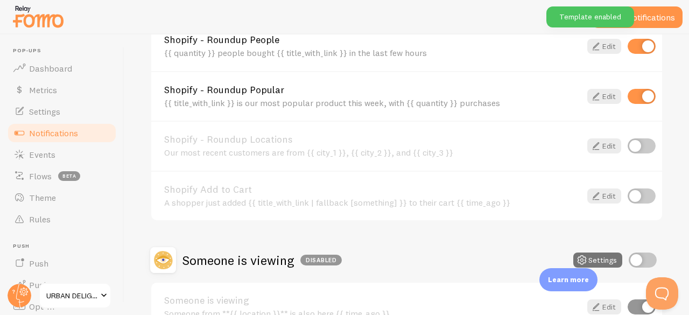
scroll to position [756, 0]
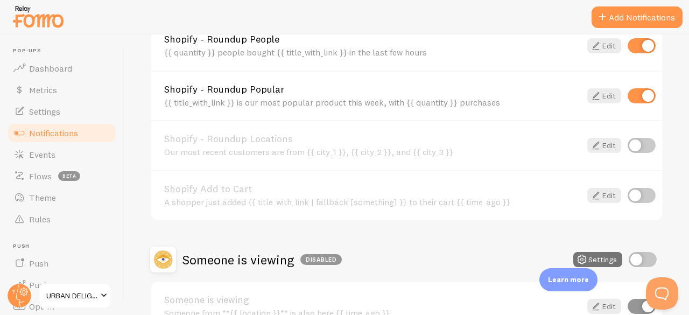
click at [631, 192] on input "checkbox" at bounding box center [642, 195] width 28 height 15
checkbox input "true"
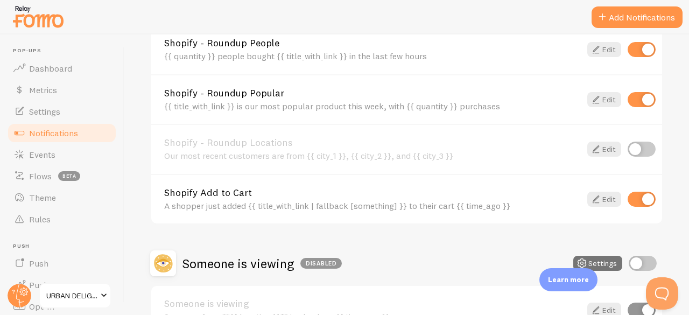
scroll to position [750, 0]
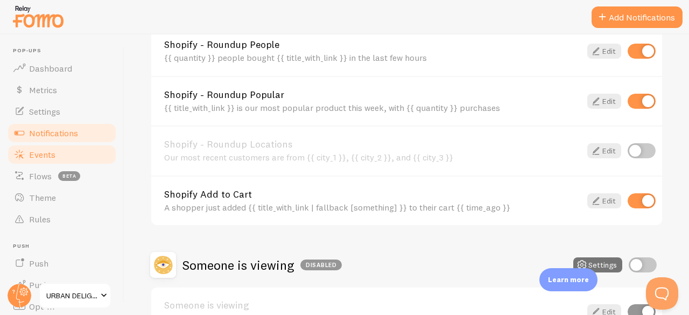
click at [59, 157] on link "Events" at bounding box center [61, 155] width 111 height 22
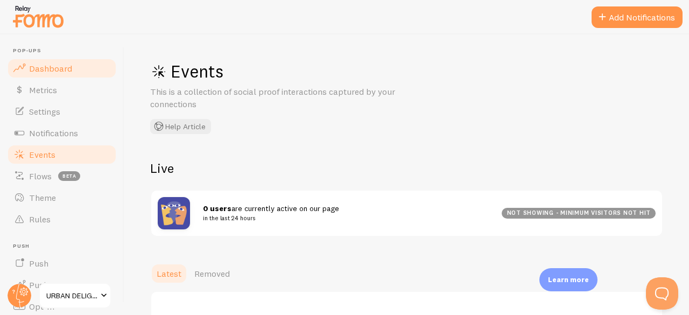
click at [52, 69] on span "Dashboard" at bounding box center [50, 68] width 43 height 11
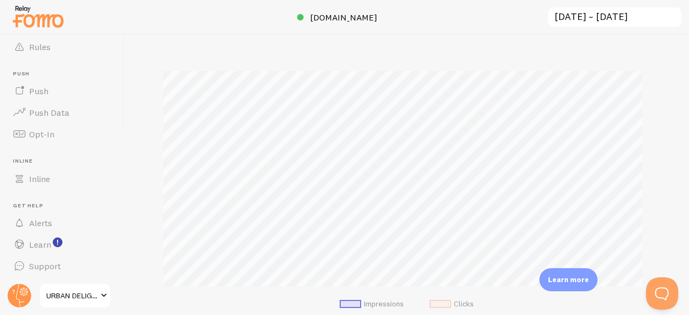
scroll to position [140, 0]
click at [575, 144] on div "Impressions Clicks" at bounding box center [406, 187] width 513 height 283
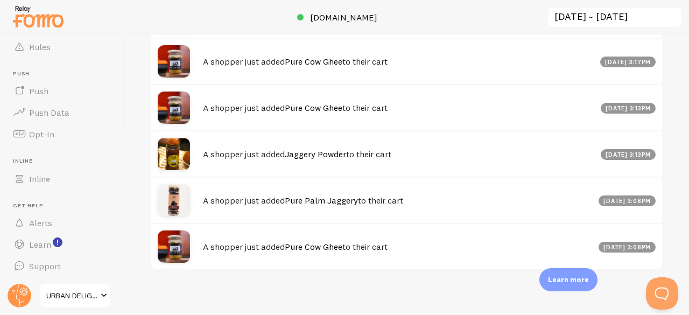
scroll to position [614, 0]
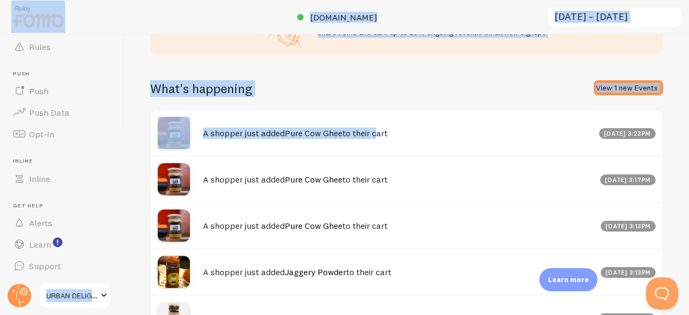
drag, startPoint x: 378, startPoint y: 86, endPoint x: 376, endPoint y: 30, distance: 55.5
click at [376, 30] on div "Pop-ups Dashboard Metrics Settings Notifications Events Flows beta Theme Rules …" at bounding box center [344, 157] width 689 height 315
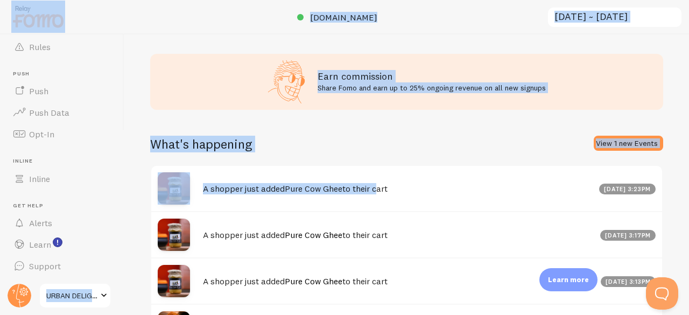
click at [361, 165] on div "What's happening View 1 new Events" at bounding box center [406, 151] width 513 height 30
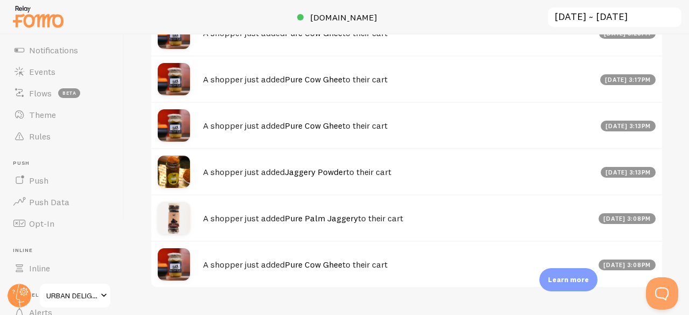
scroll to position [0, 0]
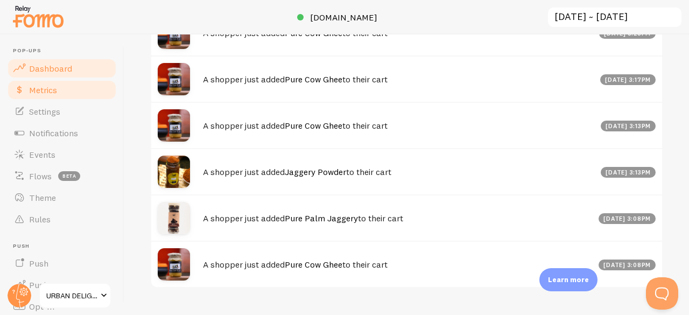
click at [66, 92] on link "Metrics" at bounding box center [61, 90] width 111 height 22
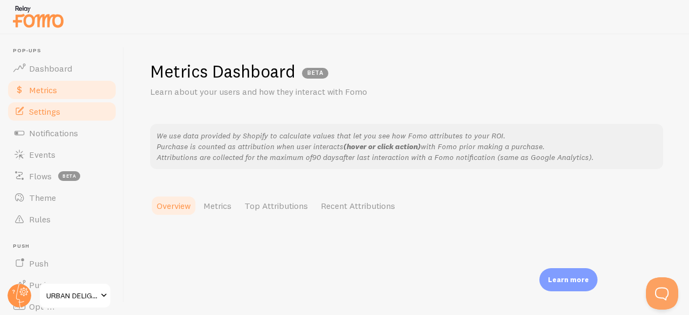
click at [50, 107] on span "Settings" at bounding box center [44, 111] width 31 height 11
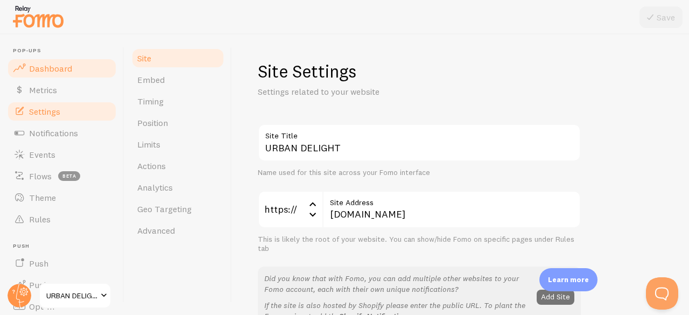
click at [69, 61] on link "Dashboard" at bounding box center [61, 69] width 111 height 22
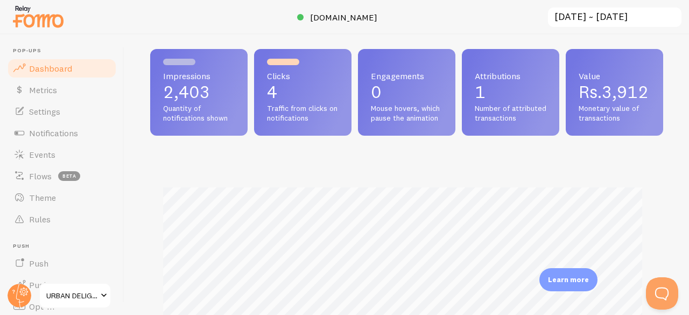
scroll to position [283, 505]
click at [69, 91] on link "Metrics" at bounding box center [61, 90] width 111 height 22
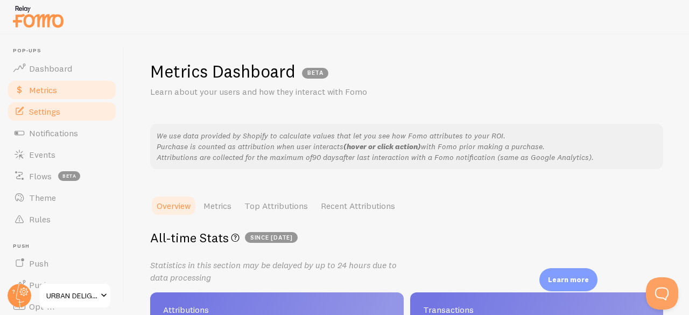
click at [59, 107] on span "Settings" at bounding box center [44, 111] width 31 height 11
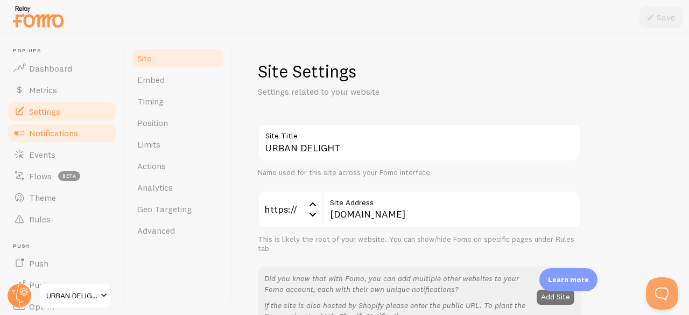
click at [81, 136] on link "Notifications" at bounding box center [61, 133] width 111 height 22
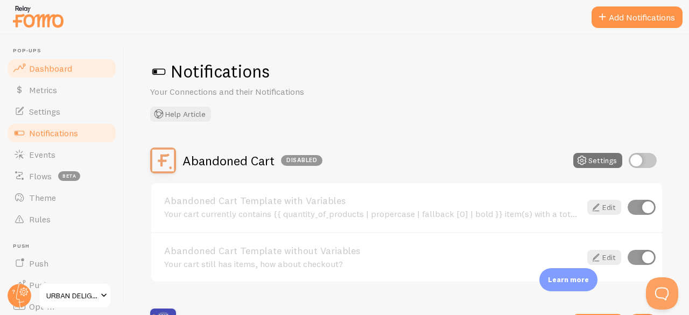
click at [62, 63] on span "Dashboard" at bounding box center [50, 68] width 43 height 11
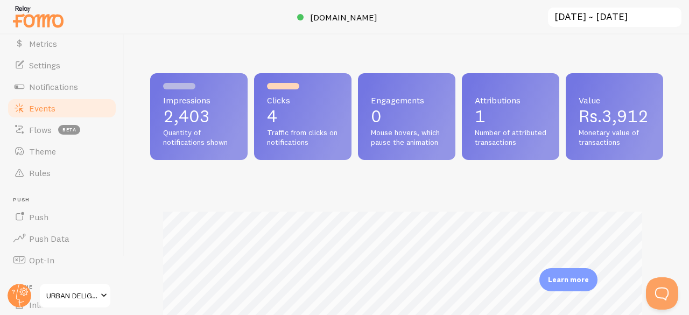
scroll to position [48, 0]
click at [32, 129] on span "Flows" at bounding box center [40, 128] width 23 height 11
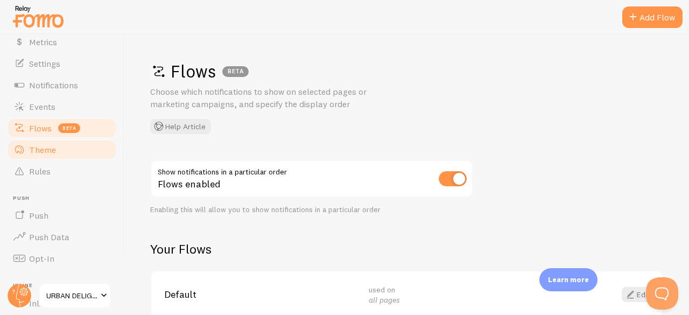
click at [48, 150] on span "Theme" at bounding box center [42, 149] width 27 height 11
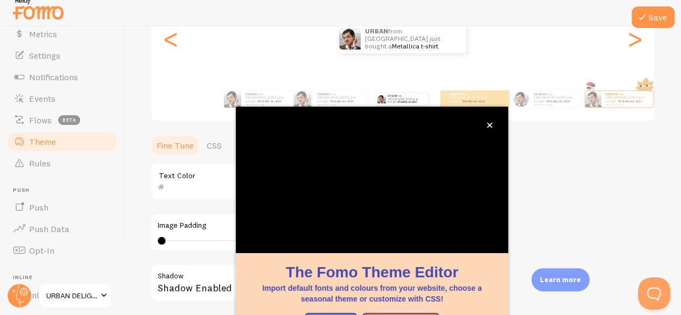
scroll to position [143, 0]
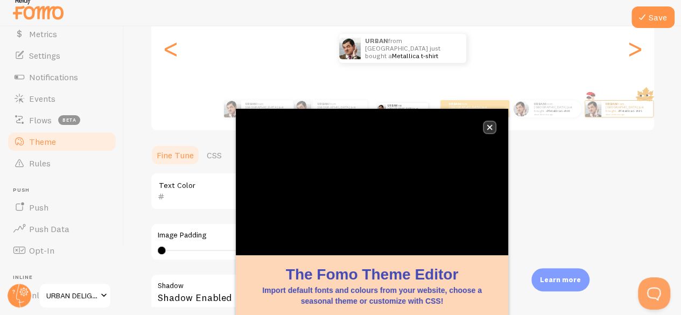
click at [490, 124] on icon "close," at bounding box center [490, 127] width 6 height 6
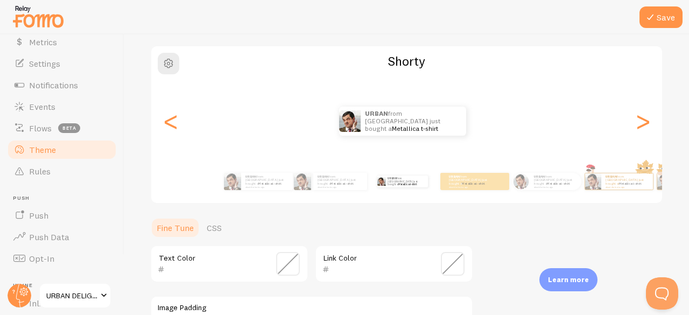
scroll to position [0, 0]
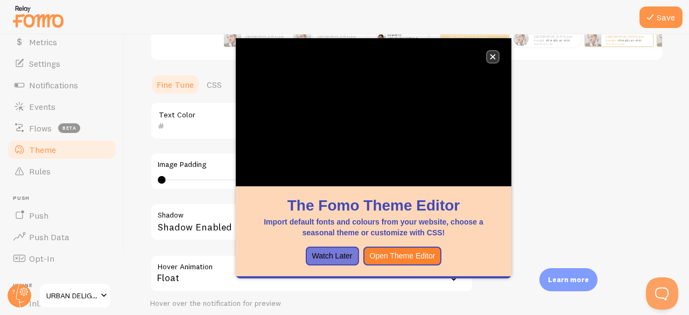
click at [496, 56] on button "close," at bounding box center [492, 56] width 11 height 11
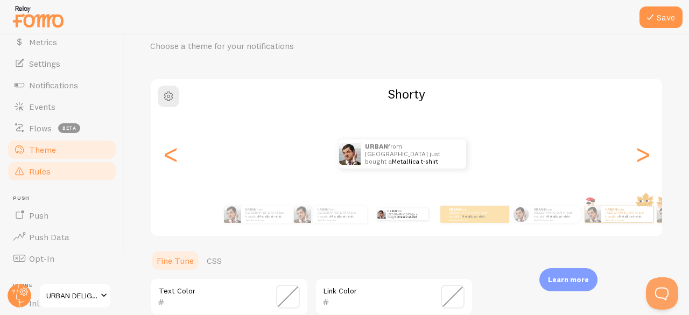
click at [45, 163] on link "Rules" at bounding box center [61, 171] width 111 height 22
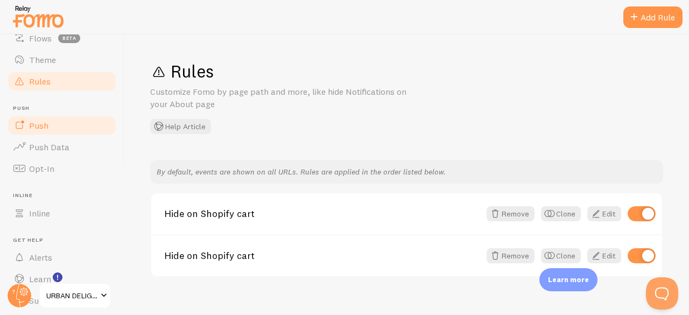
click at [45, 122] on span "Push" at bounding box center [38, 125] width 19 height 11
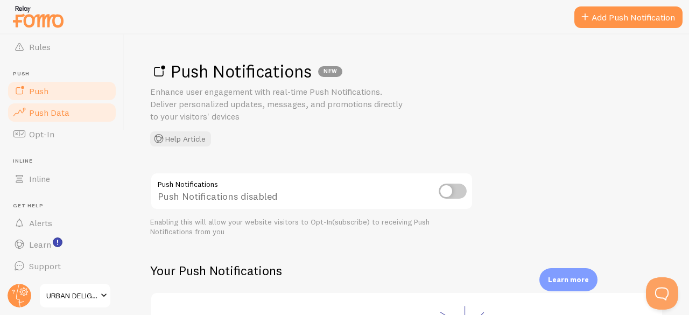
click at [65, 108] on span "Push Data" at bounding box center [49, 112] width 40 height 11
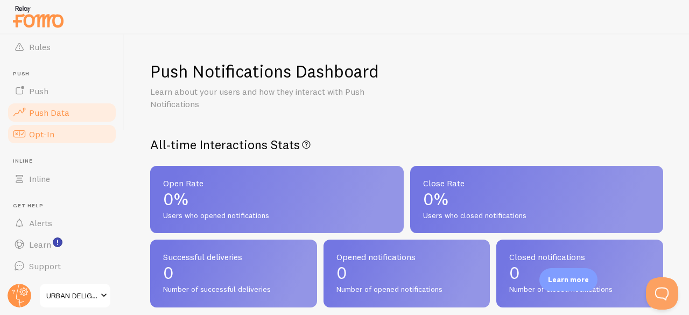
click at [56, 133] on link "Opt-In" at bounding box center [61, 134] width 111 height 22
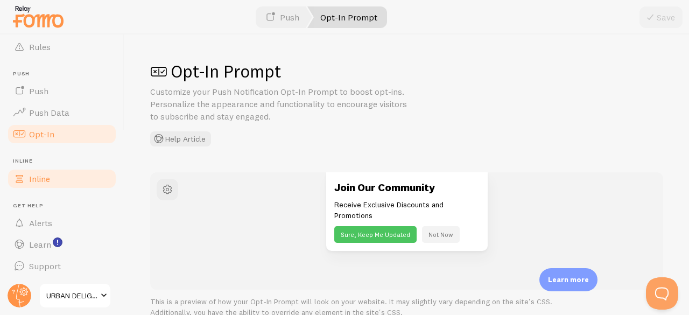
click at [45, 169] on link "Inline" at bounding box center [61, 179] width 111 height 22
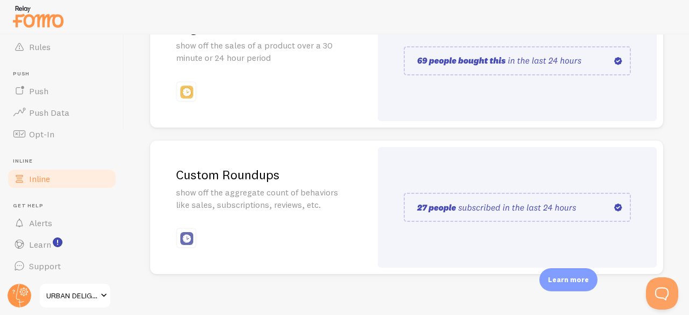
scroll to position [336, 0]
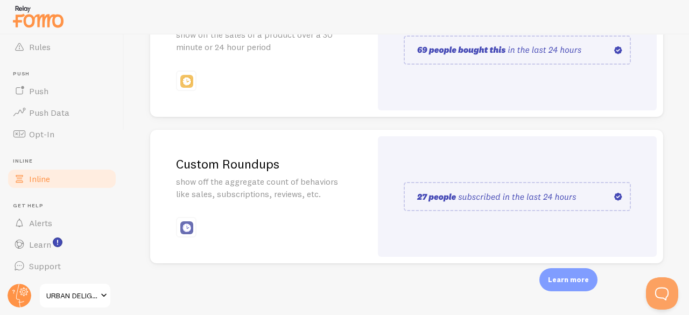
click at [241, 154] on div "Custom Roundups show off the aggregate count of behaviors like sales, subscript…" at bounding box center [260, 197] width 221 height 134
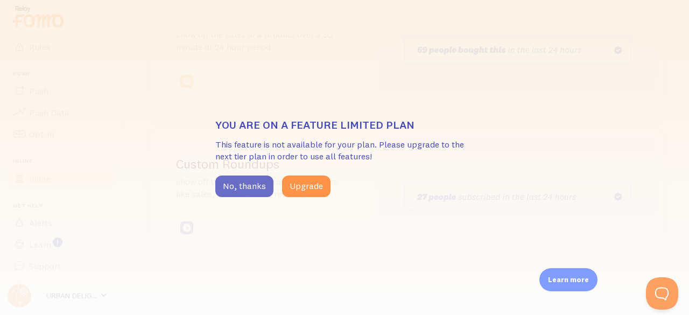
click at [232, 194] on button "No, thanks" at bounding box center [244, 186] width 58 height 22
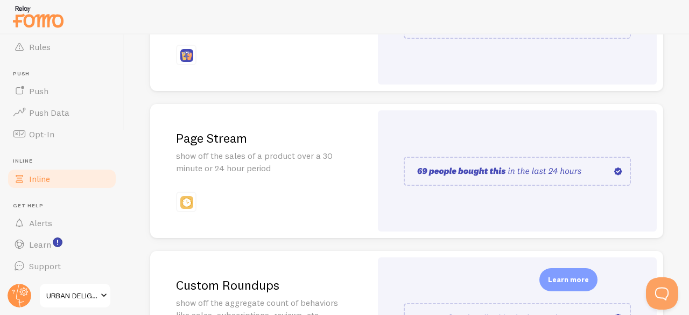
scroll to position [214, 0]
click at [216, 125] on div "Page Stream show off the sales of a product over a 30 minute or 24 hour period" at bounding box center [260, 171] width 221 height 134
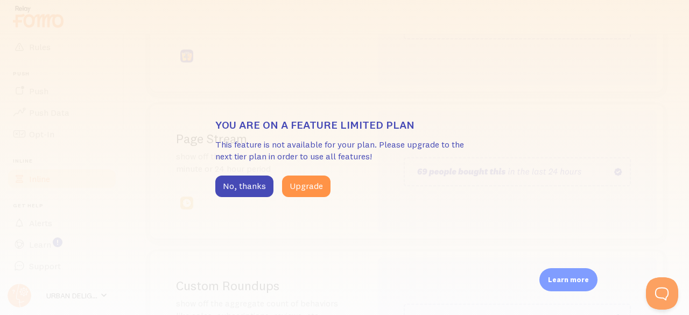
click at [229, 149] on p "This feature is not available for your plan. Please upgrade to the next tier pl…" at bounding box center [344, 150] width 258 height 25
click at [254, 180] on button "No, thanks" at bounding box center [244, 186] width 58 height 22
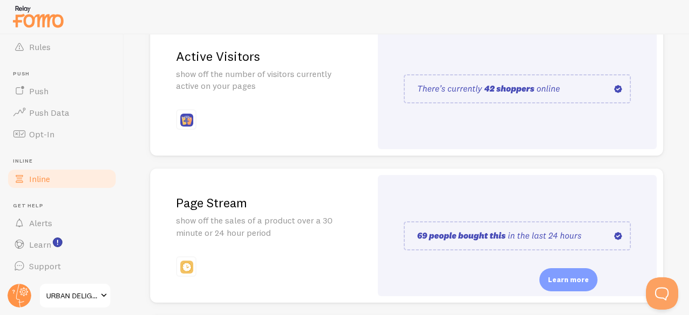
scroll to position [131, 0]
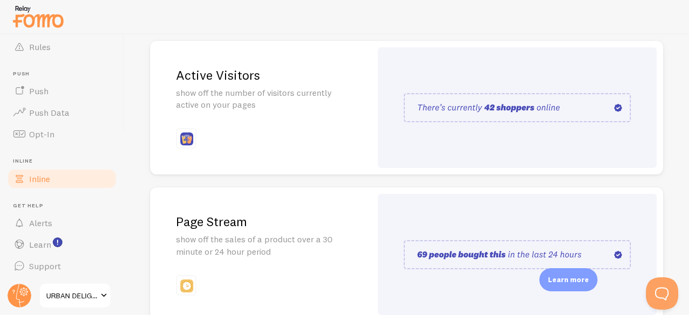
click at [222, 65] on div "Active Visitors show off the number of visitors currently active on your pages" at bounding box center [260, 108] width 221 height 134
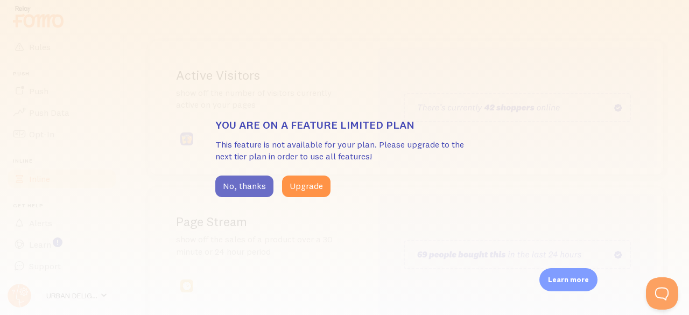
click at [241, 182] on button "No, thanks" at bounding box center [244, 186] width 58 height 22
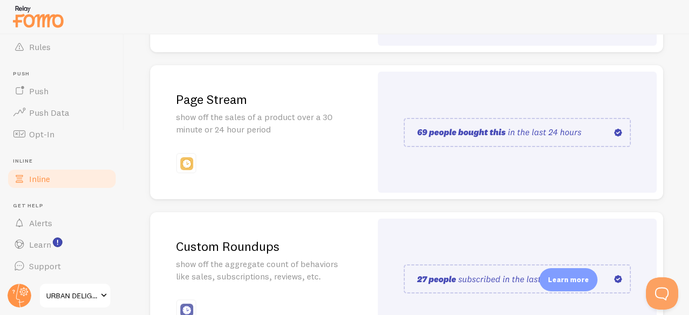
scroll to position [336, 0]
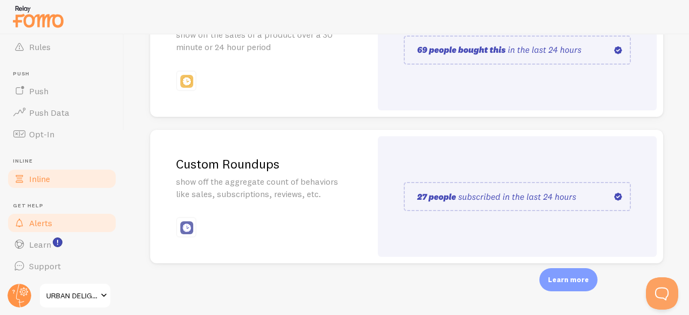
click at [31, 222] on span "Alerts" at bounding box center [40, 222] width 23 height 11
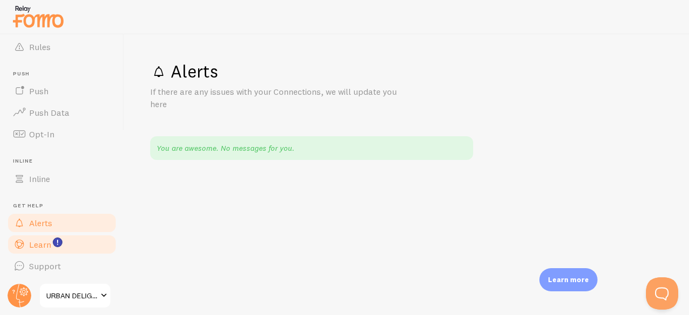
click at [29, 250] on link "Learn" at bounding box center [61, 245] width 111 height 22
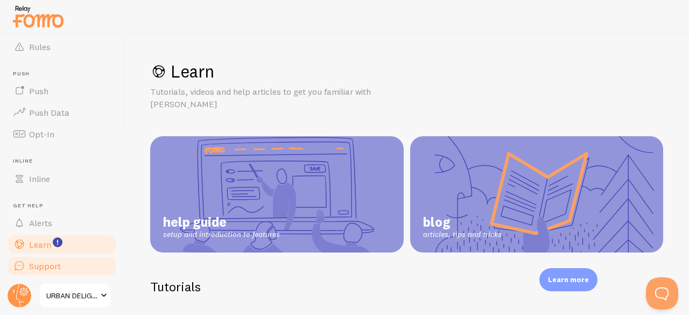
click at [54, 268] on span "Support" at bounding box center [45, 266] width 32 height 11
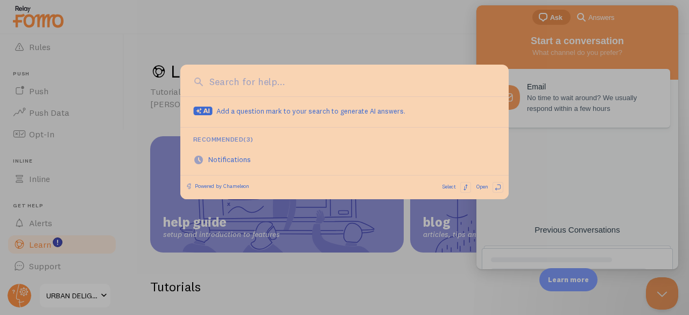
click at [265, 257] on div at bounding box center [344, 157] width 689 height 315
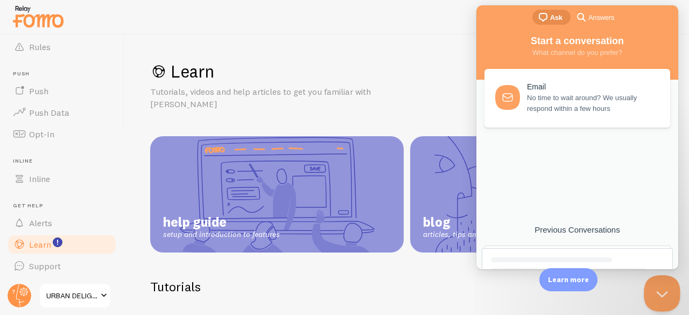
click at [664, 285] on button "Close Beacon popover" at bounding box center [660, 291] width 32 height 32
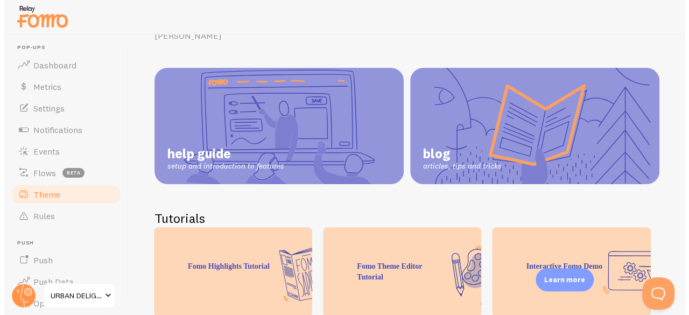
scroll to position [1, 0]
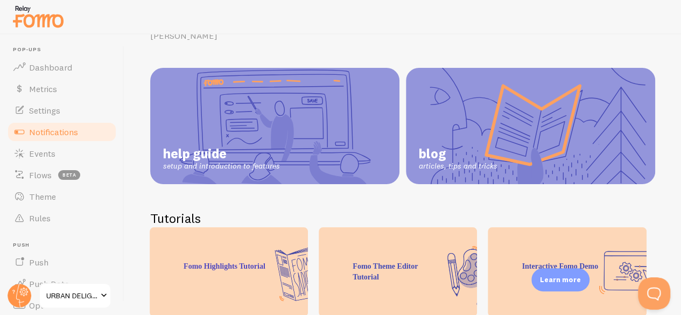
click at [56, 133] on span "Notifications" at bounding box center [53, 131] width 49 height 11
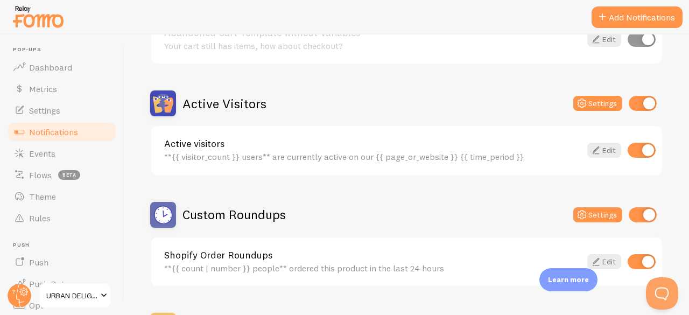
scroll to position [217, 0]
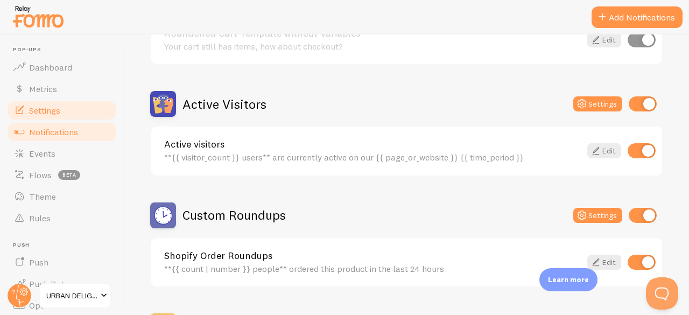
click at [56, 115] on span "Settings" at bounding box center [44, 110] width 31 height 11
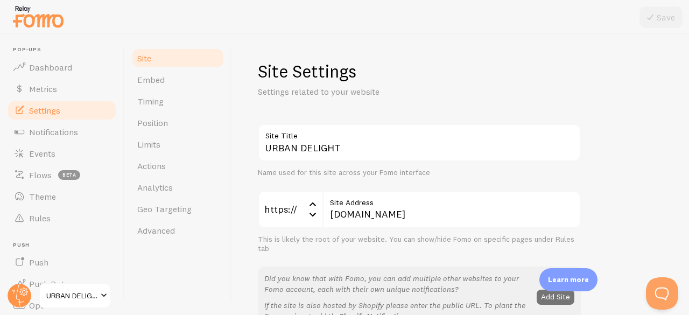
scroll to position [89, 0]
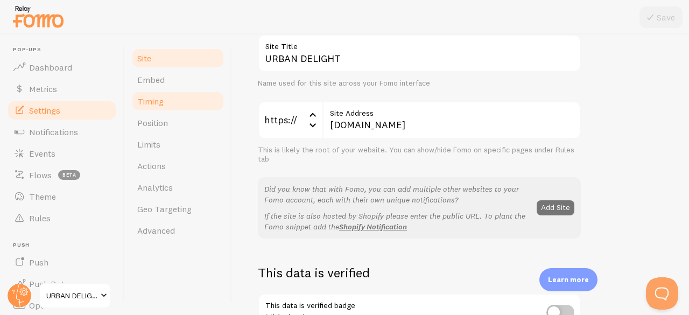
click at [181, 104] on link "Timing" at bounding box center [178, 101] width 94 height 22
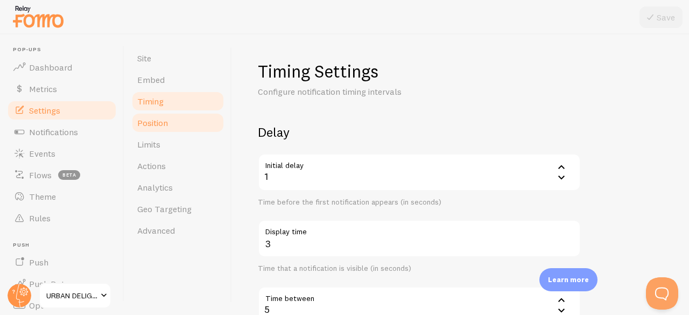
click at [180, 115] on link "Position" at bounding box center [178, 123] width 94 height 22
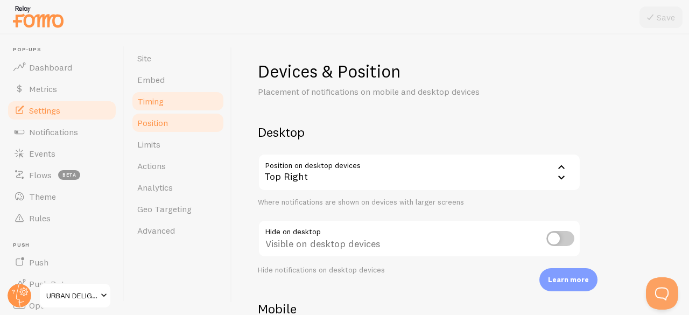
click at [161, 95] on link "Timing" at bounding box center [178, 101] width 94 height 22
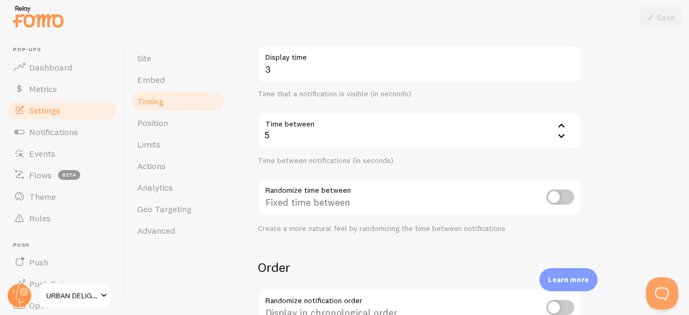
scroll to position [175, 0]
click at [194, 138] on link "Limits" at bounding box center [178, 144] width 94 height 22
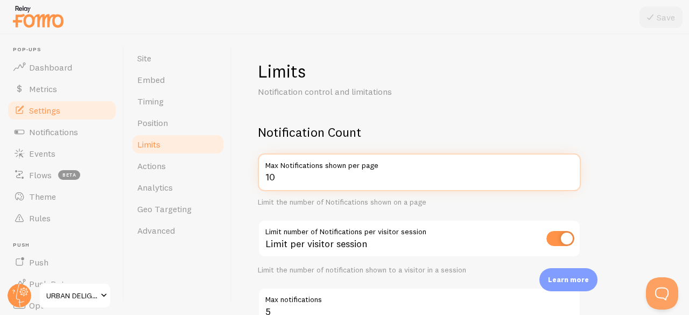
click at [295, 177] on input "10" at bounding box center [419, 172] width 323 height 38
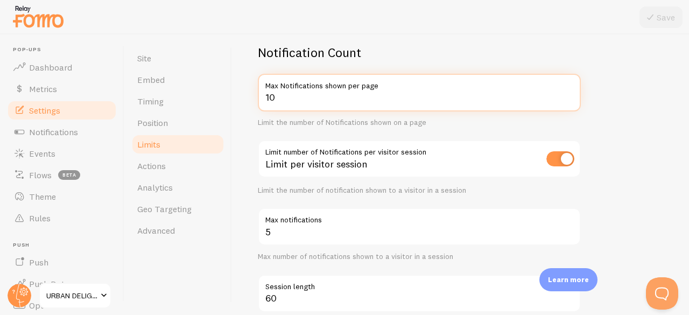
scroll to position [81, 0]
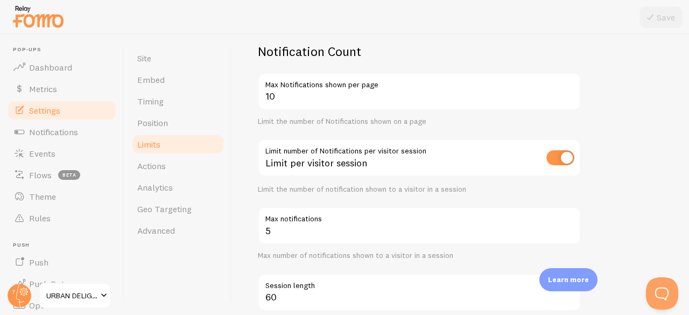
click at [294, 222] on label "Max notifications" at bounding box center [419, 216] width 323 height 18
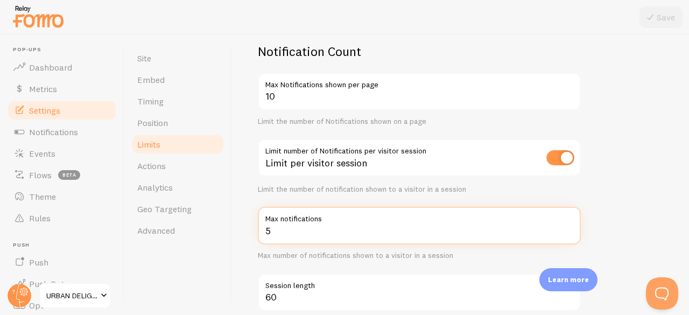
click at [294, 222] on input "5" at bounding box center [419, 226] width 323 height 38
type input "15"
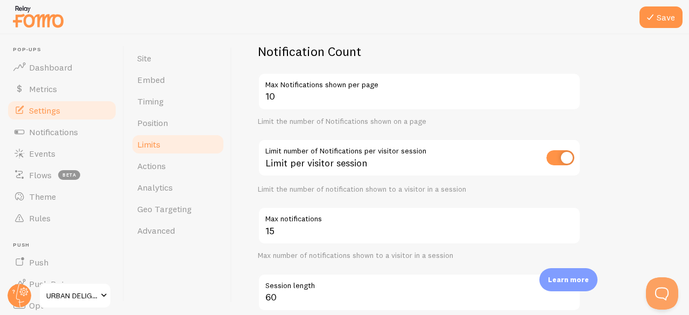
click at [663, 13] on button "Save" at bounding box center [660, 17] width 43 height 22
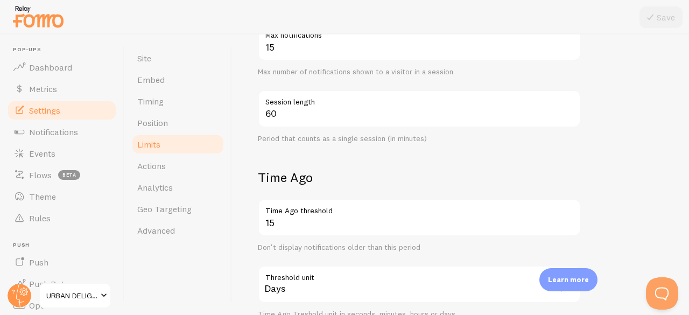
scroll to position [264, 0]
click at [307, 176] on h2 "Time Ago" at bounding box center [419, 178] width 323 height 17
drag, startPoint x: 315, startPoint y: 179, endPoint x: 292, endPoint y: 180, distance: 23.2
click at [292, 180] on h2 "Time Ago" at bounding box center [419, 178] width 323 height 17
drag, startPoint x: 261, startPoint y: 175, endPoint x: 340, endPoint y: 184, distance: 79.5
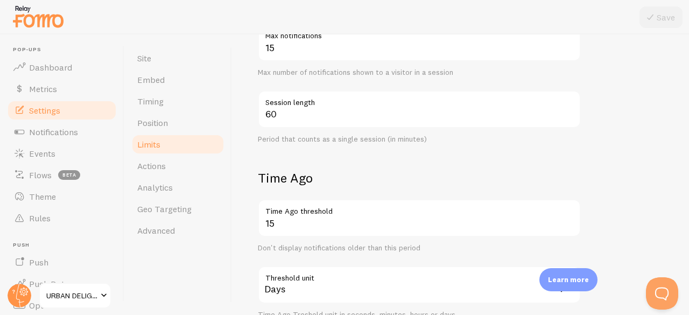
click at [340, 184] on h2 "Time Ago" at bounding box center [419, 178] width 323 height 17
click at [325, 179] on h2 "Time Ago" at bounding box center [419, 178] width 323 height 17
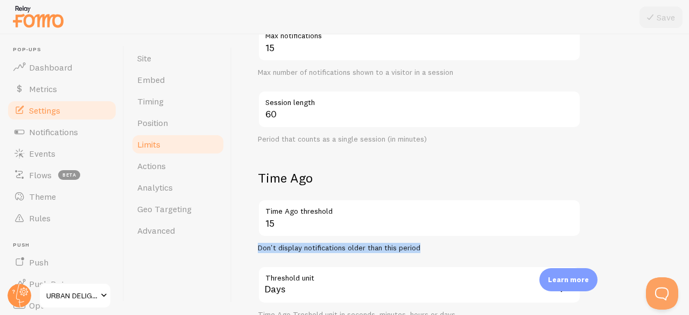
drag, startPoint x: 428, startPoint y: 249, endPoint x: 249, endPoint y: 251, distance: 179.3
click at [249, 251] on div "Limits Notification control and limitations Notification Count 10 Max Notificat…" at bounding box center [460, 174] width 457 height 280
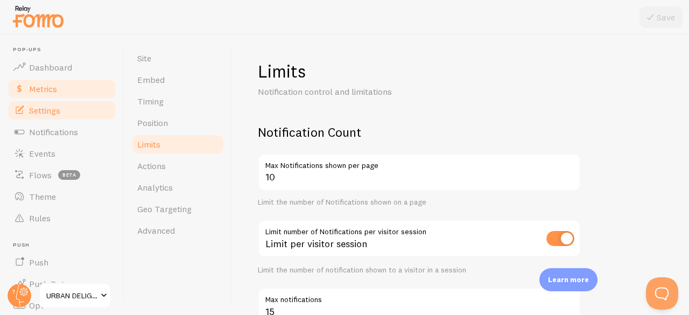
scroll to position [0, 0]
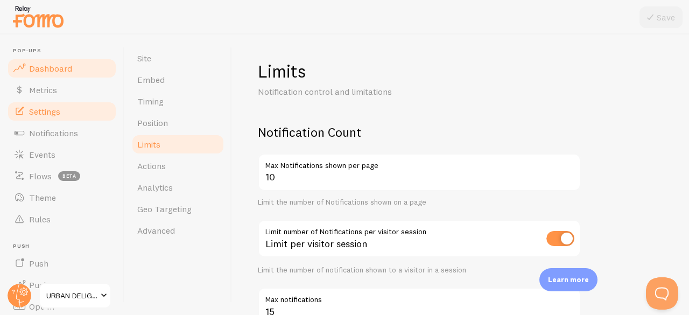
click at [52, 66] on span "Dashboard" at bounding box center [50, 68] width 43 height 11
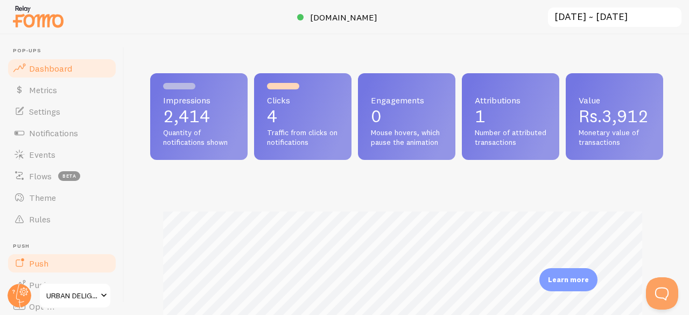
scroll to position [172, 0]
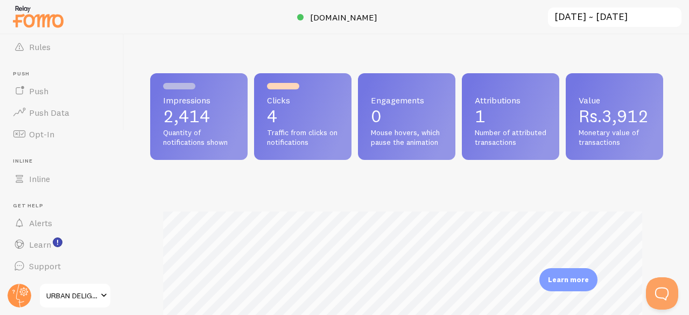
click at [594, 20] on input "[DATE] ~ [DATE]" at bounding box center [615, 17] width 136 height 22
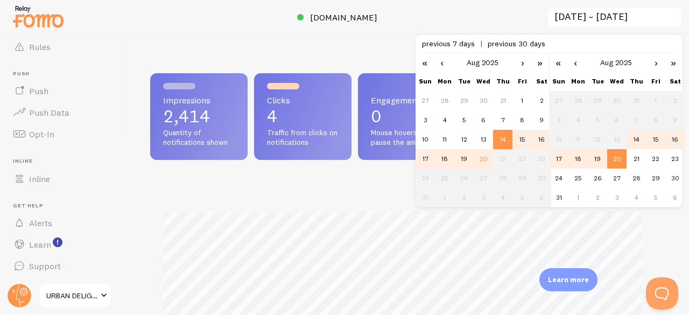
click at [471, 162] on td "19" at bounding box center [463, 158] width 19 height 19
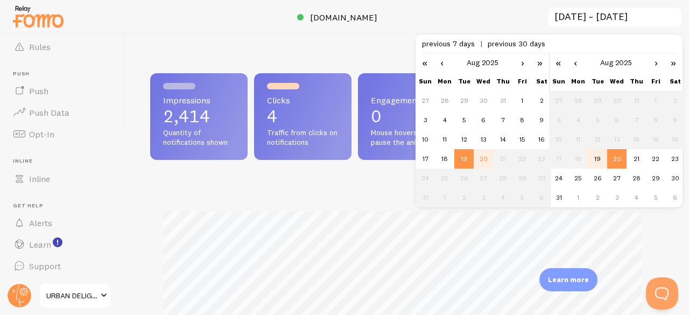
click at [485, 161] on td "20" at bounding box center [483, 158] width 19 height 19
type input "[DATE] ~ [DATE]"
click at [616, 160] on td "20" at bounding box center [616, 158] width 19 height 19
click at [627, 160] on div "Impressions 2,411 Quantity of notifications shown Clicks 4 Traffic from clicks …" at bounding box center [406, 116] width 513 height 87
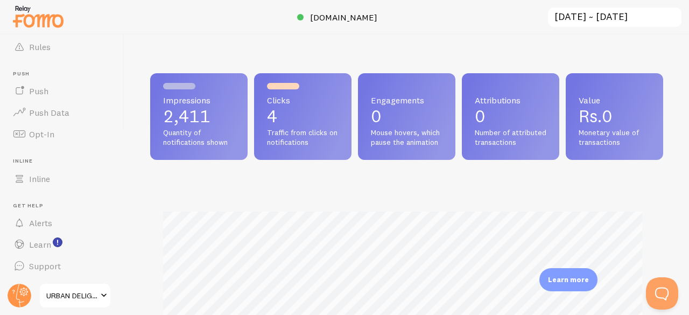
drag, startPoint x: 213, startPoint y: 117, endPoint x: 166, endPoint y: 123, distance: 47.3
click at [166, 123] on p "2,411" at bounding box center [199, 116] width 72 height 17
click at [235, 143] on span "Quantity of notifications shown" at bounding box center [199, 137] width 72 height 19
drag, startPoint x: 187, startPoint y: 140, endPoint x: 159, endPoint y: 100, distance: 49.1
click at [159, 100] on div "Impressions 2,411 Quantity of notifications shown" at bounding box center [198, 116] width 97 height 87
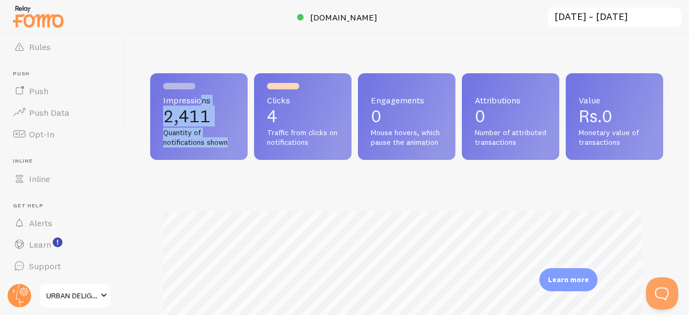
click at [178, 119] on p "2,411" at bounding box center [199, 116] width 72 height 17
drag, startPoint x: 158, startPoint y: 100, endPoint x: 194, endPoint y: 158, distance: 68.1
click at [194, 158] on div "Impressions 2,411 Quantity of notifications shown" at bounding box center [198, 116] width 97 height 87
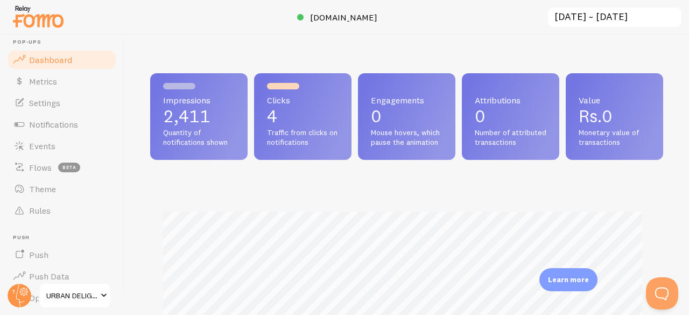
scroll to position [0, 0]
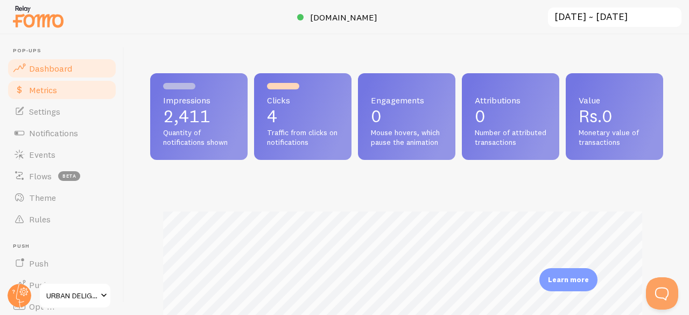
click at [72, 88] on link "Metrics" at bounding box center [61, 90] width 111 height 22
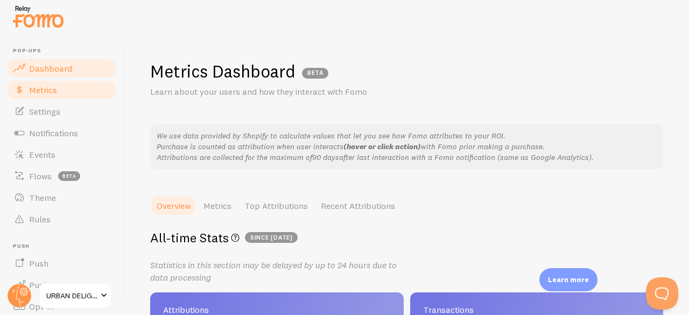
click at [51, 69] on span "Dashboard" at bounding box center [50, 68] width 43 height 11
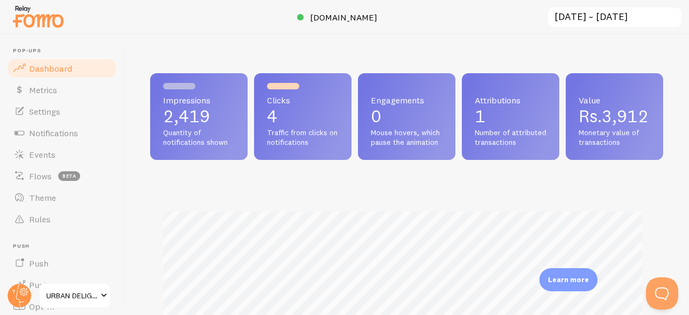
scroll to position [19, 0]
click at [44, 111] on span "Settings" at bounding box center [44, 111] width 31 height 11
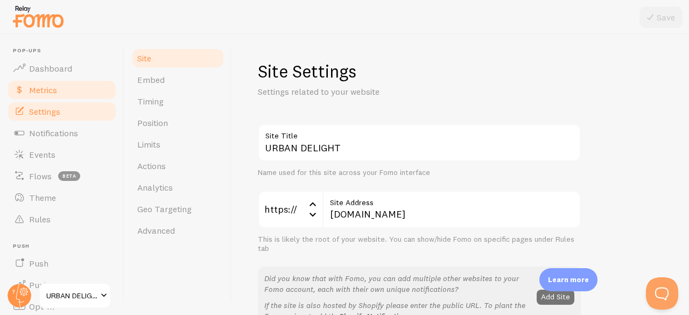
click at [56, 85] on span "Metrics" at bounding box center [43, 90] width 28 height 11
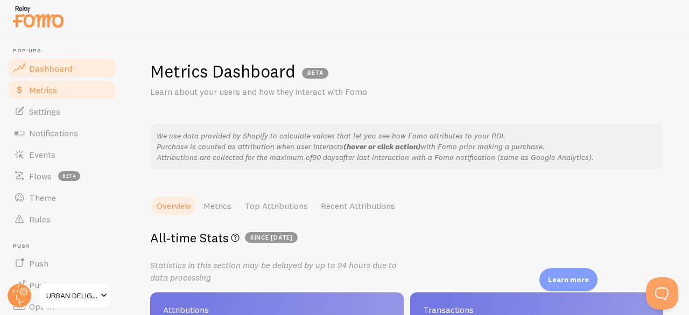
click at [64, 69] on span "Dashboard" at bounding box center [50, 68] width 43 height 11
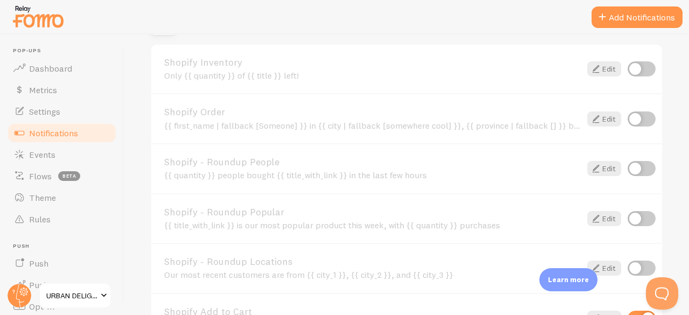
scroll to position [629, 0]
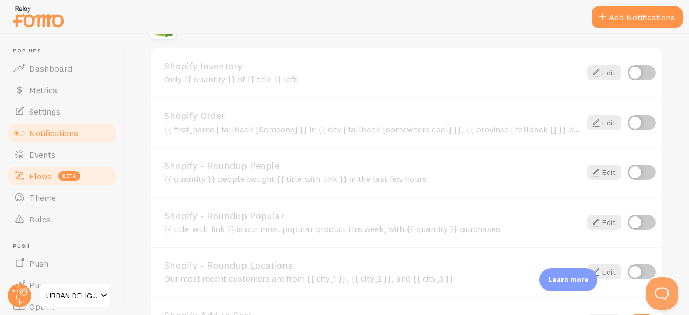
click at [22, 175] on span at bounding box center [19, 176] width 13 height 13
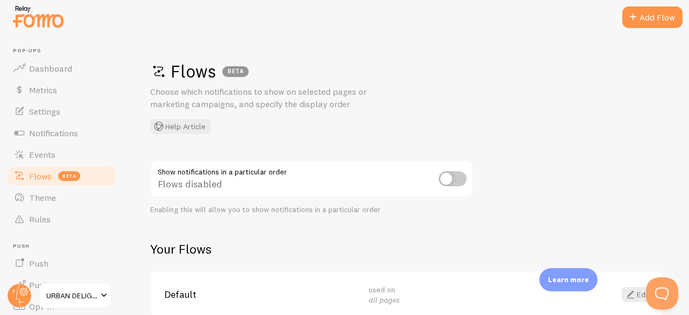
click at [450, 183] on input "checkbox" at bounding box center [453, 178] width 28 height 15
checkbox input "true"
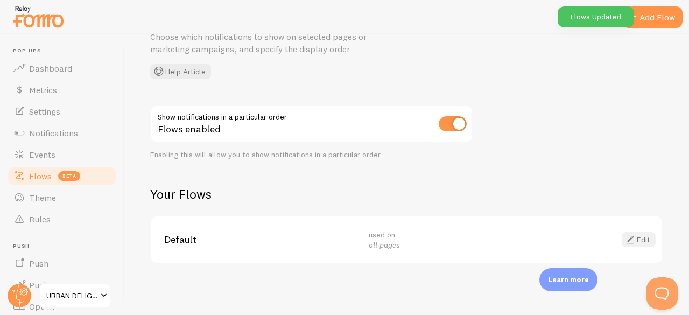
click at [641, 233] on link "Edit" at bounding box center [639, 239] width 34 height 15
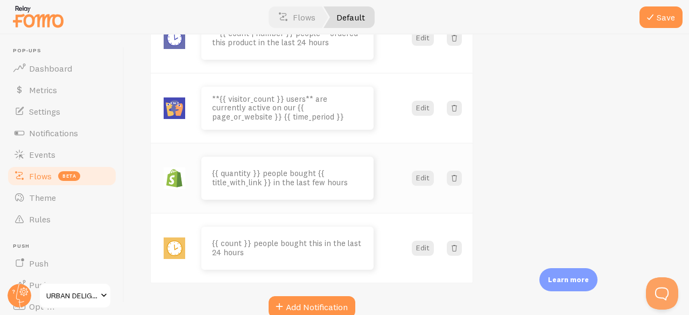
scroll to position [163, 0]
click at [675, 12] on button "Save" at bounding box center [660, 17] width 43 height 22
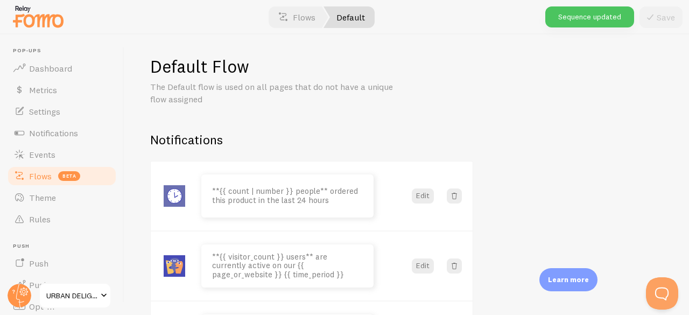
scroll to position [0, 0]
